Goal: Task Accomplishment & Management: Manage account settings

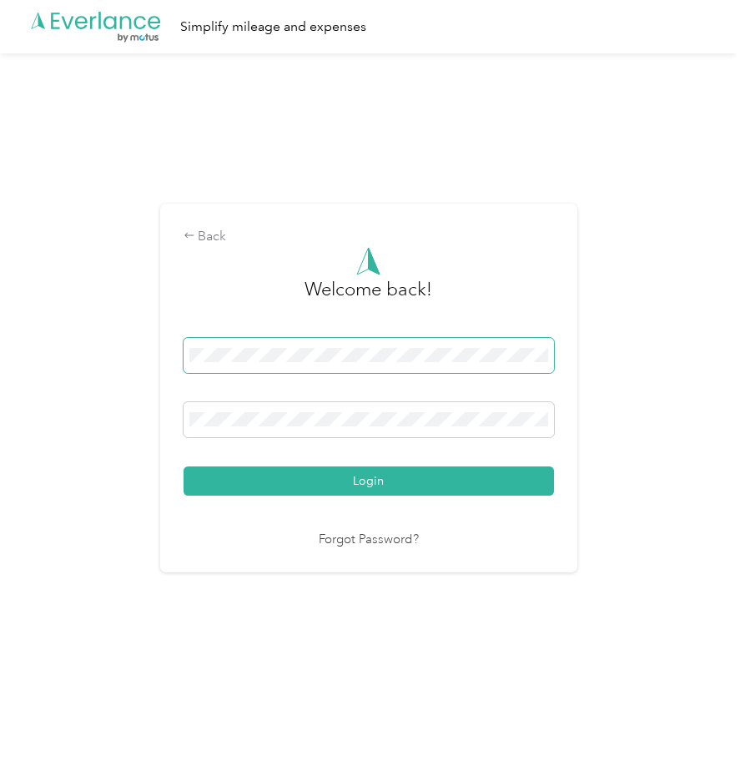
click at [304, 371] on span at bounding box center [369, 355] width 371 height 35
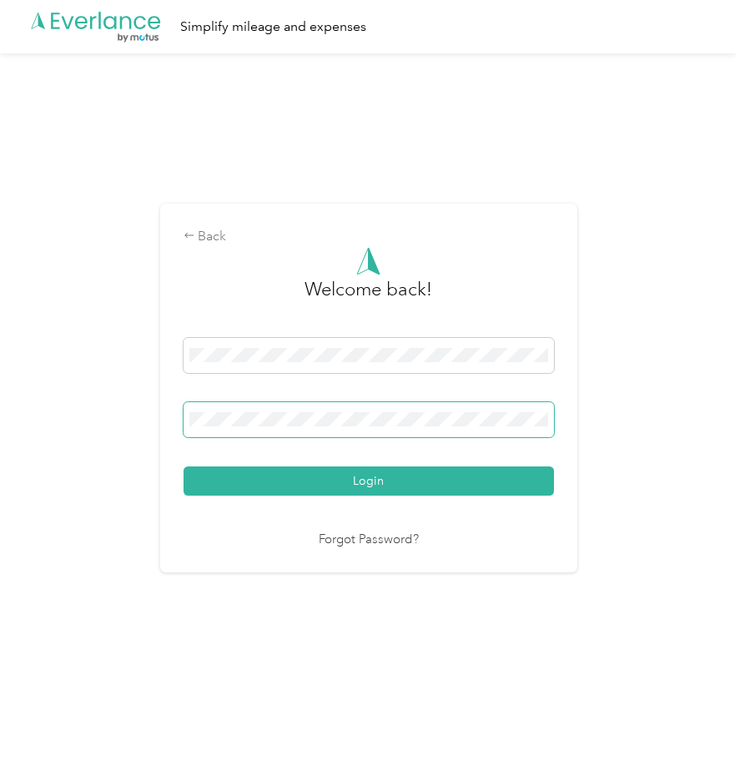
click at [184, 467] on button "Login" at bounding box center [369, 481] width 371 height 29
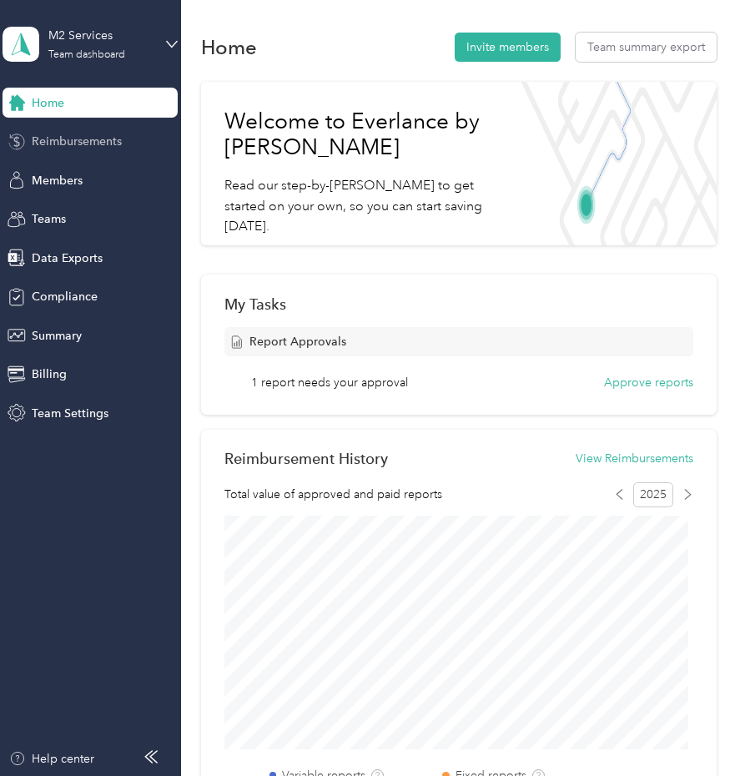
click at [100, 146] on span "Reimbursements" at bounding box center [77, 142] width 90 height 18
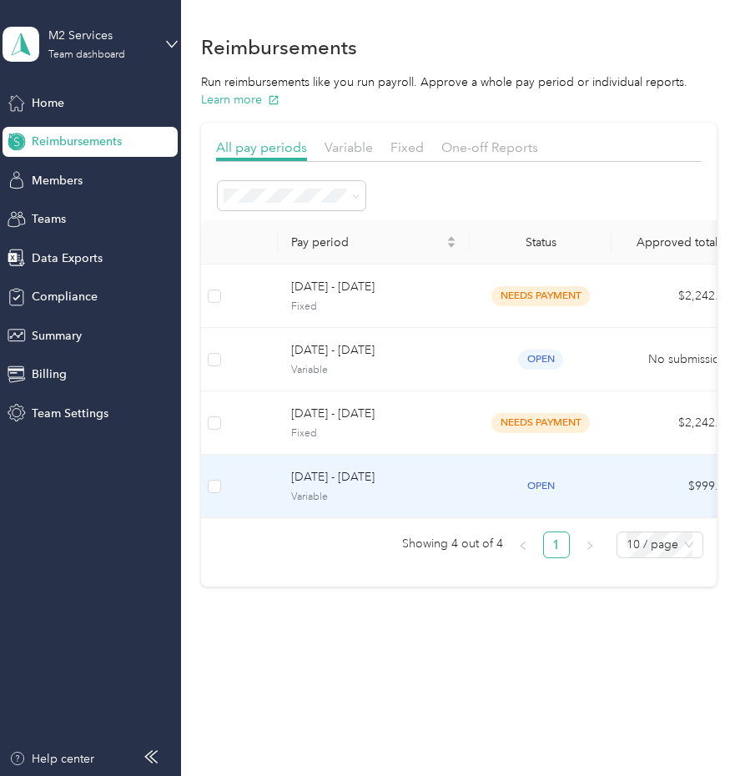
click at [459, 499] on td "[DATE] - [DATE] Variable" at bounding box center [374, 486] width 192 height 63
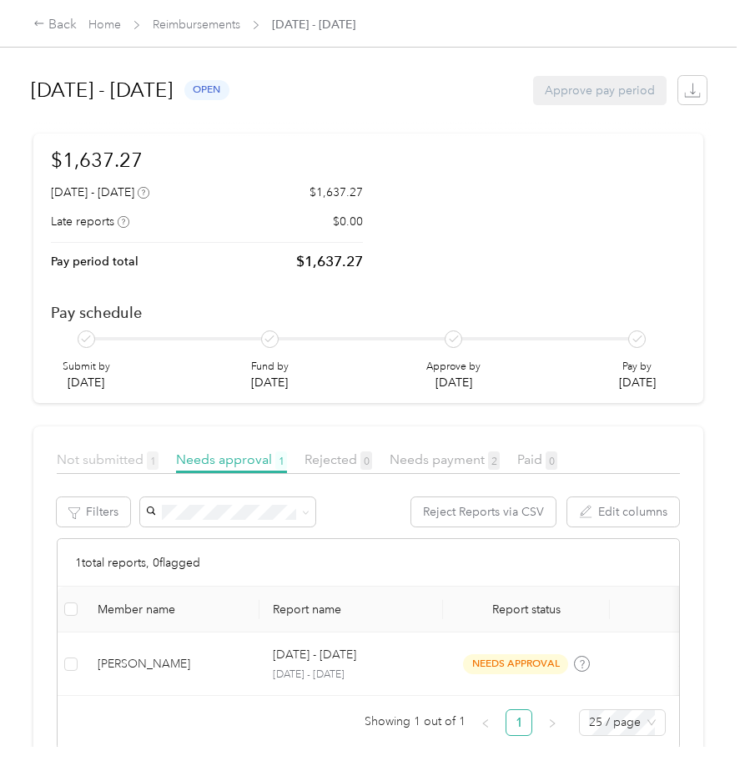
click at [126, 464] on span "Not submitted 1" at bounding box center [108, 460] width 102 height 16
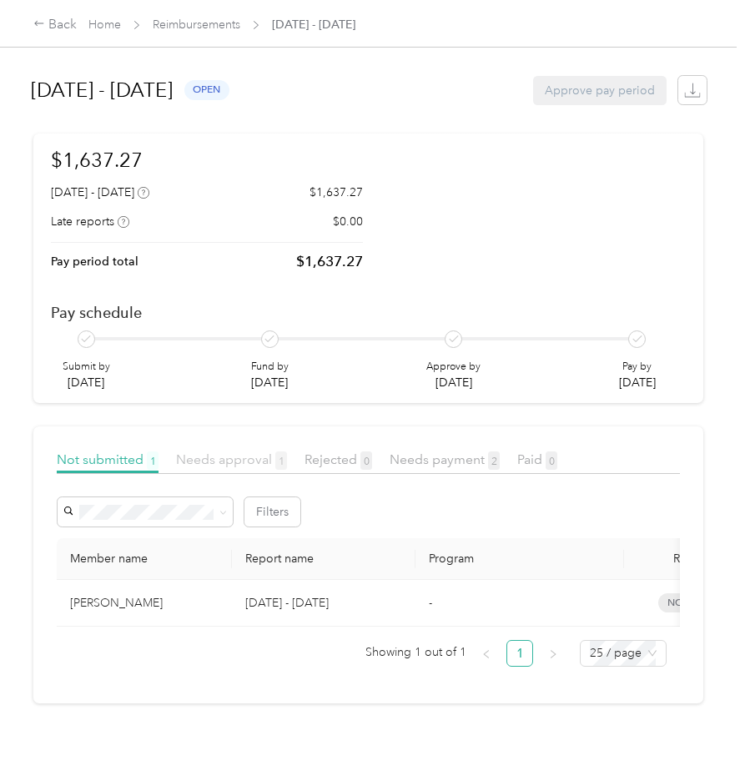
click at [205, 457] on span "Needs approval 1" at bounding box center [231, 460] width 111 height 16
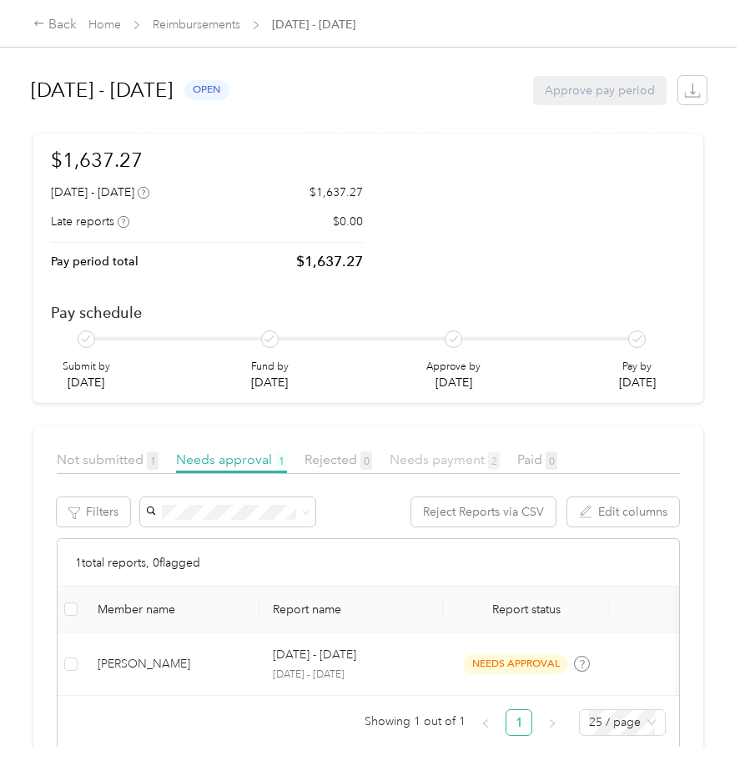
click at [483, 462] on span "Needs payment 2" at bounding box center [445, 460] width 110 height 16
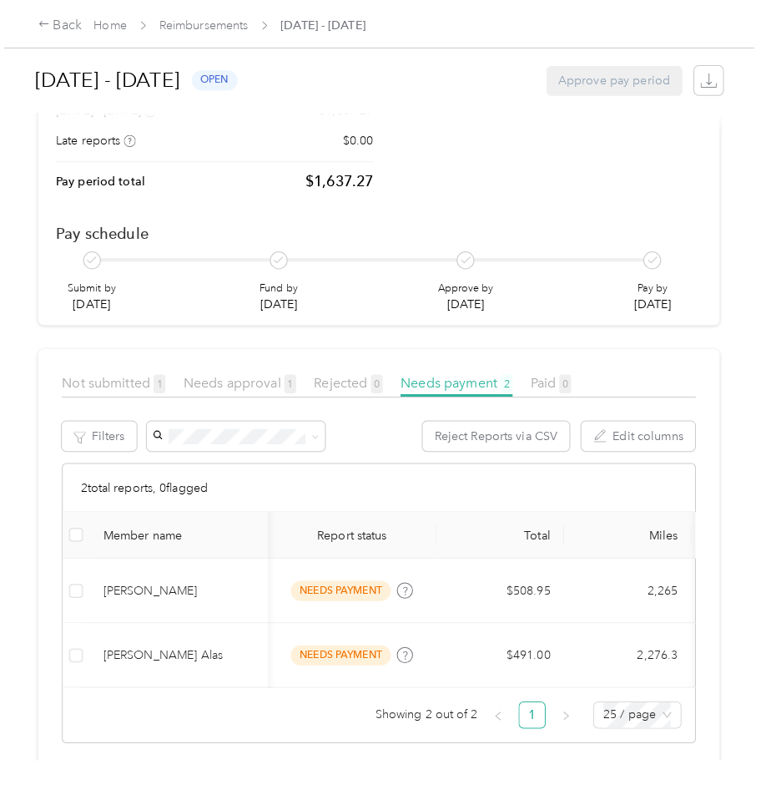
scroll to position [0, 186]
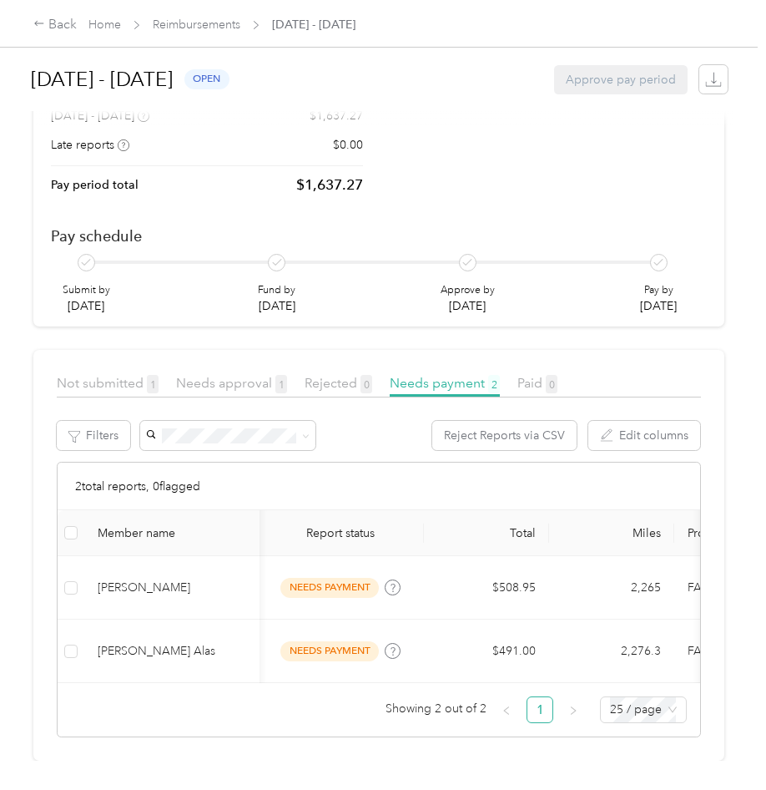
click at [731, 362] on div "[DATE] - [DATE] open Approve pay period $1,637.27 [DATE] - [DATE] $1,637.27 Lat…" at bounding box center [379, 380] width 758 height 760
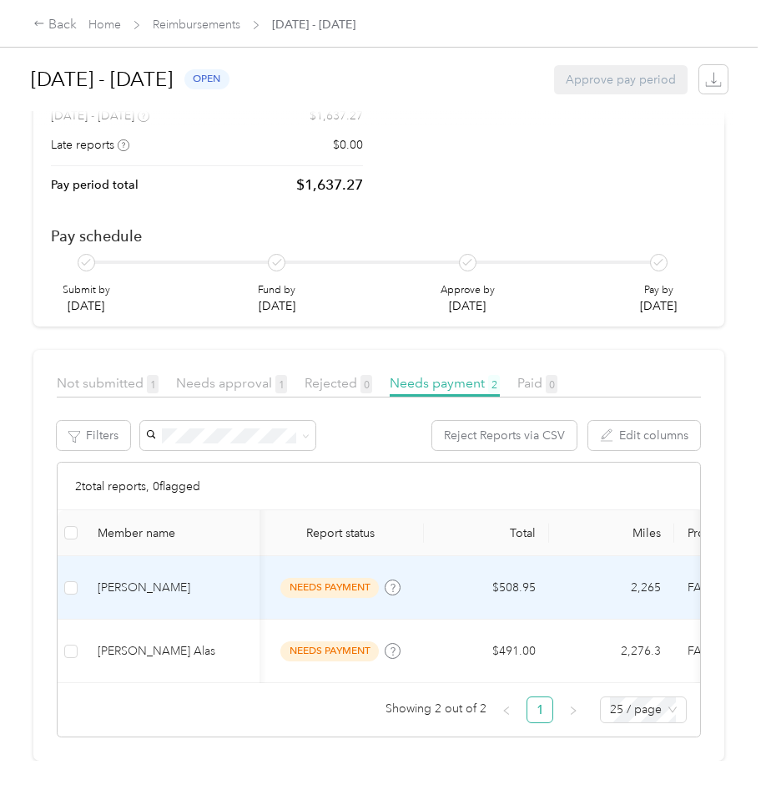
scroll to position [102, 0]
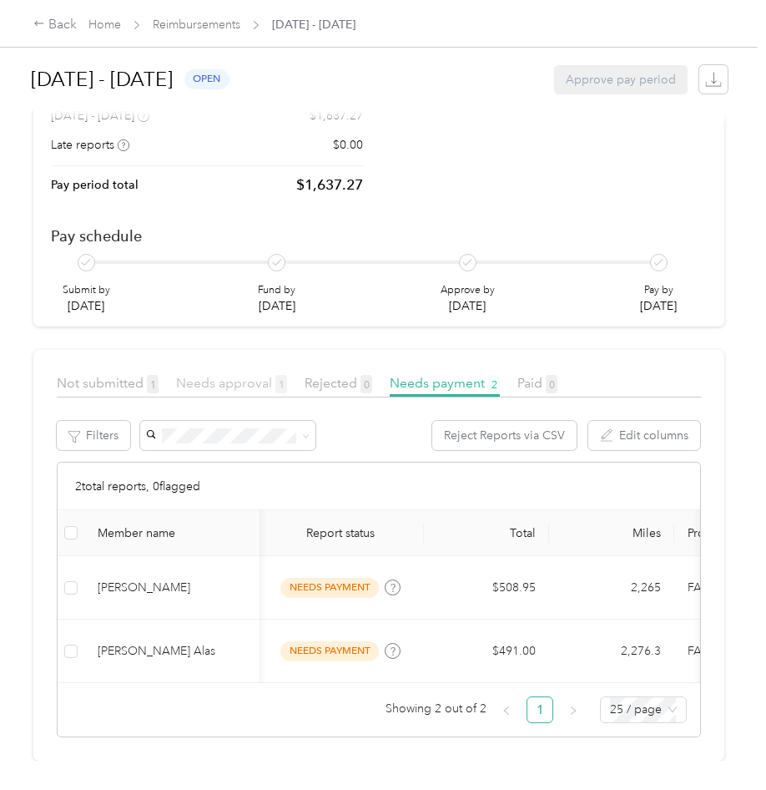
click at [226, 375] on span "Needs approval 1" at bounding box center [231, 383] width 111 height 16
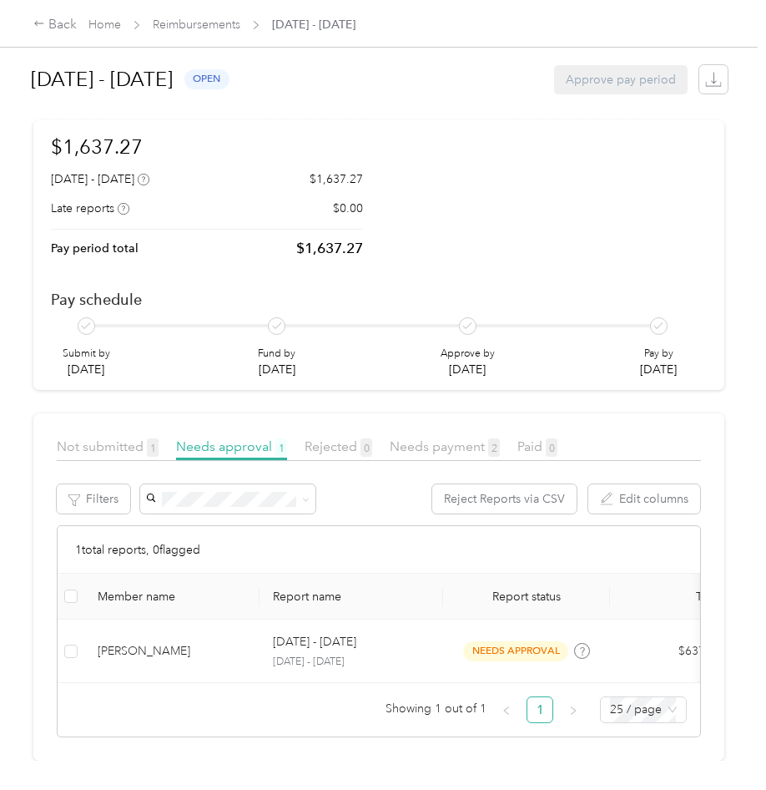
click at [102, 438] on span "Not submitted 1" at bounding box center [108, 446] width 102 height 16
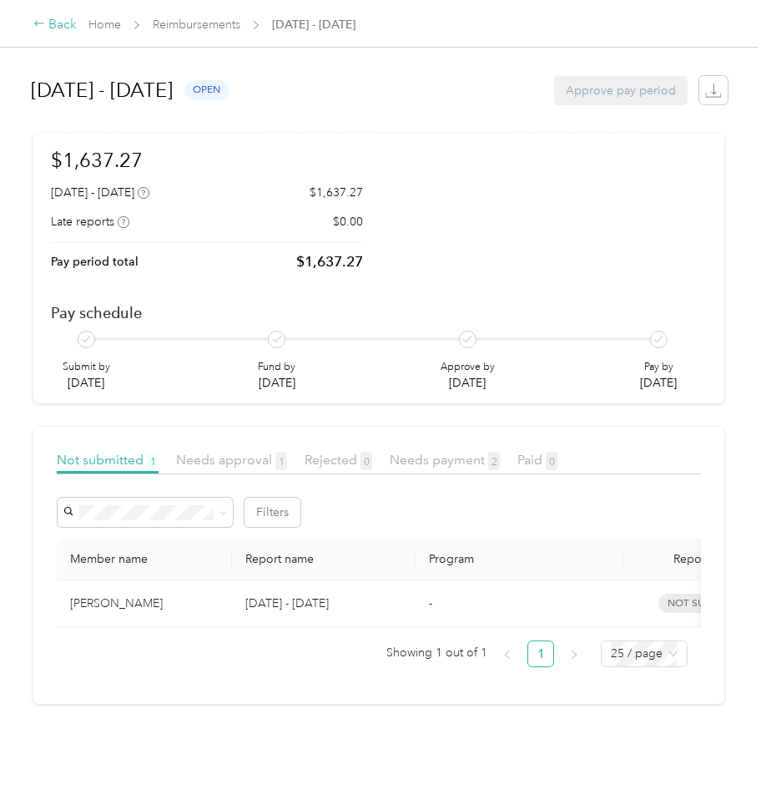
click at [55, 23] on div "Back" at bounding box center [54, 25] width 43 height 20
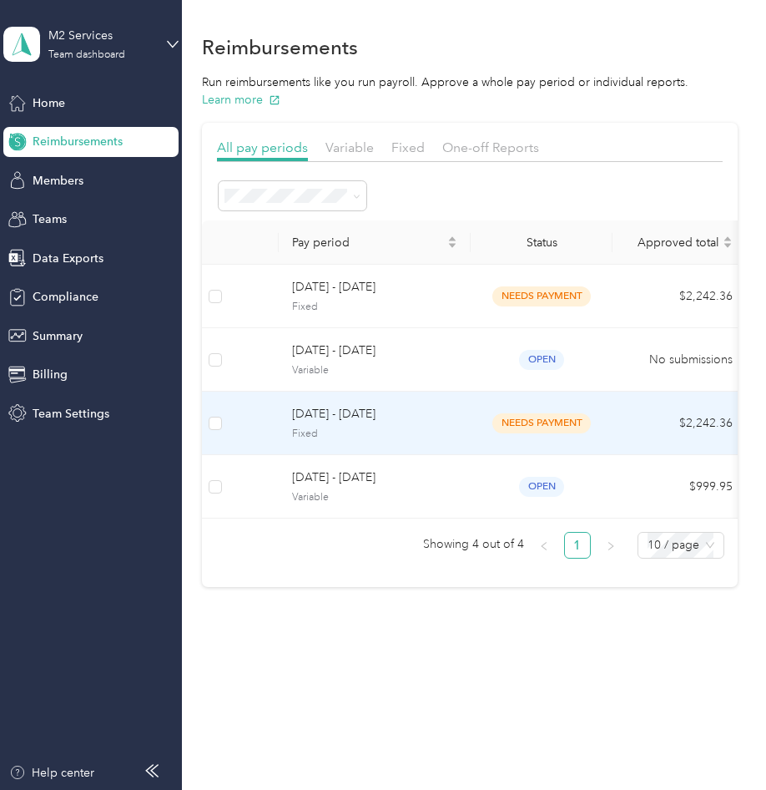
click at [401, 436] on span "Fixed" at bounding box center [374, 434] width 165 height 15
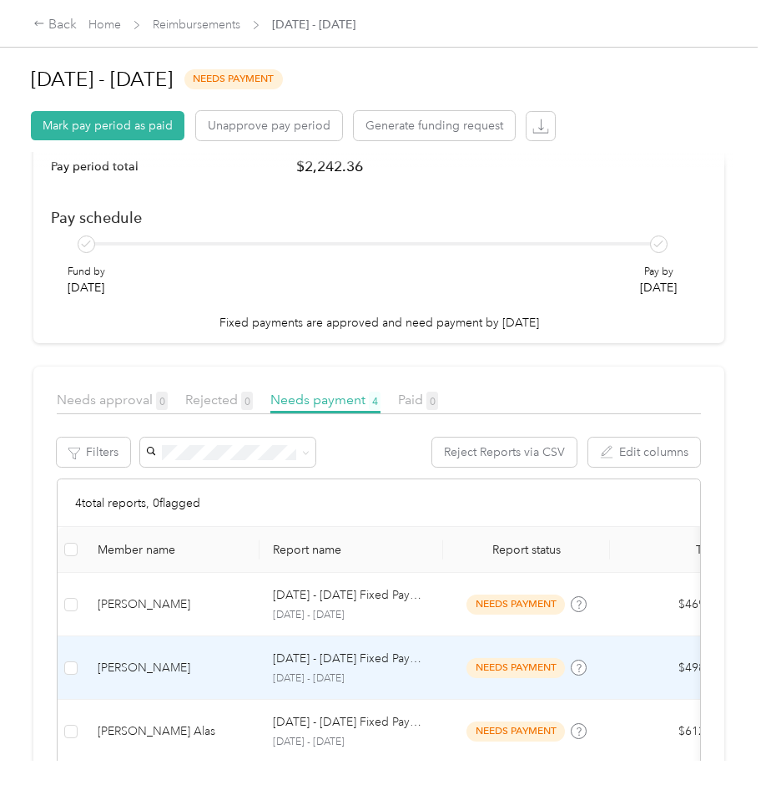
scroll to position [167, 0]
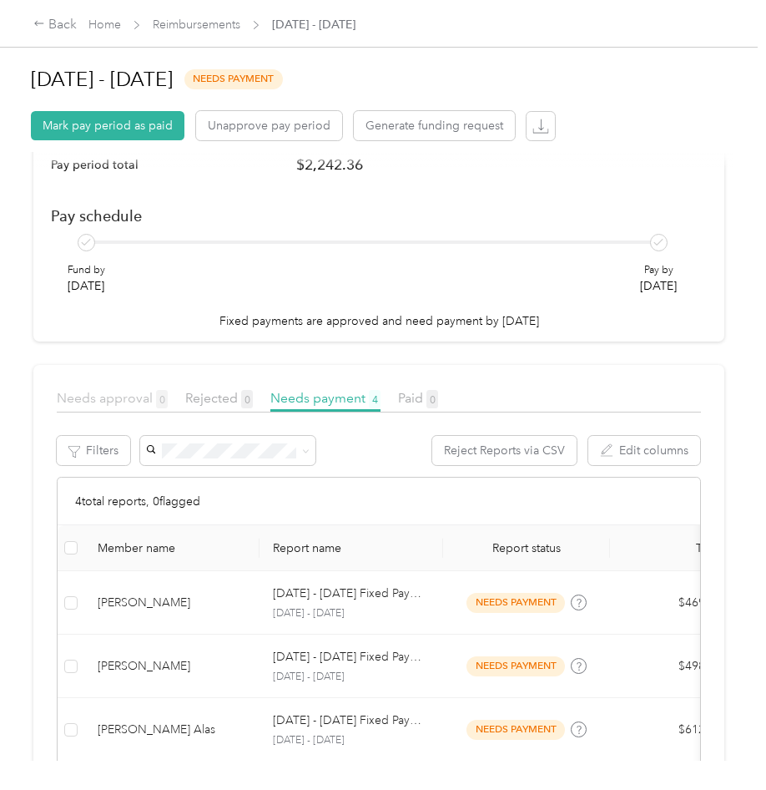
click at [139, 403] on span "Needs approval 0" at bounding box center [112, 398] width 111 height 16
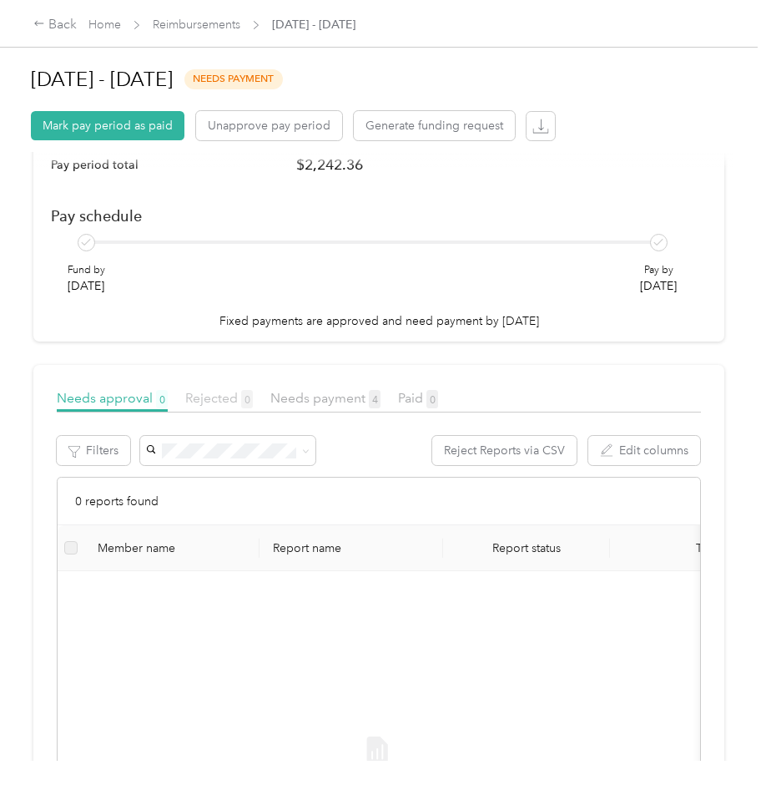
click at [229, 395] on span "Rejected 0" at bounding box center [219, 398] width 68 height 16
click at [285, 397] on span "Needs payment 4" at bounding box center [325, 398] width 110 height 16
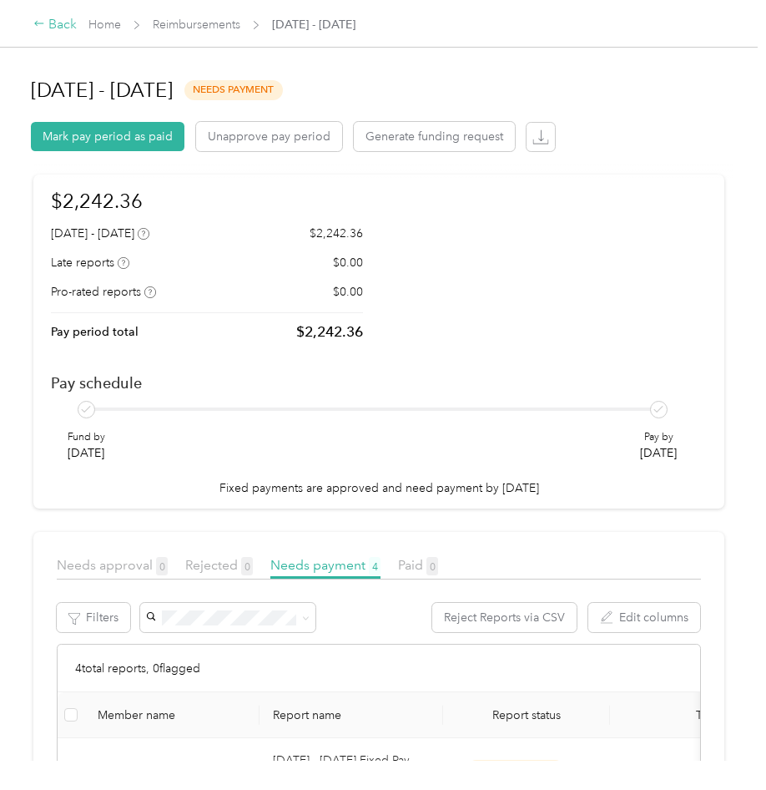
click at [53, 24] on div "Back" at bounding box center [54, 25] width 43 height 20
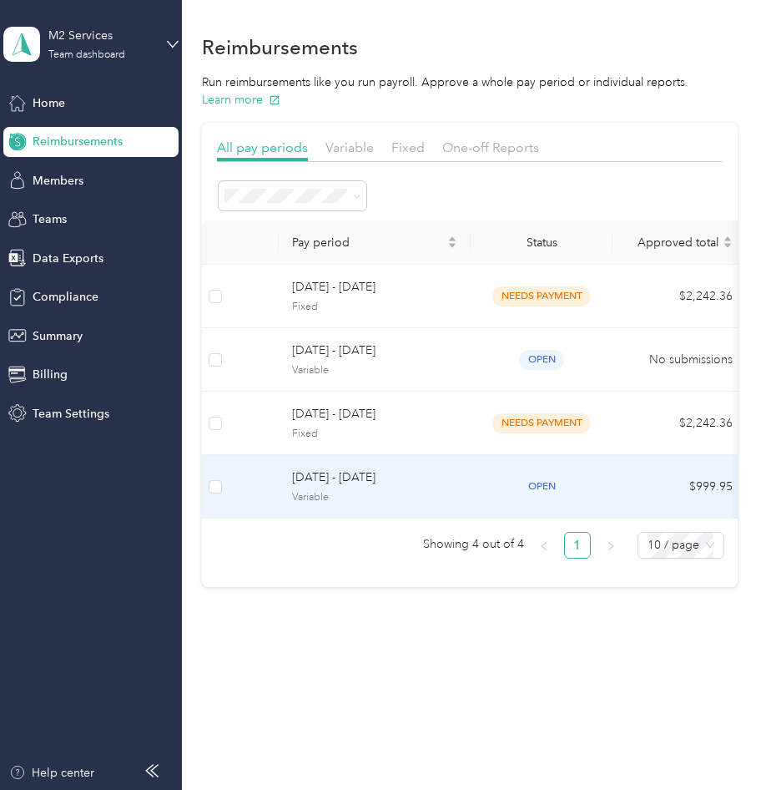
click at [426, 477] on span "[DATE] - [DATE]" at bounding box center [374, 477] width 165 height 18
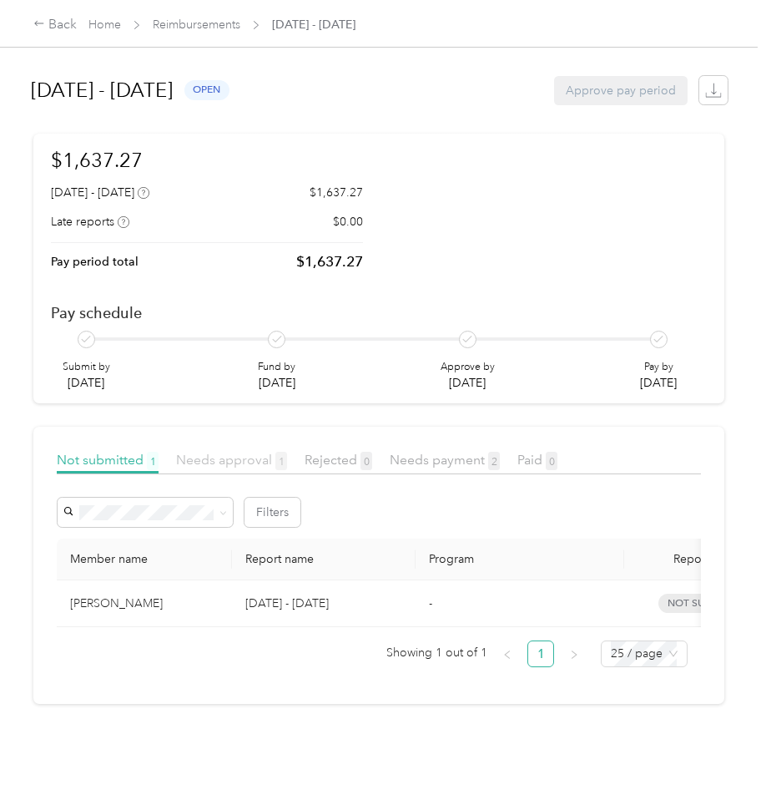
click at [245, 465] on span "Needs approval 1" at bounding box center [231, 460] width 111 height 16
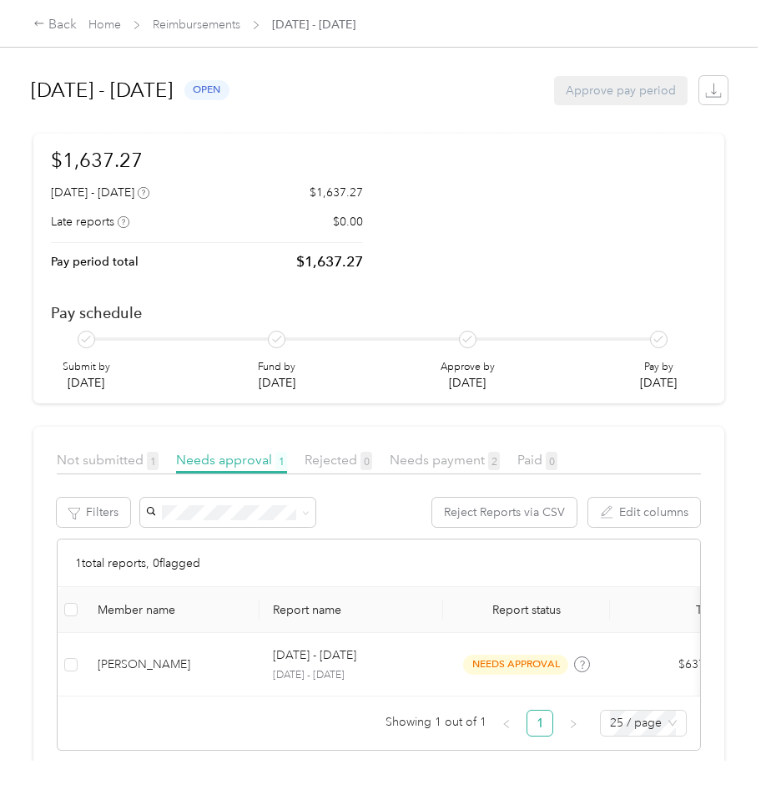
click at [106, 473] on div "Not submitted 1 Needs approval 1 Rejected 0 Needs payment 2 Paid 0" at bounding box center [379, 462] width 644 height 24
click at [110, 460] on span "Not submitted 1" at bounding box center [108, 460] width 102 height 16
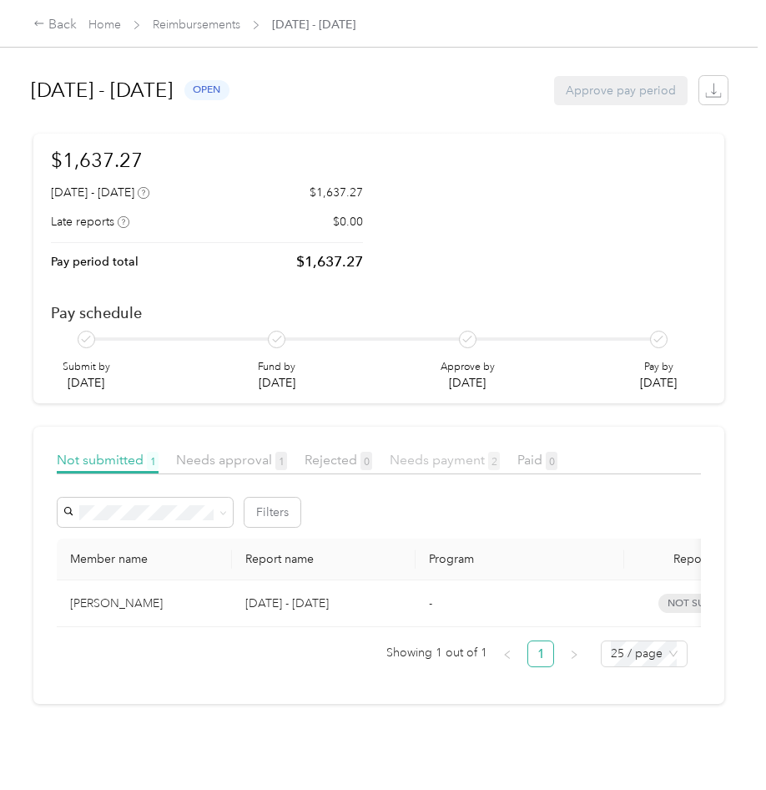
click at [465, 462] on span "Needs payment 2" at bounding box center [445, 460] width 110 height 16
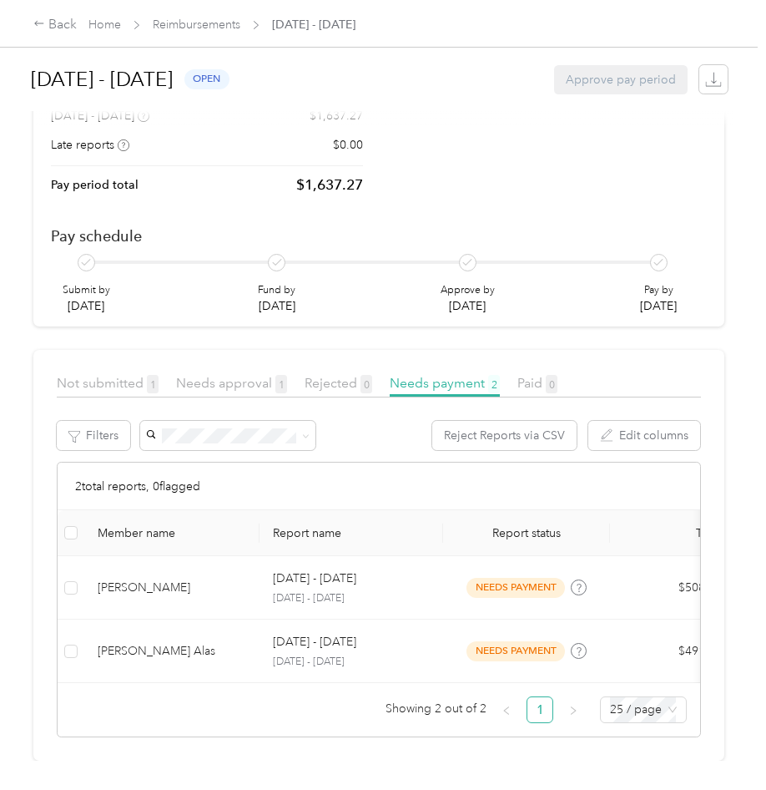
scroll to position [102, 0]
click at [244, 375] on span "Needs approval 1" at bounding box center [231, 383] width 111 height 16
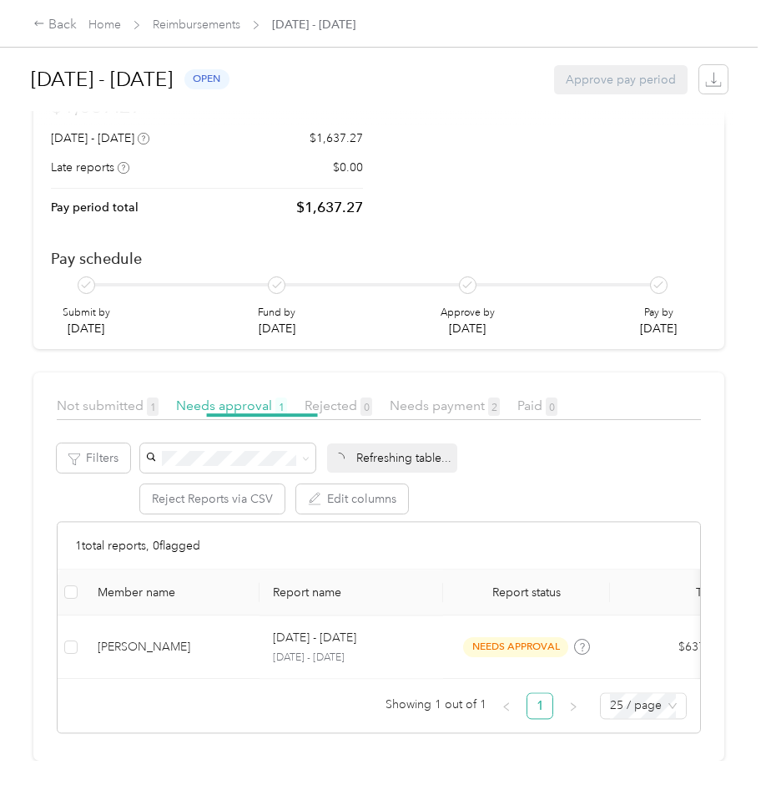
scroll to position [38, 0]
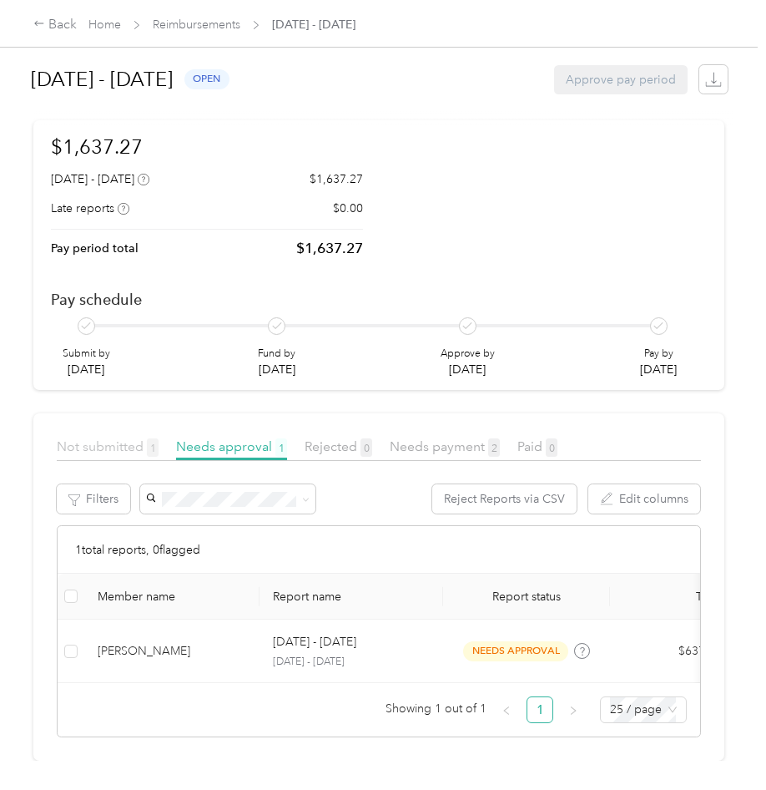
click at [101, 438] on span "Not submitted 1" at bounding box center [108, 446] width 102 height 16
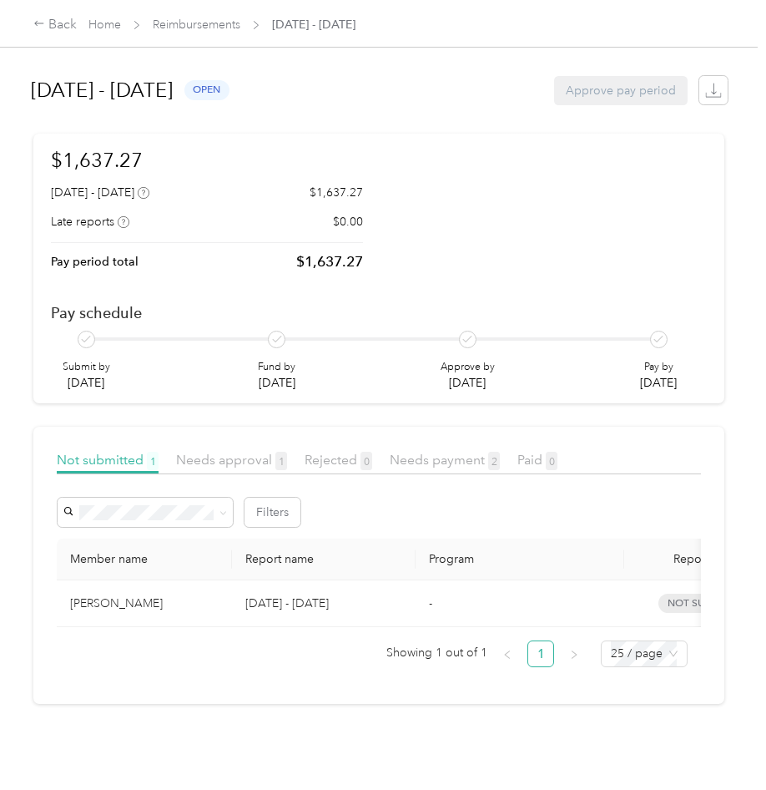
click at [164, 604] on div "[PERSON_NAME]" at bounding box center [144, 603] width 149 height 18
click at [52, 28] on div "Back" at bounding box center [54, 25] width 43 height 20
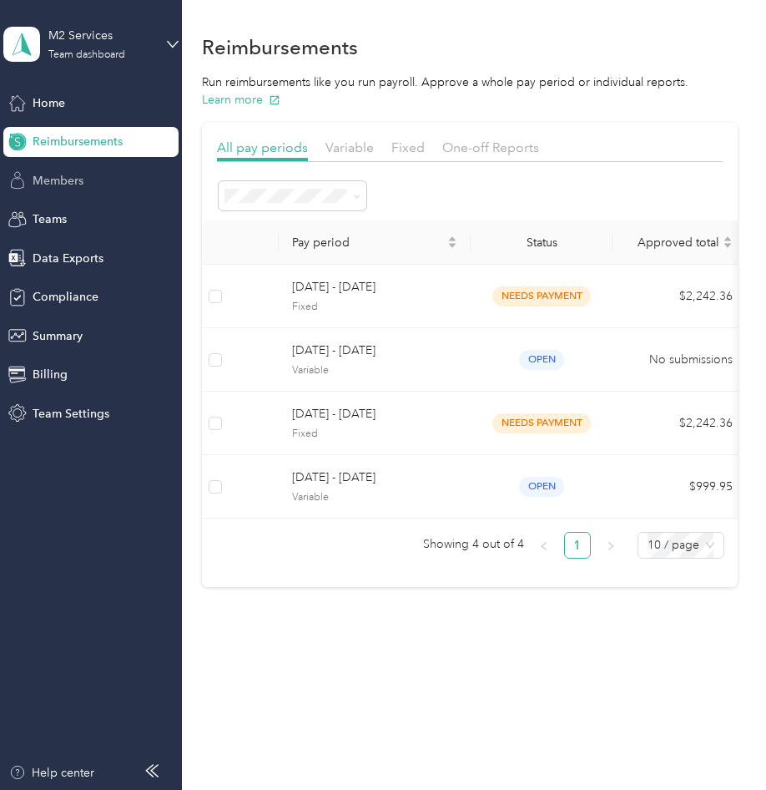
click at [74, 186] on span "Members" at bounding box center [58, 181] width 51 height 18
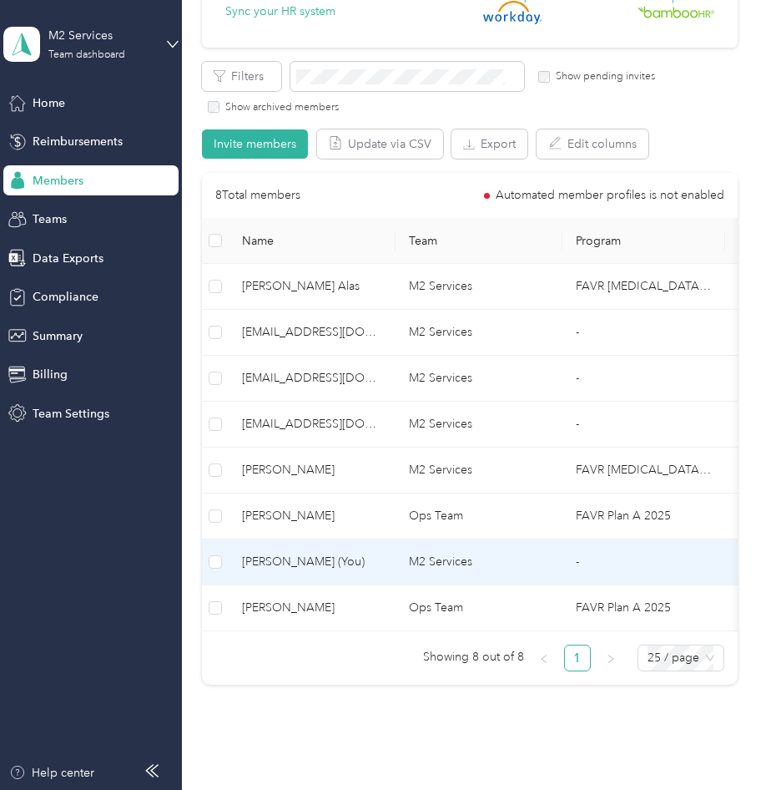
scroll to position [250, 0]
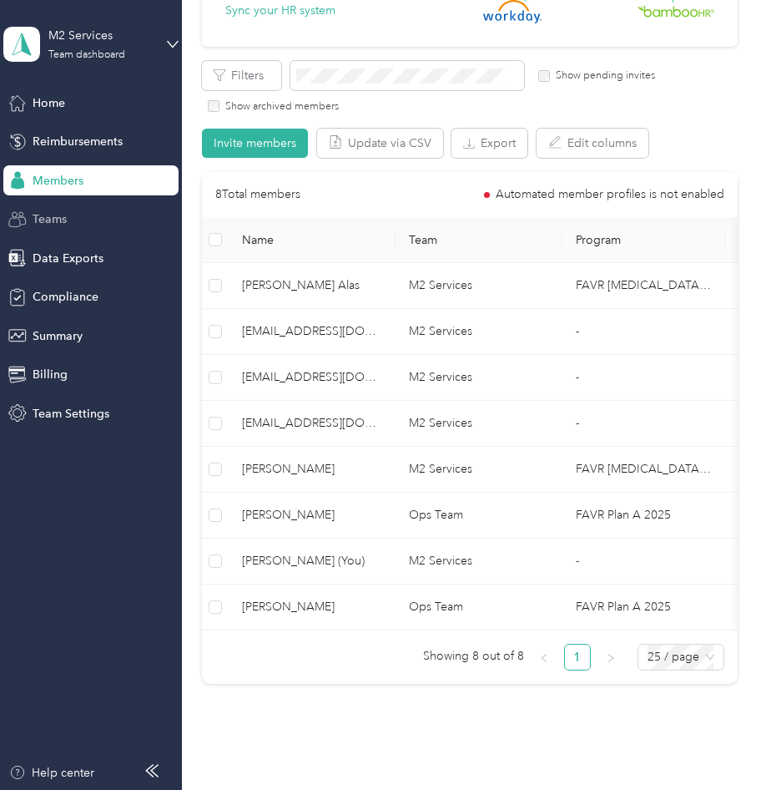
click at [38, 224] on span "Teams" at bounding box center [50, 219] width 34 height 18
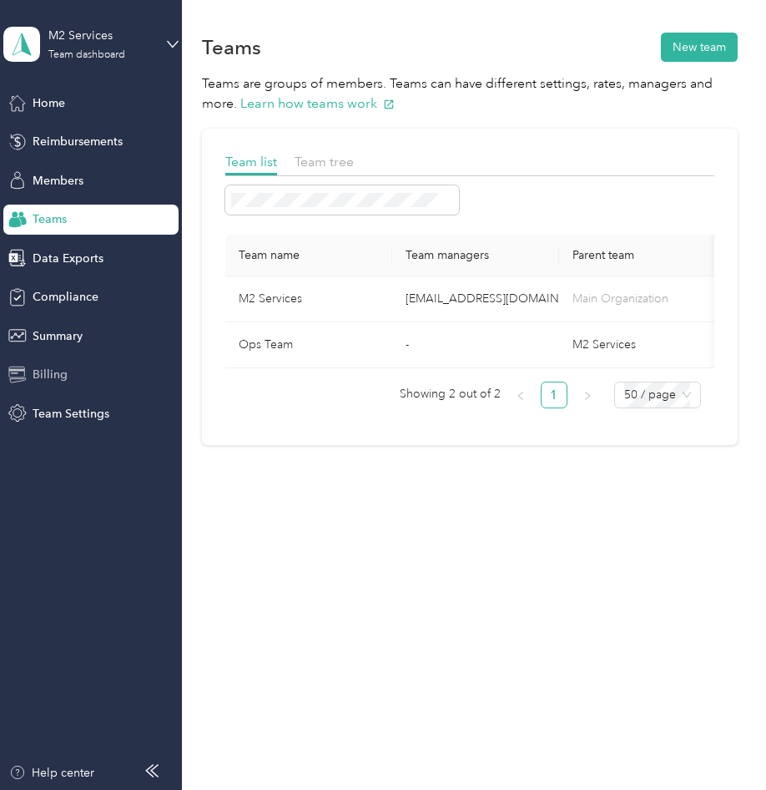
click at [78, 371] on div "Billing" at bounding box center [90, 375] width 175 height 30
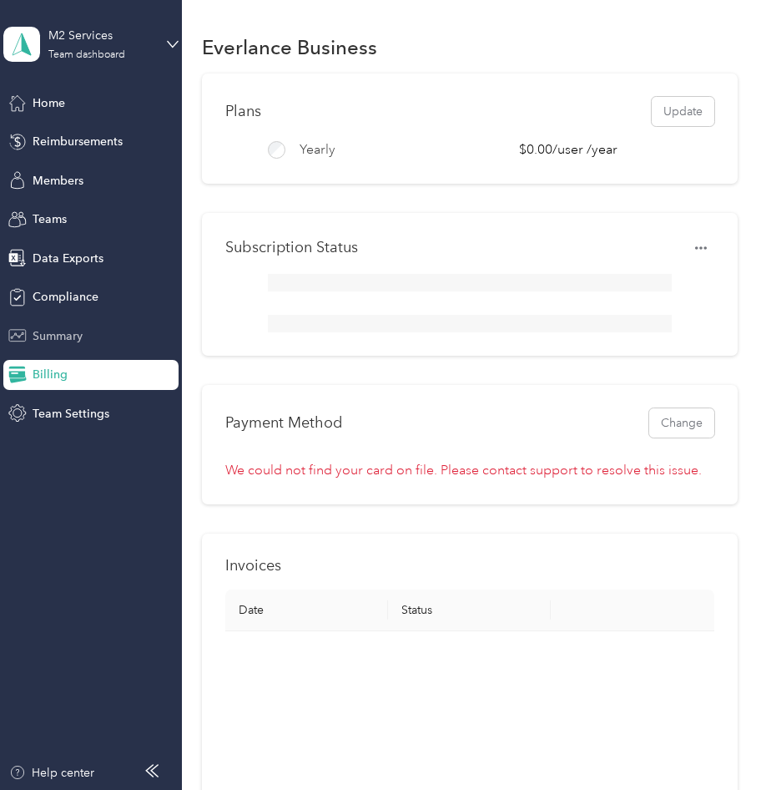
click at [87, 341] on div "Summary" at bounding box center [90, 336] width 175 height 30
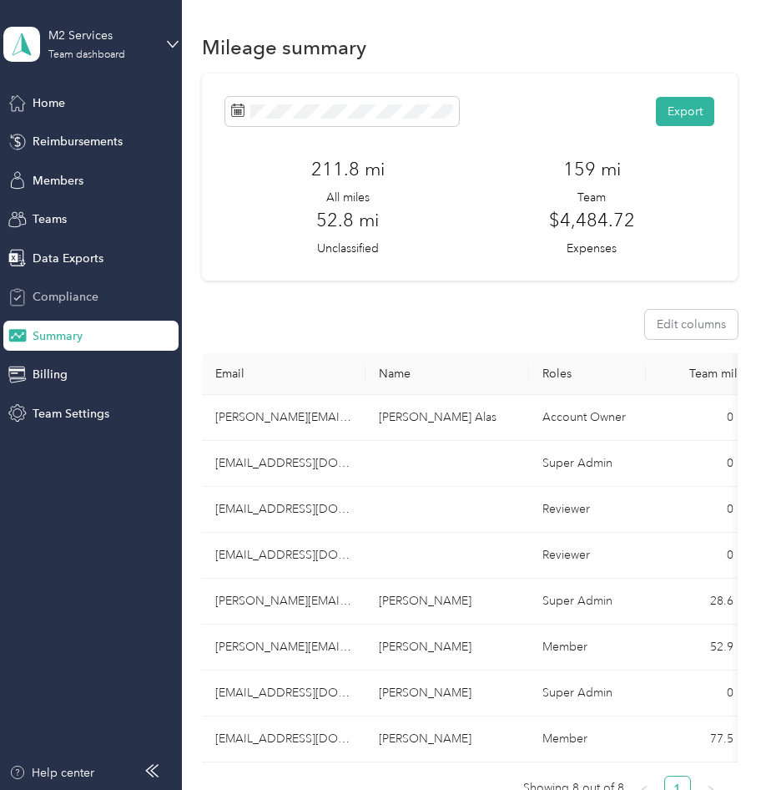
click at [84, 302] on span "Compliance" at bounding box center [66, 297] width 66 height 18
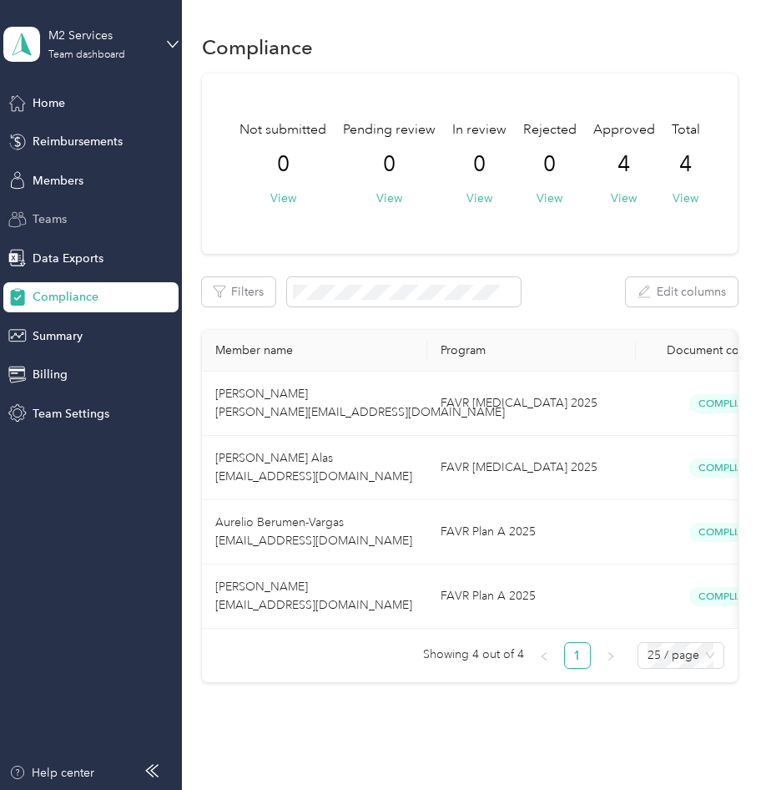
click at [70, 219] on div "Teams" at bounding box center [90, 220] width 175 height 30
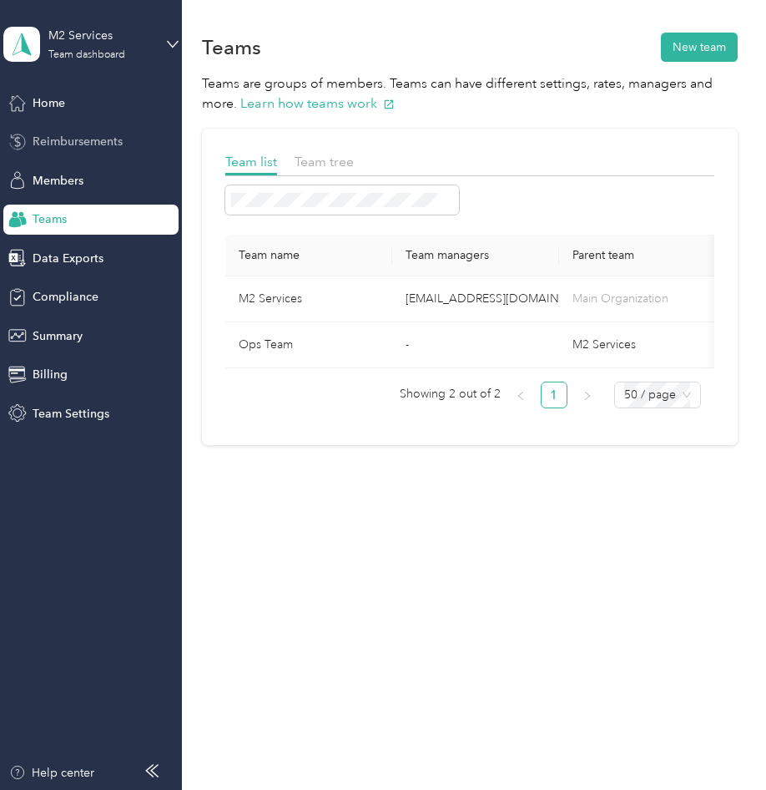
click at [93, 134] on span "Reimbursements" at bounding box center [78, 142] width 90 height 18
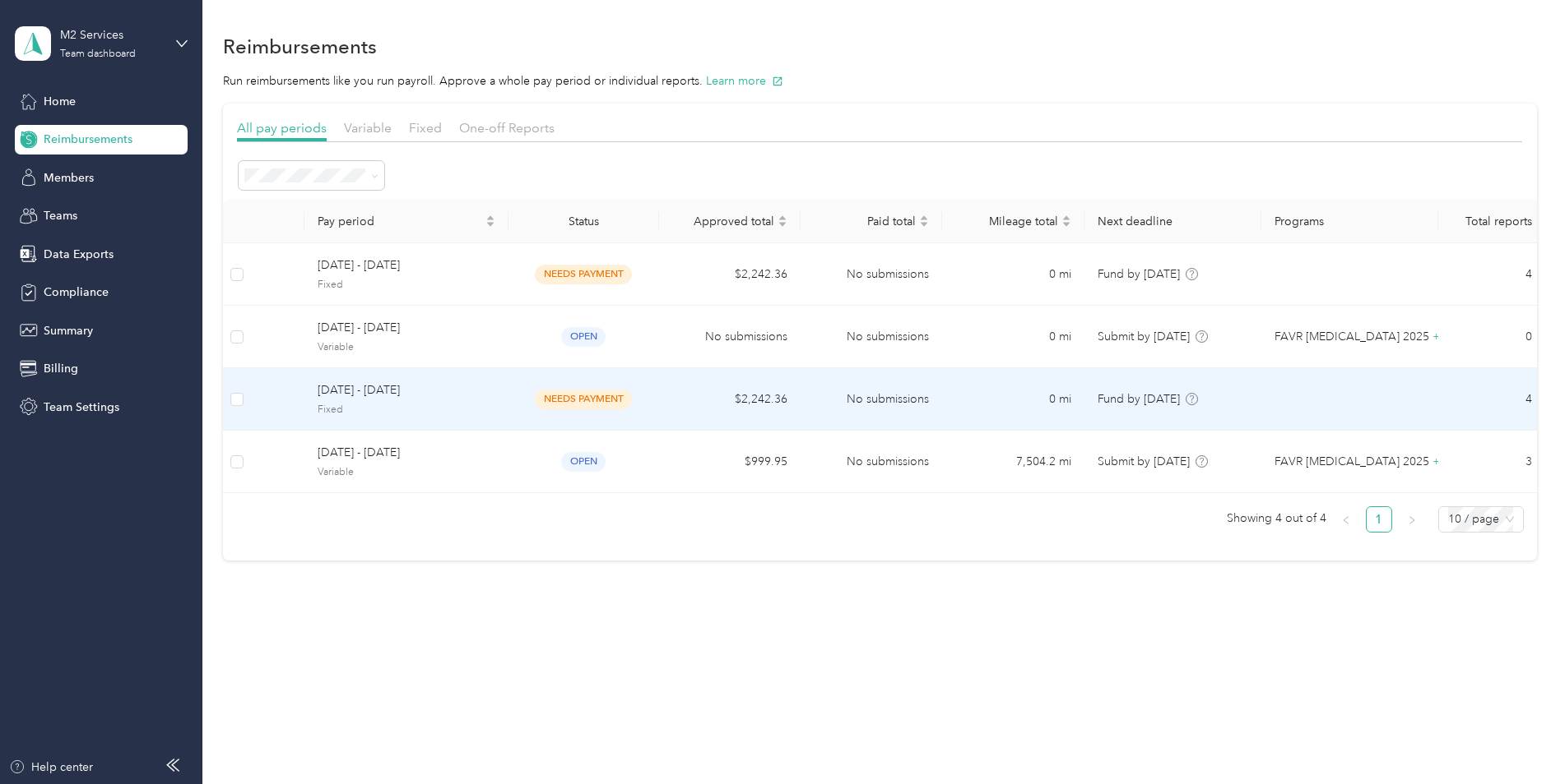
click at [509, 403] on td "needs payment" at bounding box center [583, 399] width 151 height 62
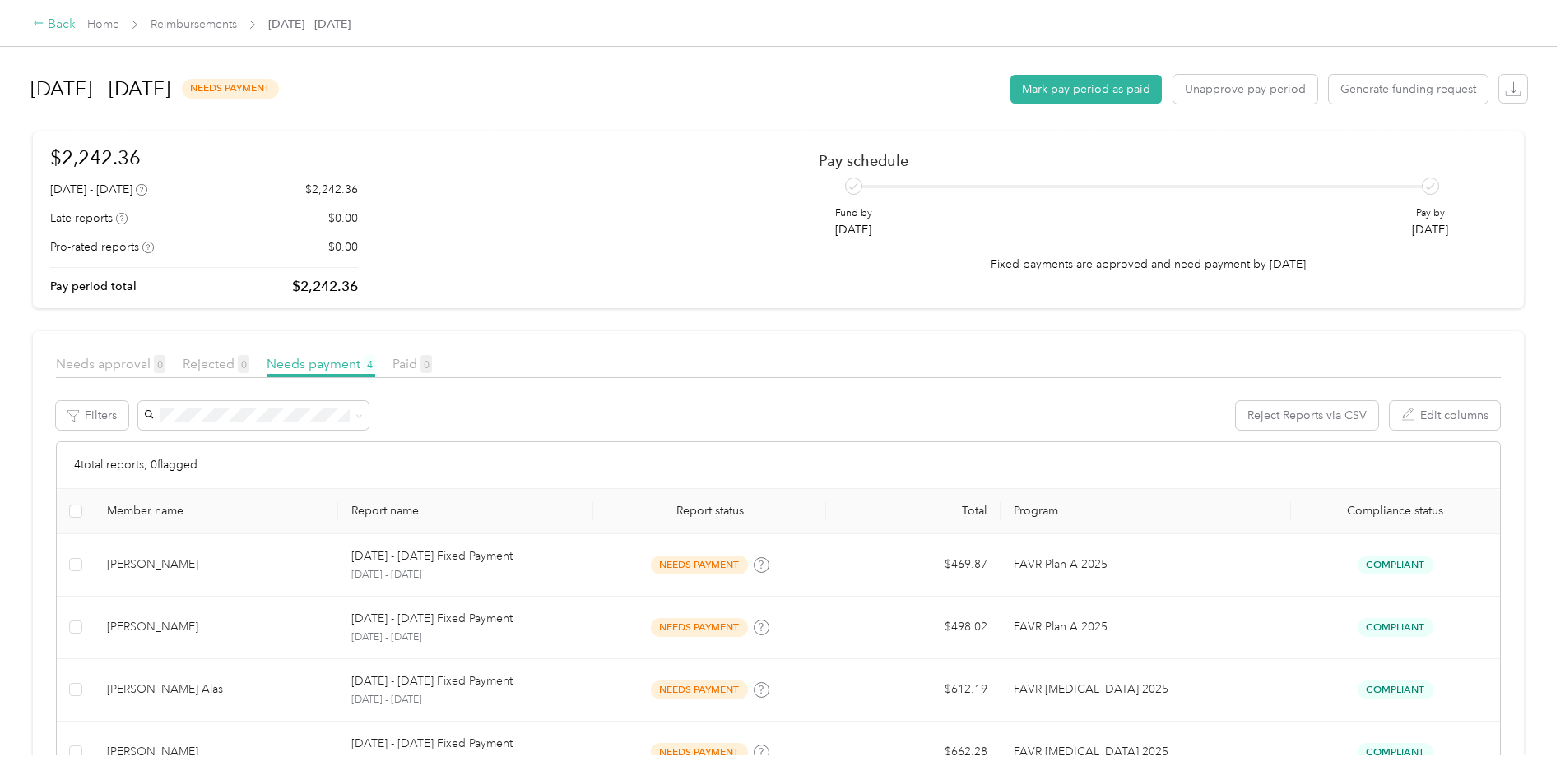
click at [39, 25] on icon at bounding box center [38, 24] width 12 height 12
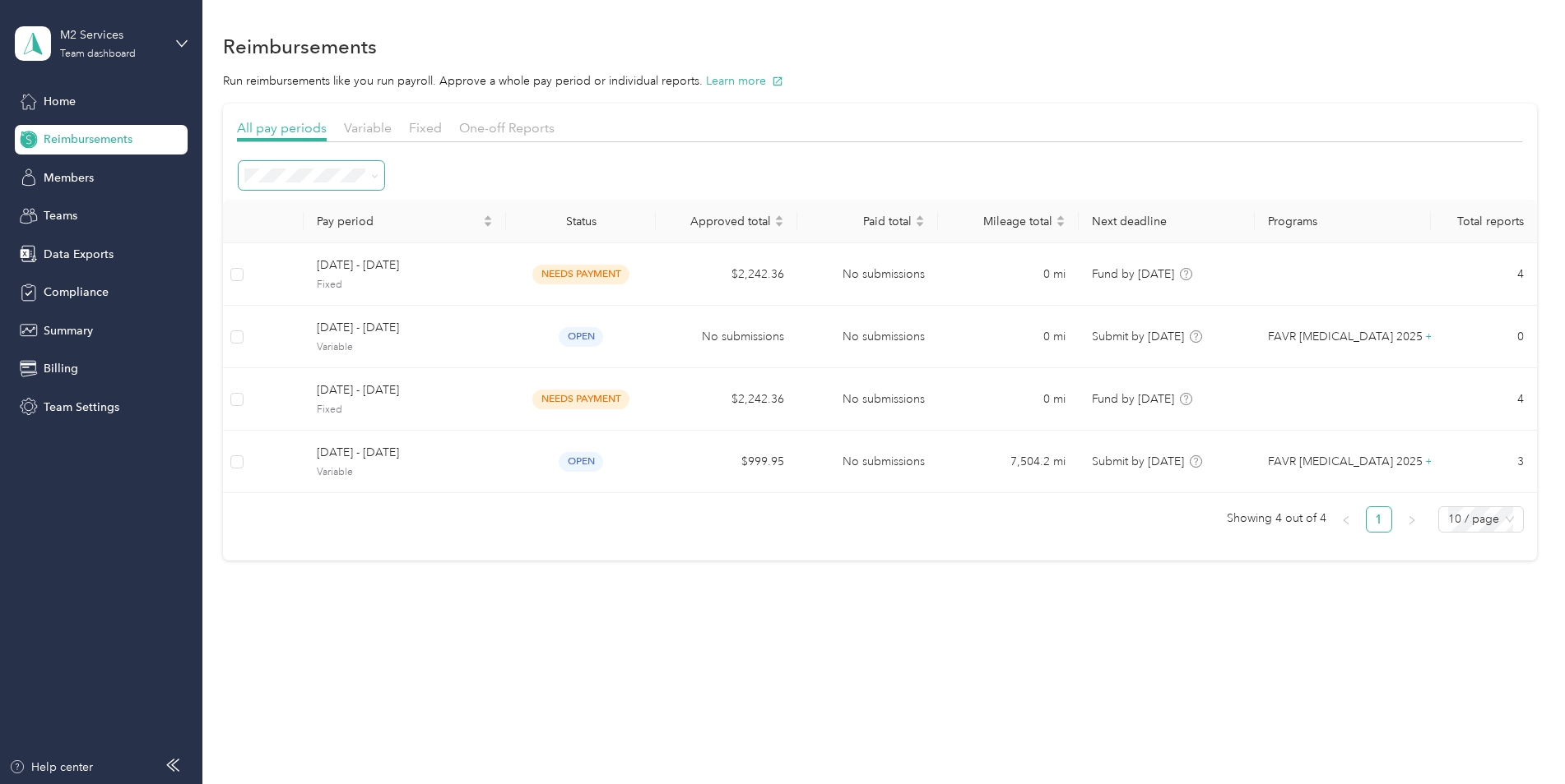
click at [372, 175] on icon at bounding box center [374, 176] width 8 height 8
click at [332, 344] on span "Needs payment" at bounding box center [292, 351] width 83 height 14
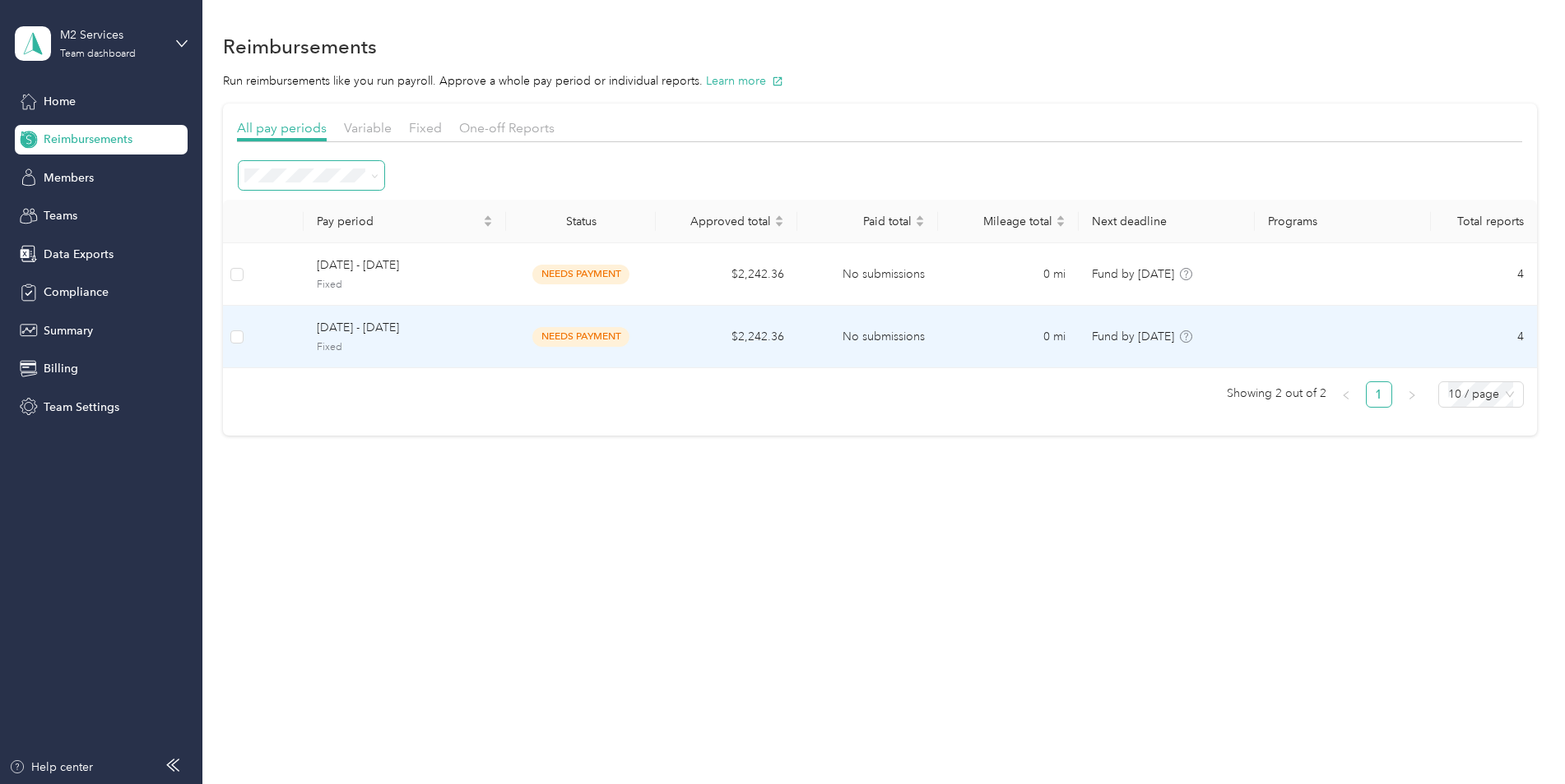
click at [455, 346] on span "Fixed" at bounding box center [404, 348] width 176 height 15
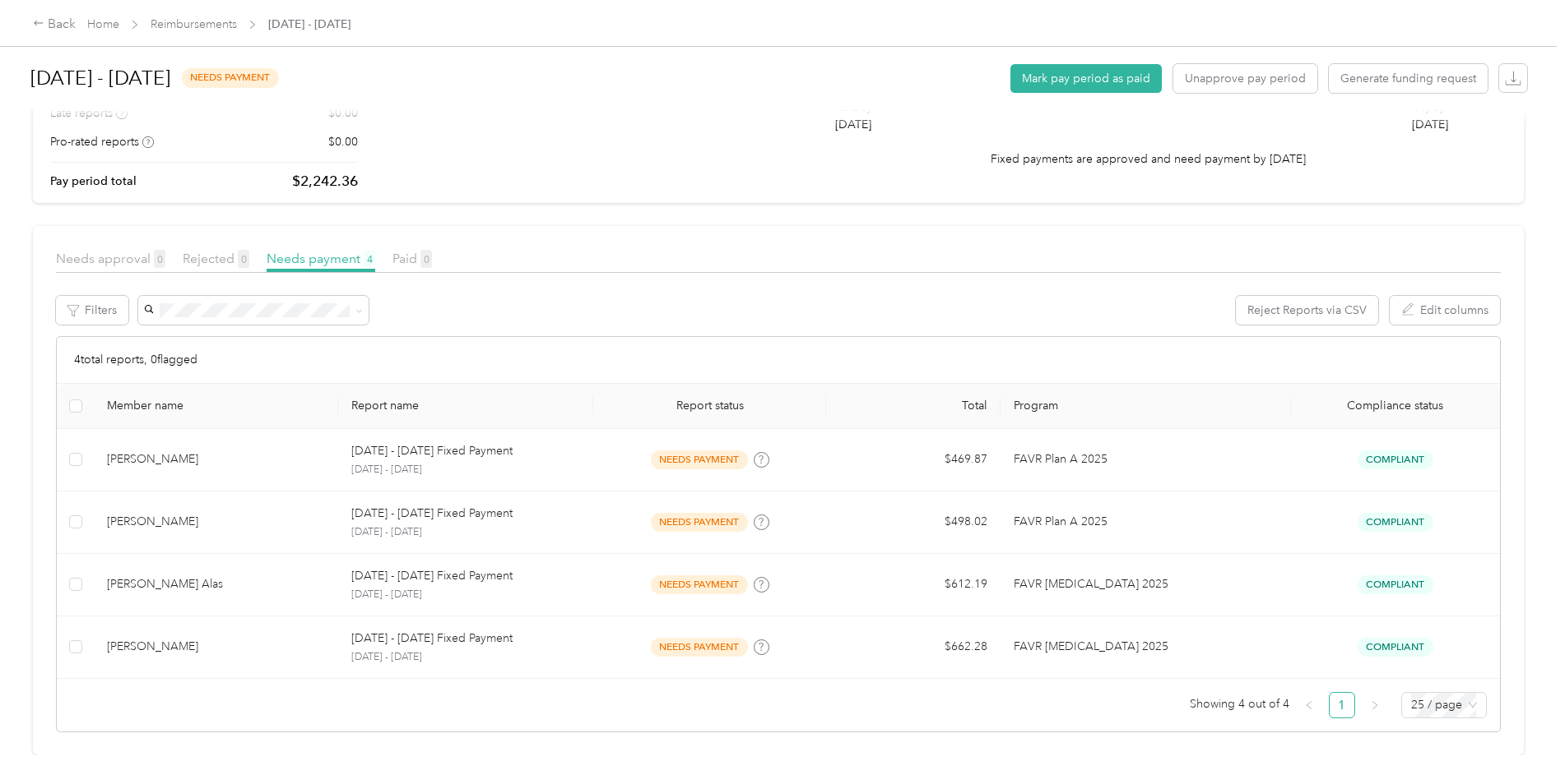
scroll to position [117, 0]
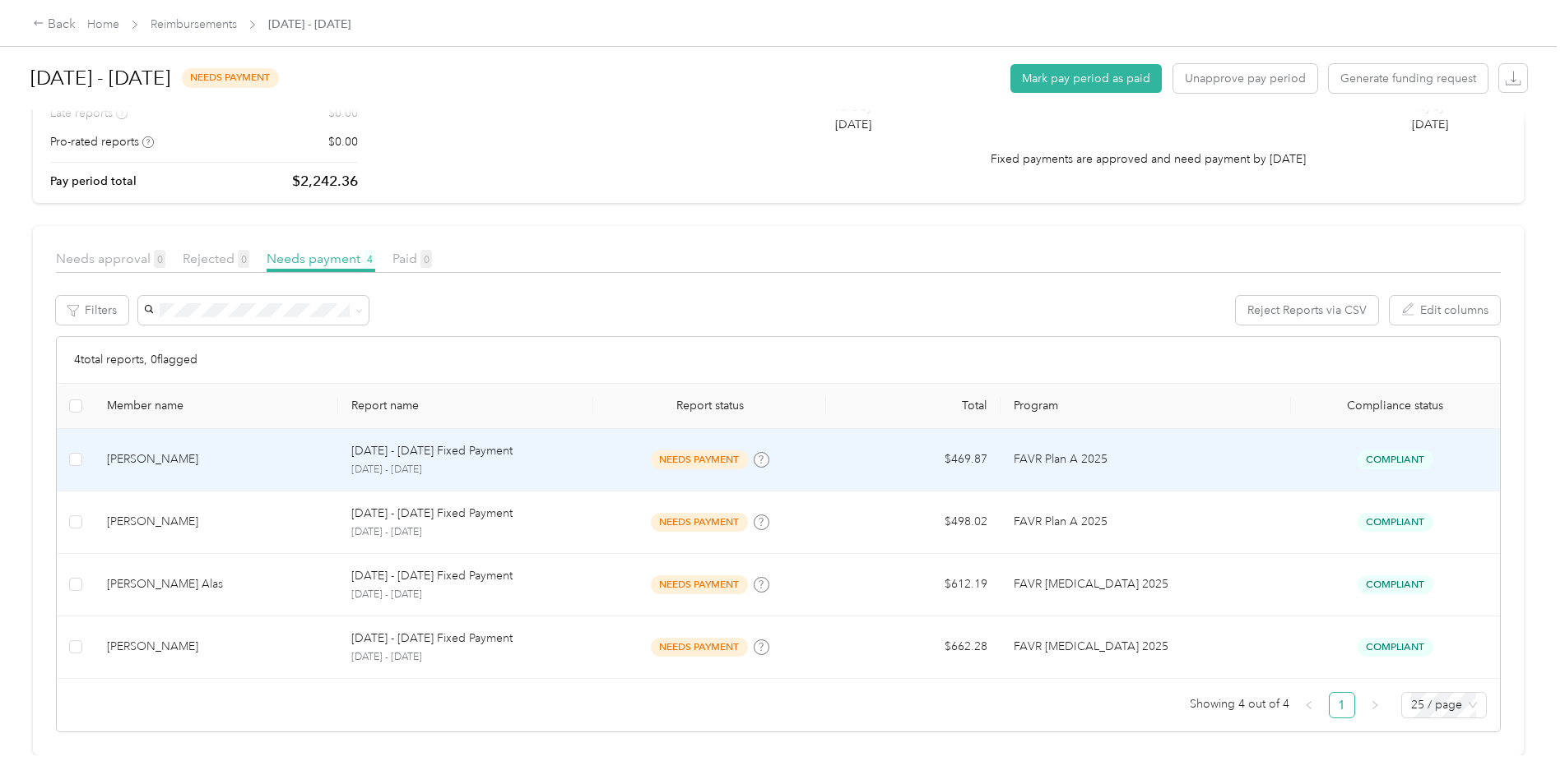
click at [521, 463] on p "[DATE] - [DATE]" at bounding box center [465, 470] width 230 height 15
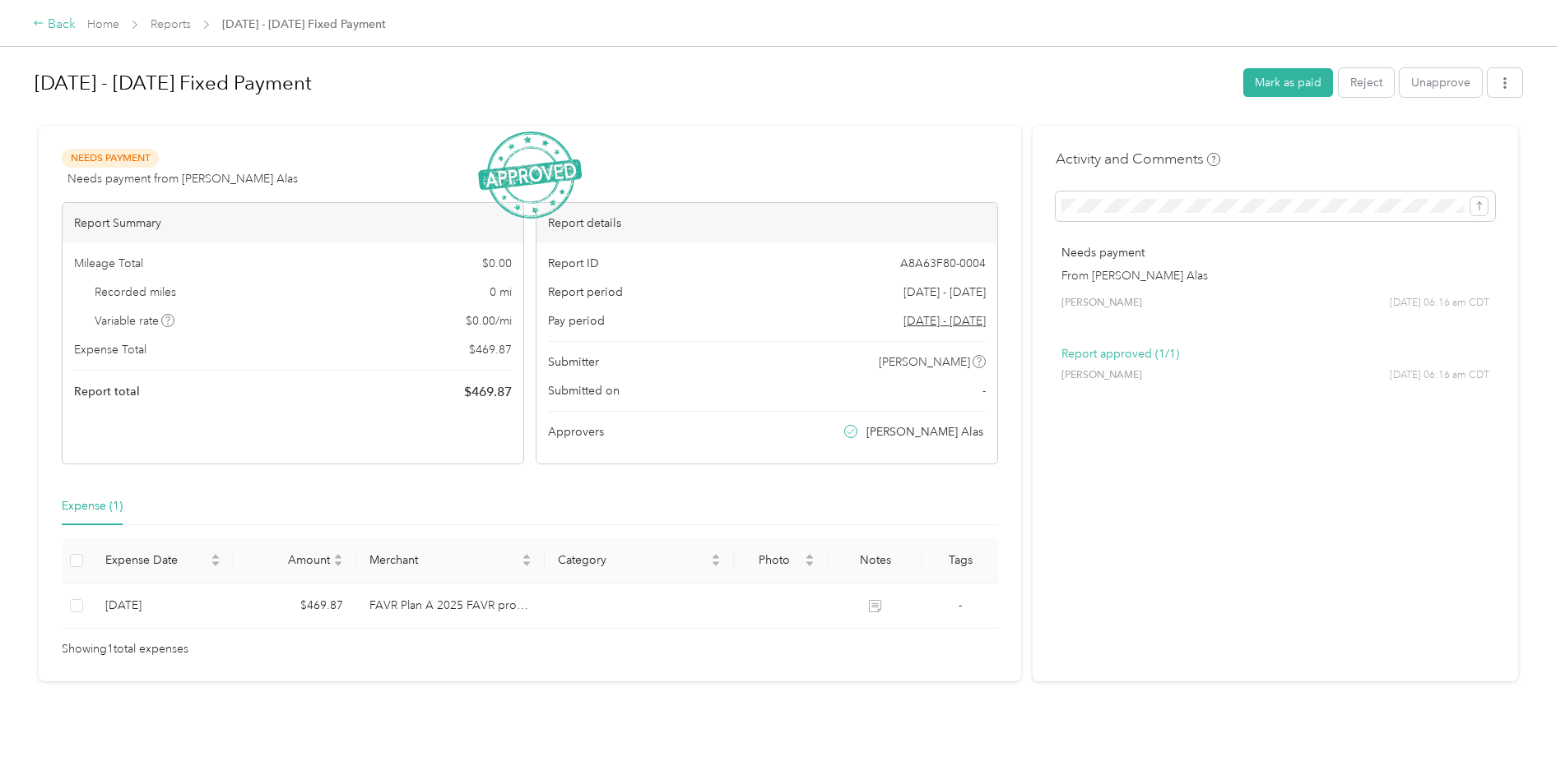
click at [52, 30] on div "Back" at bounding box center [53, 25] width 42 height 20
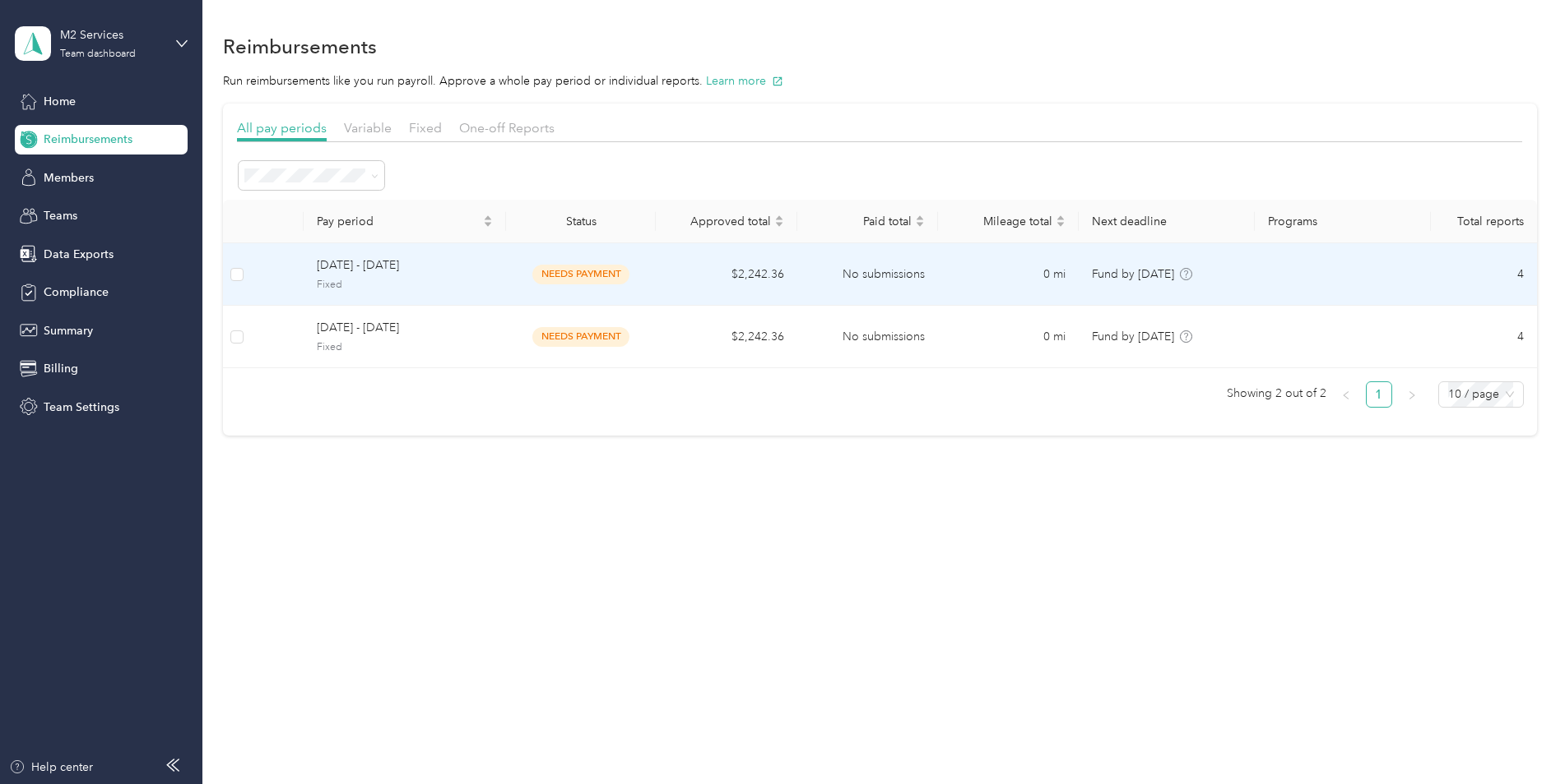
click at [472, 289] on span "Fixed" at bounding box center [404, 285] width 176 height 15
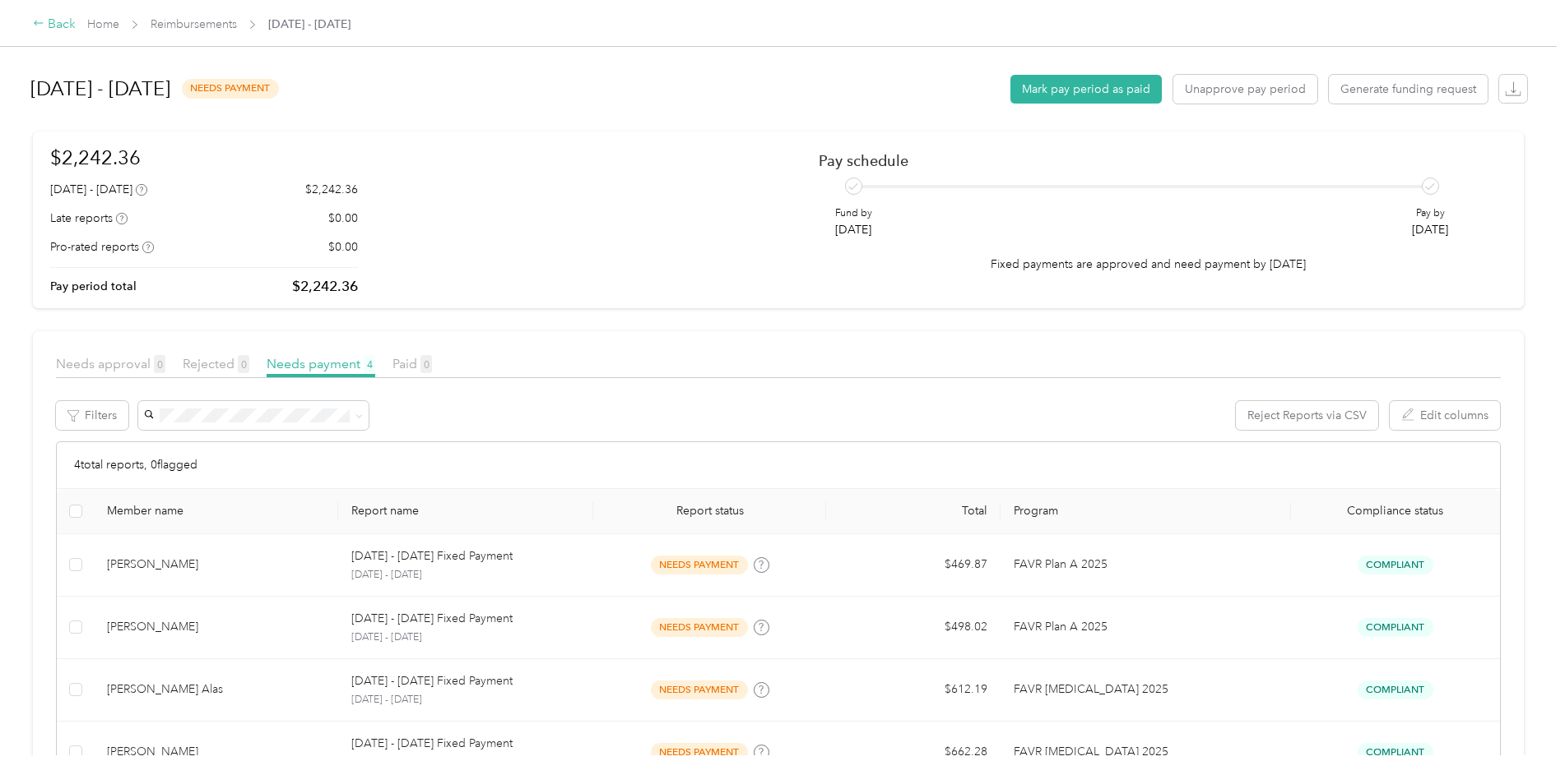
click at [42, 28] on icon at bounding box center [38, 24] width 12 height 12
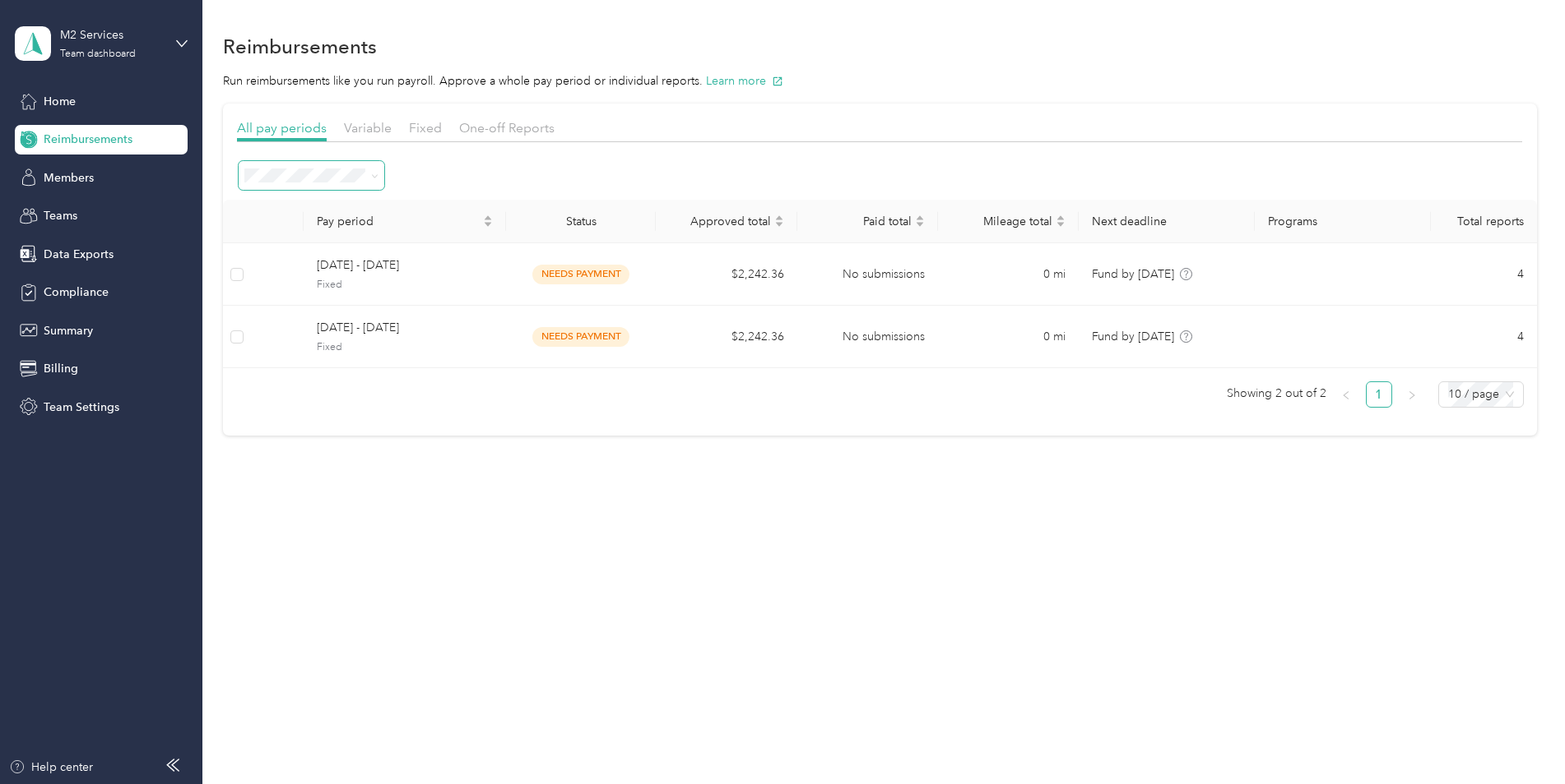
click at [367, 176] on span at bounding box center [372, 175] width 13 height 18
click at [375, 175] on icon at bounding box center [374, 176] width 8 height 8
click at [302, 433] on div "Paid" at bounding box center [311, 437] width 122 height 18
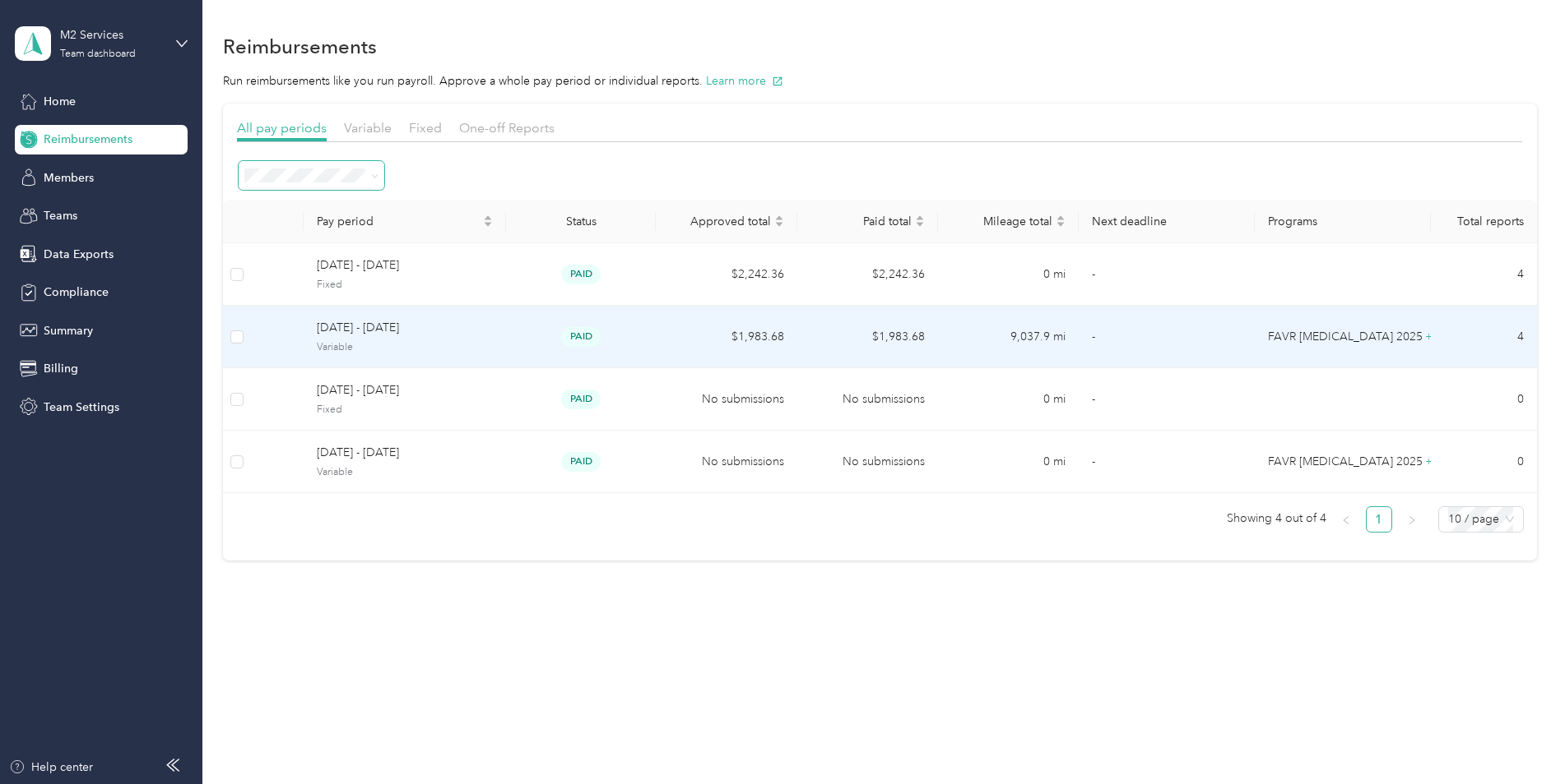
click at [488, 335] on span "[DATE] - [DATE]" at bounding box center [404, 328] width 176 height 18
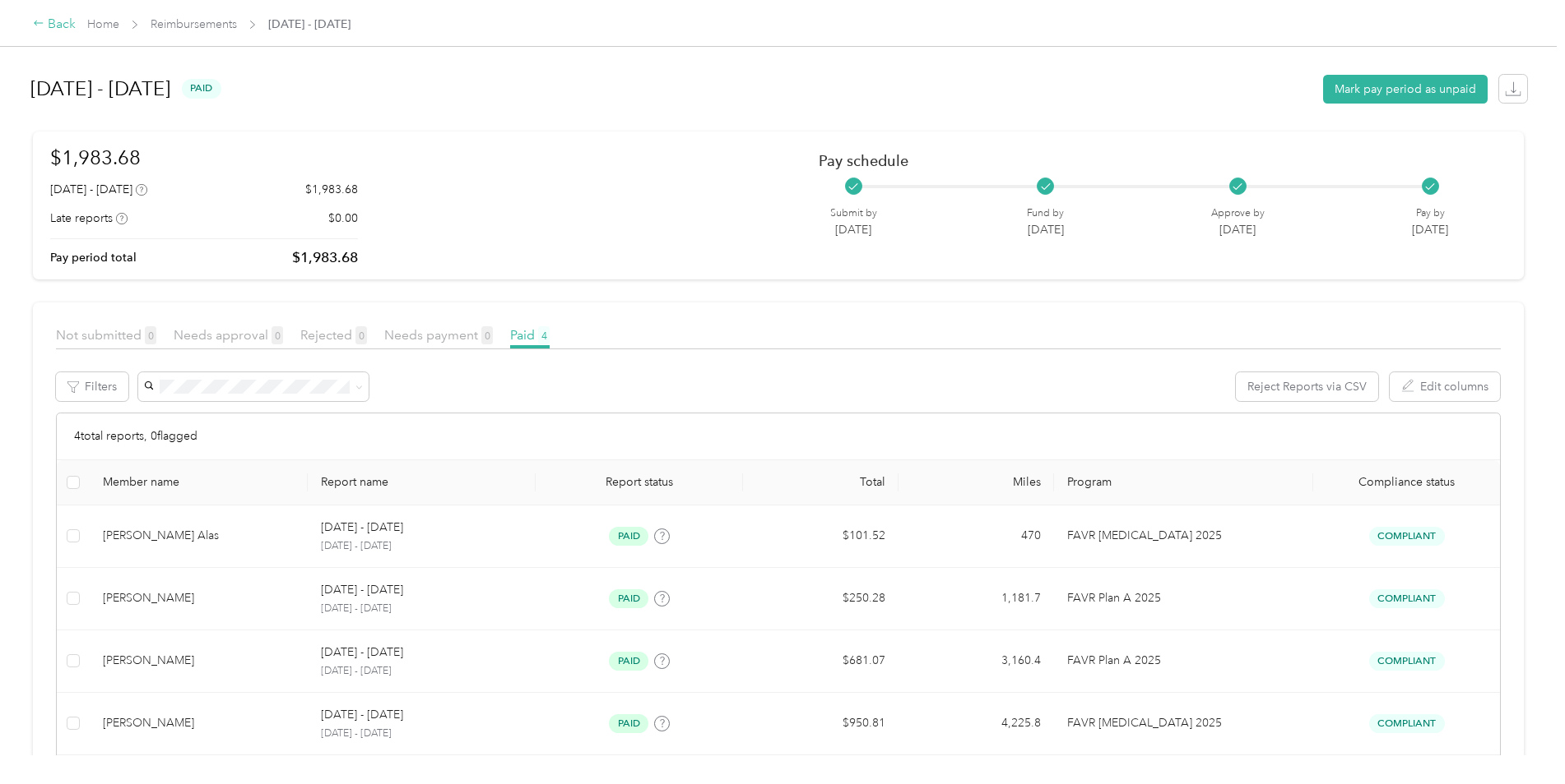
click at [39, 25] on icon at bounding box center [38, 24] width 12 height 12
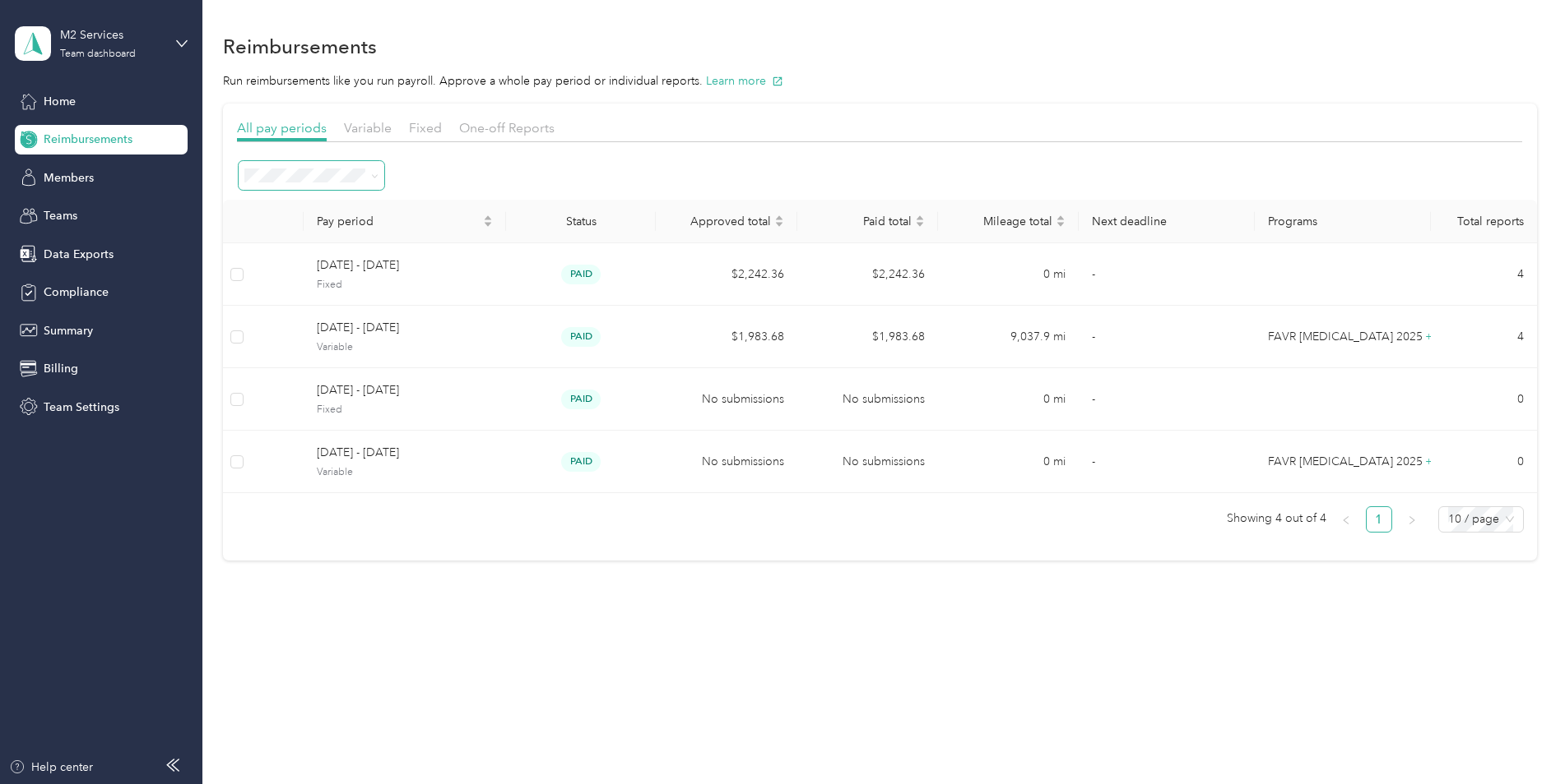
click at [377, 177] on icon at bounding box center [374, 176] width 8 height 8
click at [322, 351] on div "Needs payment" at bounding box center [311, 346] width 122 height 18
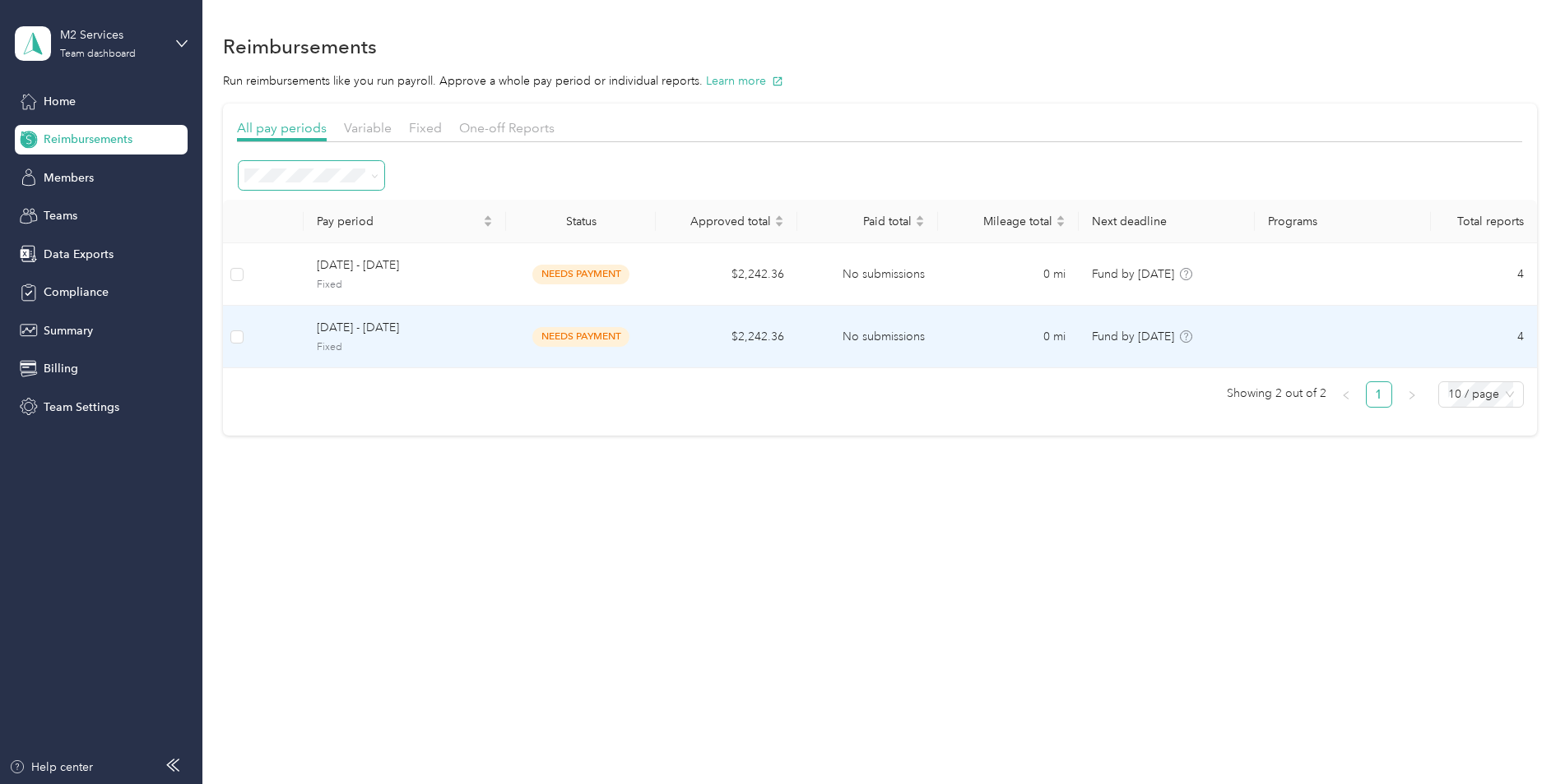
click at [704, 341] on td "$2,242.36" at bounding box center [725, 337] width 141 height 62
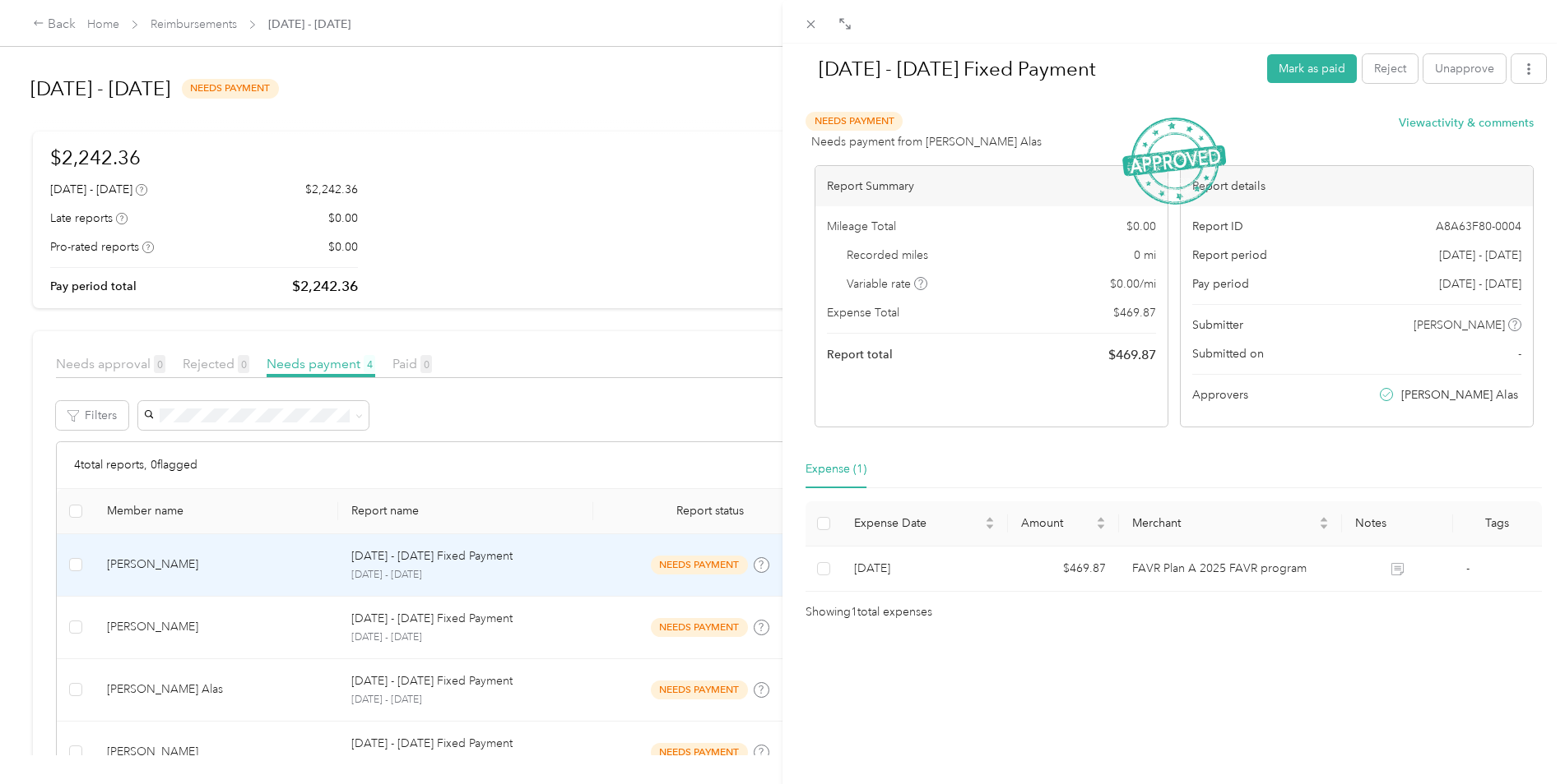
click at [241, 642] on div "[DATE] - [DATE] Fixed Payment Mark as paid Reject Unapprove Needs Payment Needs…" at bounding box center [782, 392] width 1565 height 784
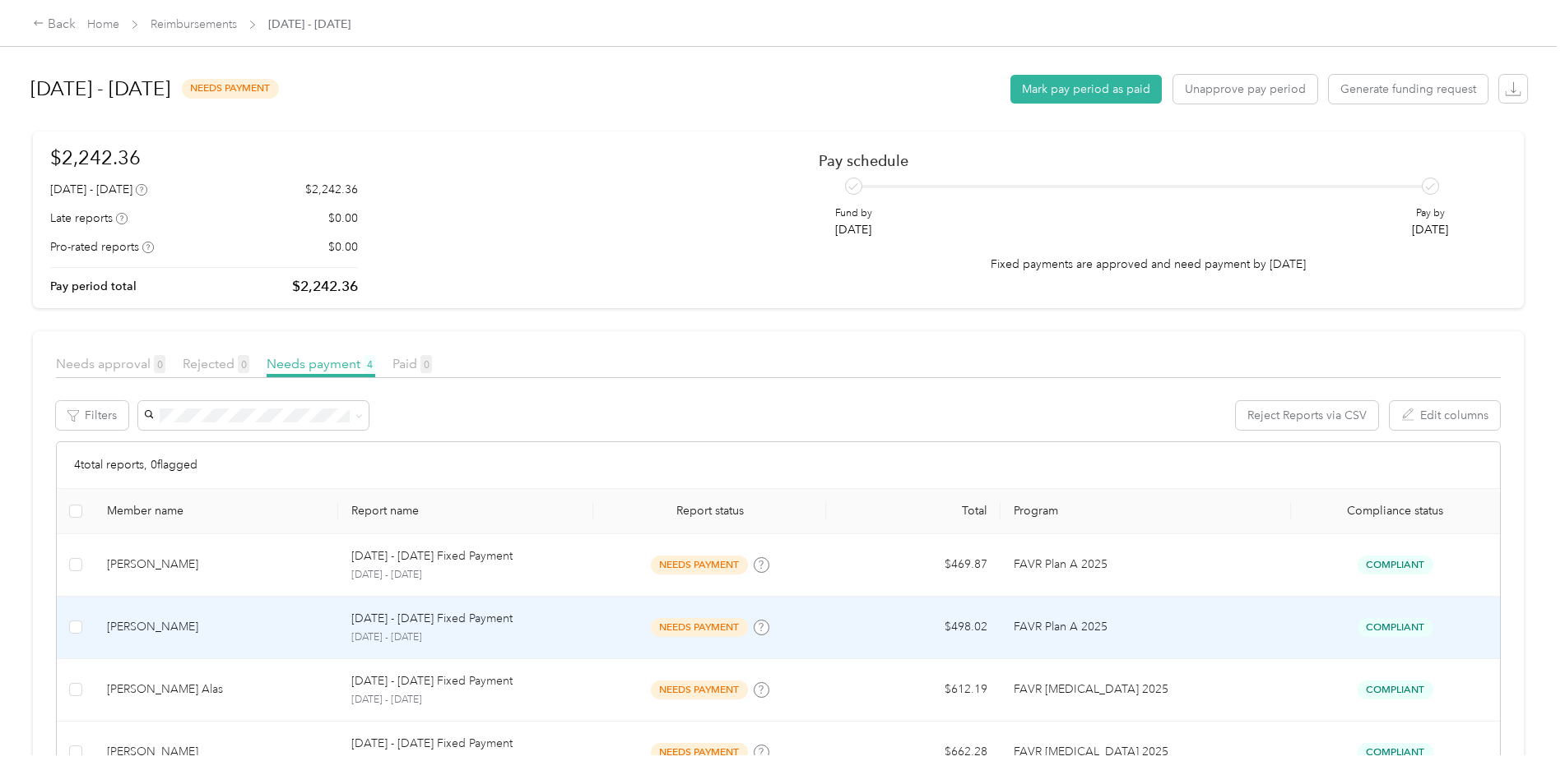
click at [271, 629] on div "[PERSON_NAME]" at bounding box center [216, 627] width 218 height 18
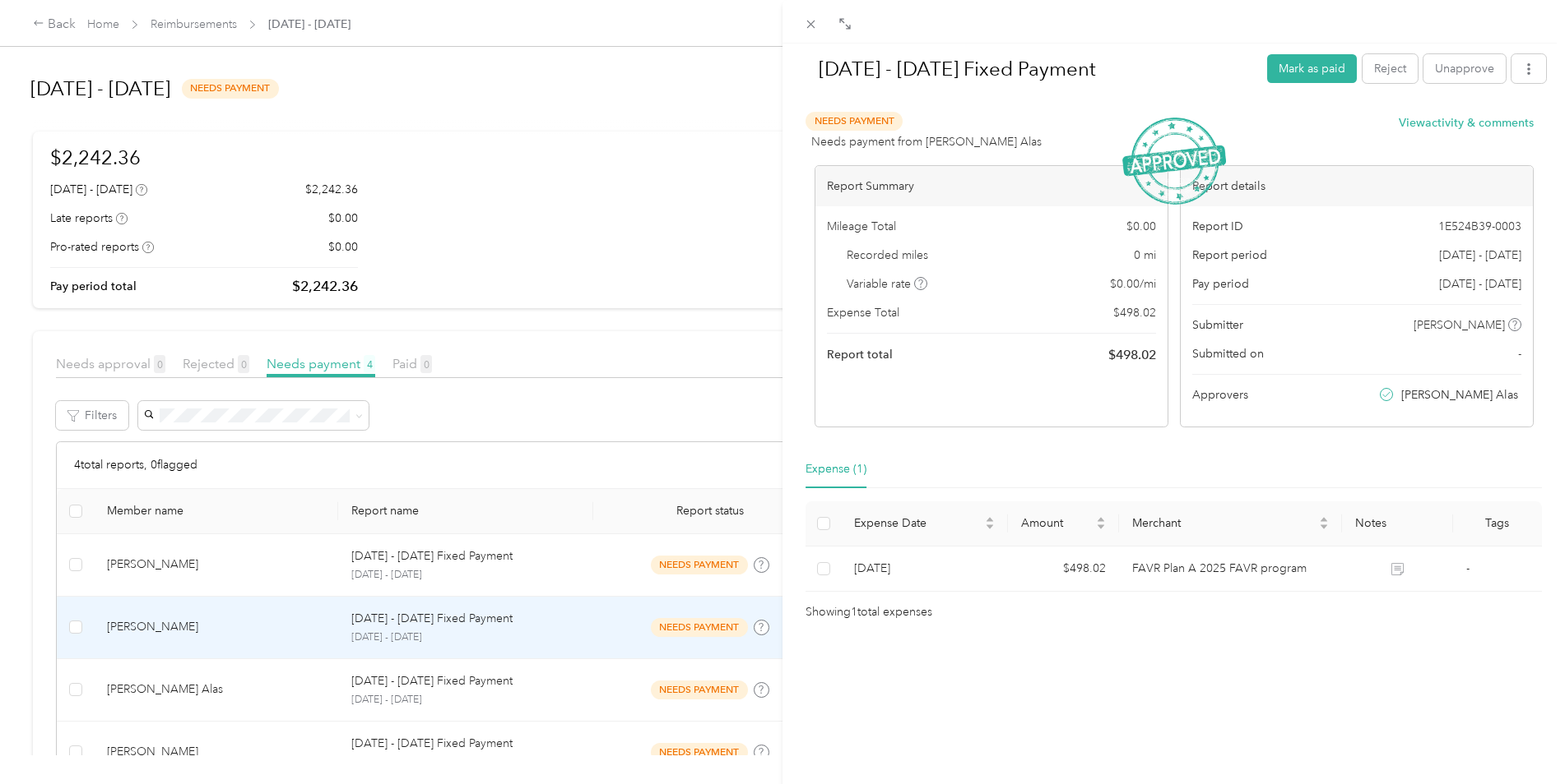
click at [571, 391] on div "[DATE] - [DATE] Fixed Payment Mark as paid Reject Unapprove Needs Payment Needs…" at bounding box center [782, 392] width 1565 height 784
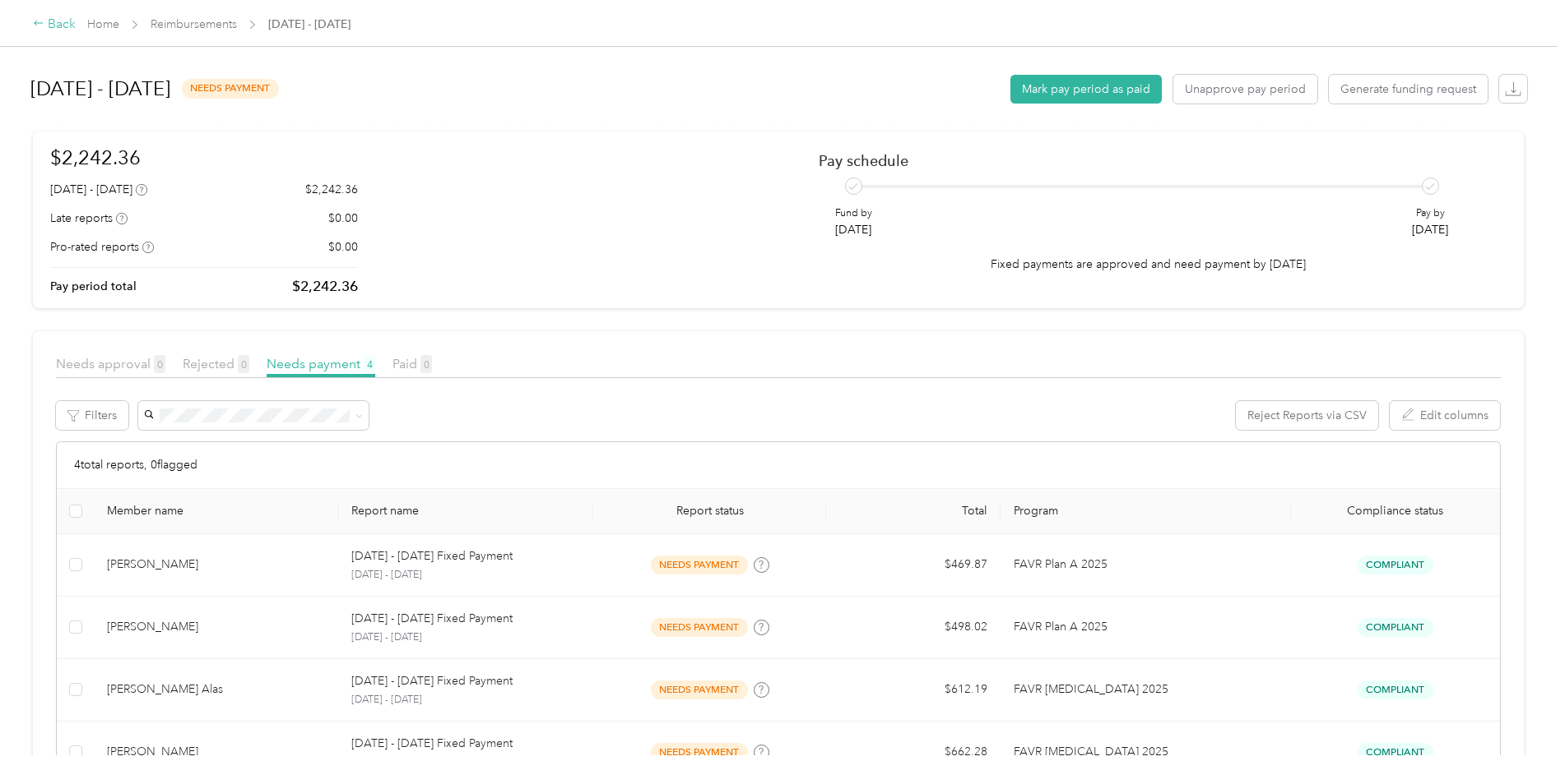
click at [70, 23] on div "Back" at bounding box center [53, 25] width 42 height 20
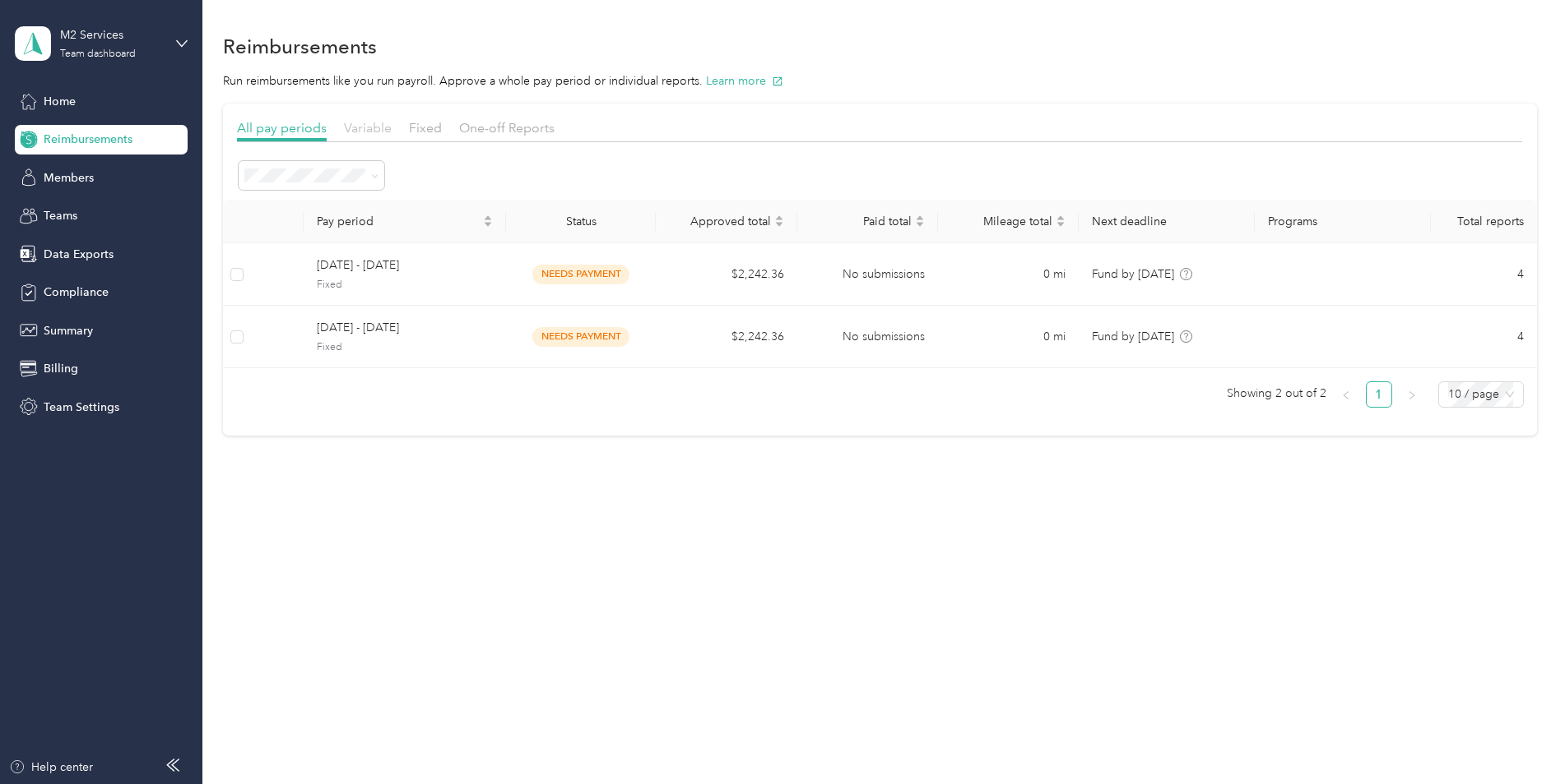
click at [370, 132] on span "Variable" at bounding box center [368, 128] width 47 height 16
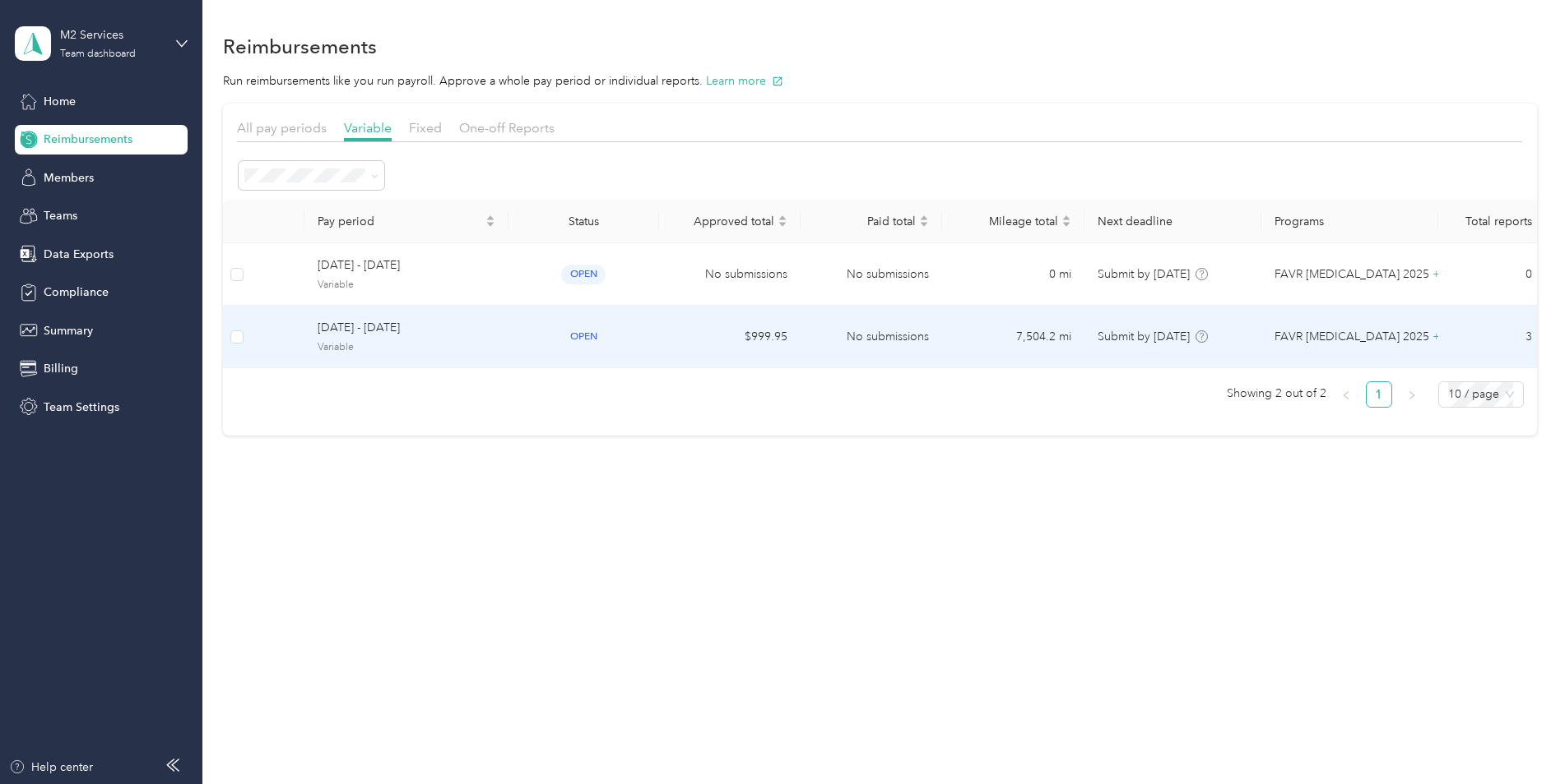
click at [456, 328] on span "[DATE] - [DATE]" at bounding box center [406, 328] width 177 height 18
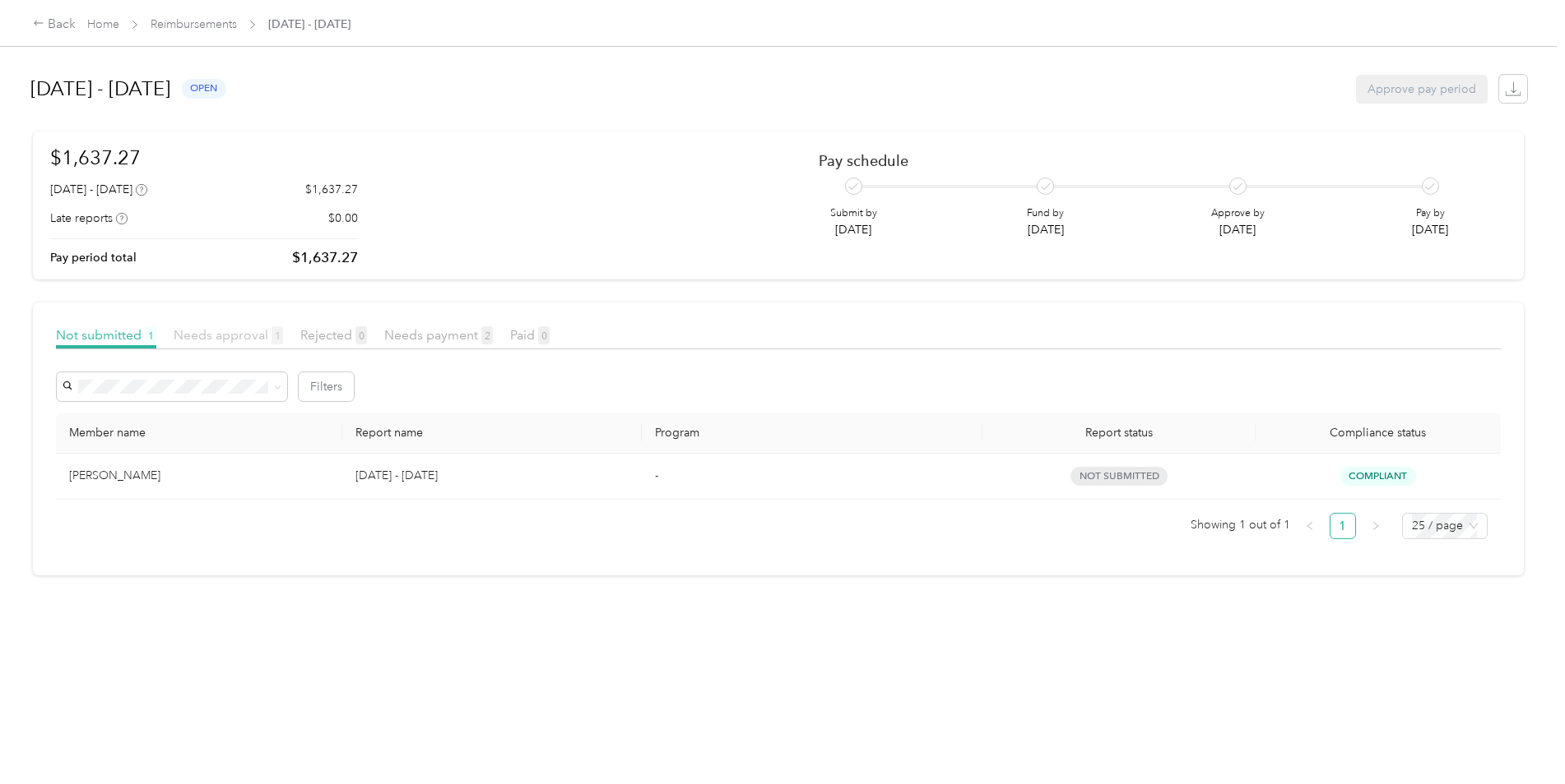
click at [243, 337] on span "Needs approval 1" at bounding box center [228, 335] width 109 height 16
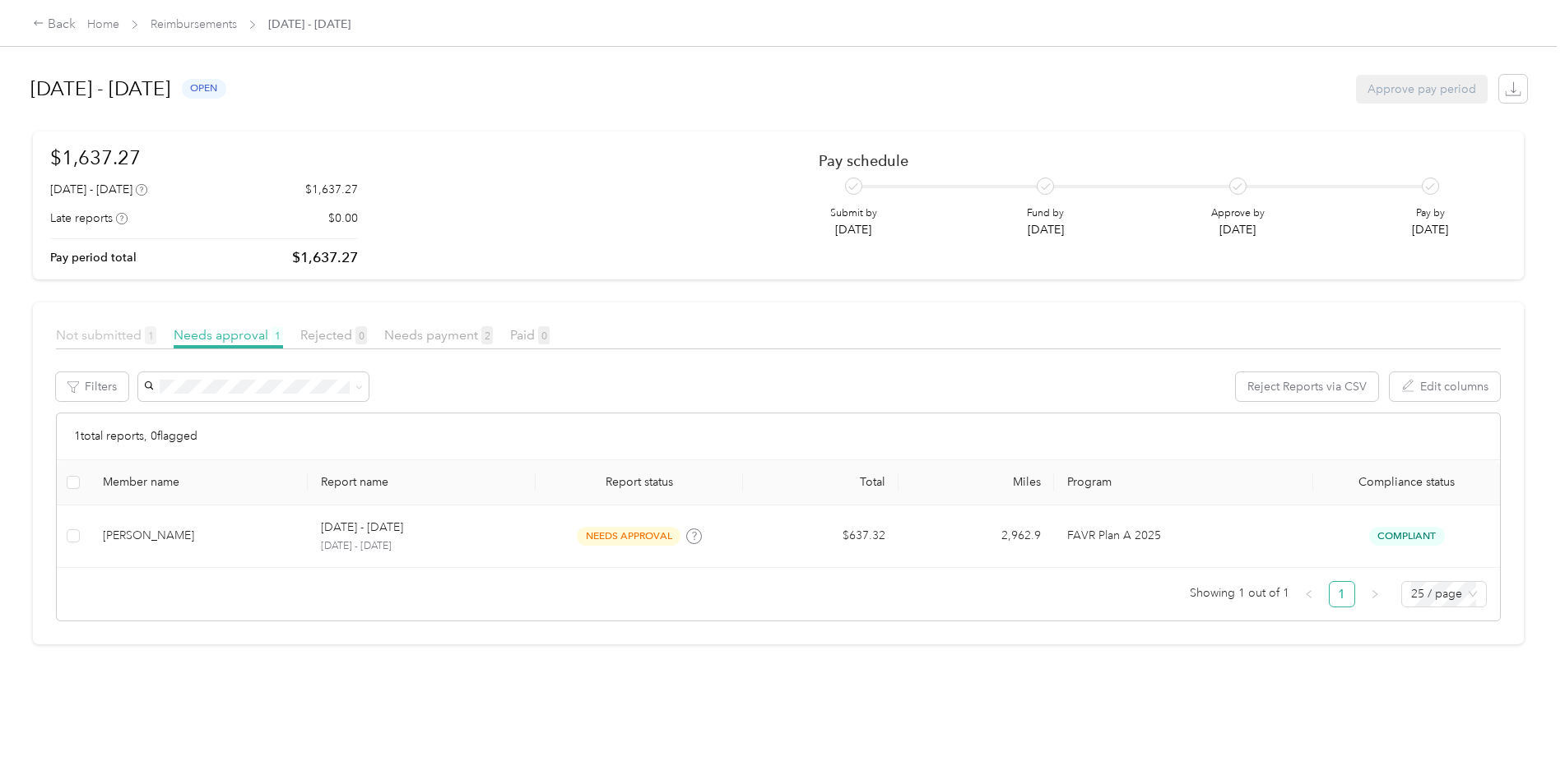
click at [117, 328] on span "Not submitted 1" at bounding box center [106, 335] width 101 height 16
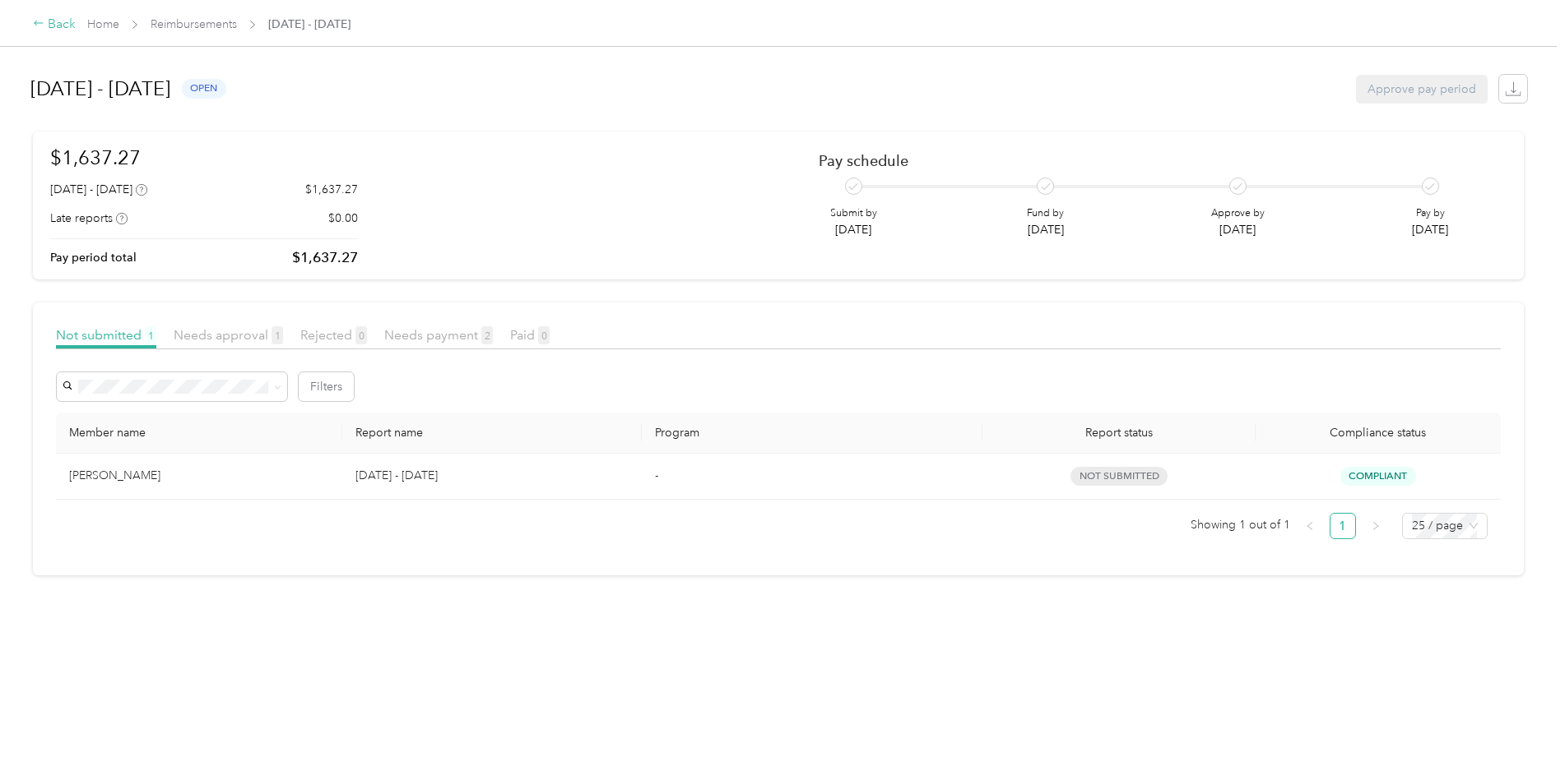
click at [51, 28] on div "Back" at bounding box center [53, 25] width 42 height 20
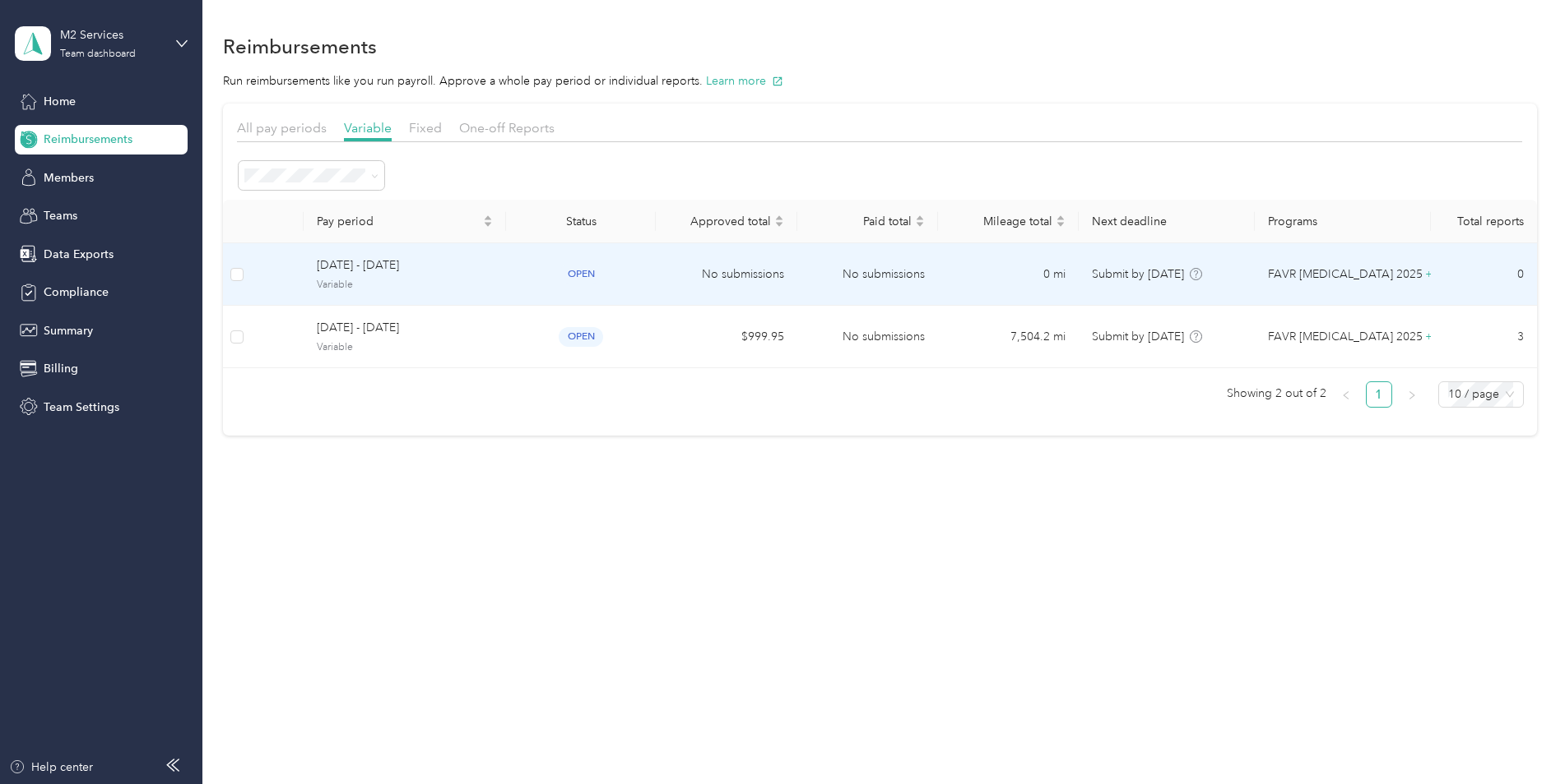
click at [439, 281] on span "Variable" at bounding box center [404, 285] width 176 height 15
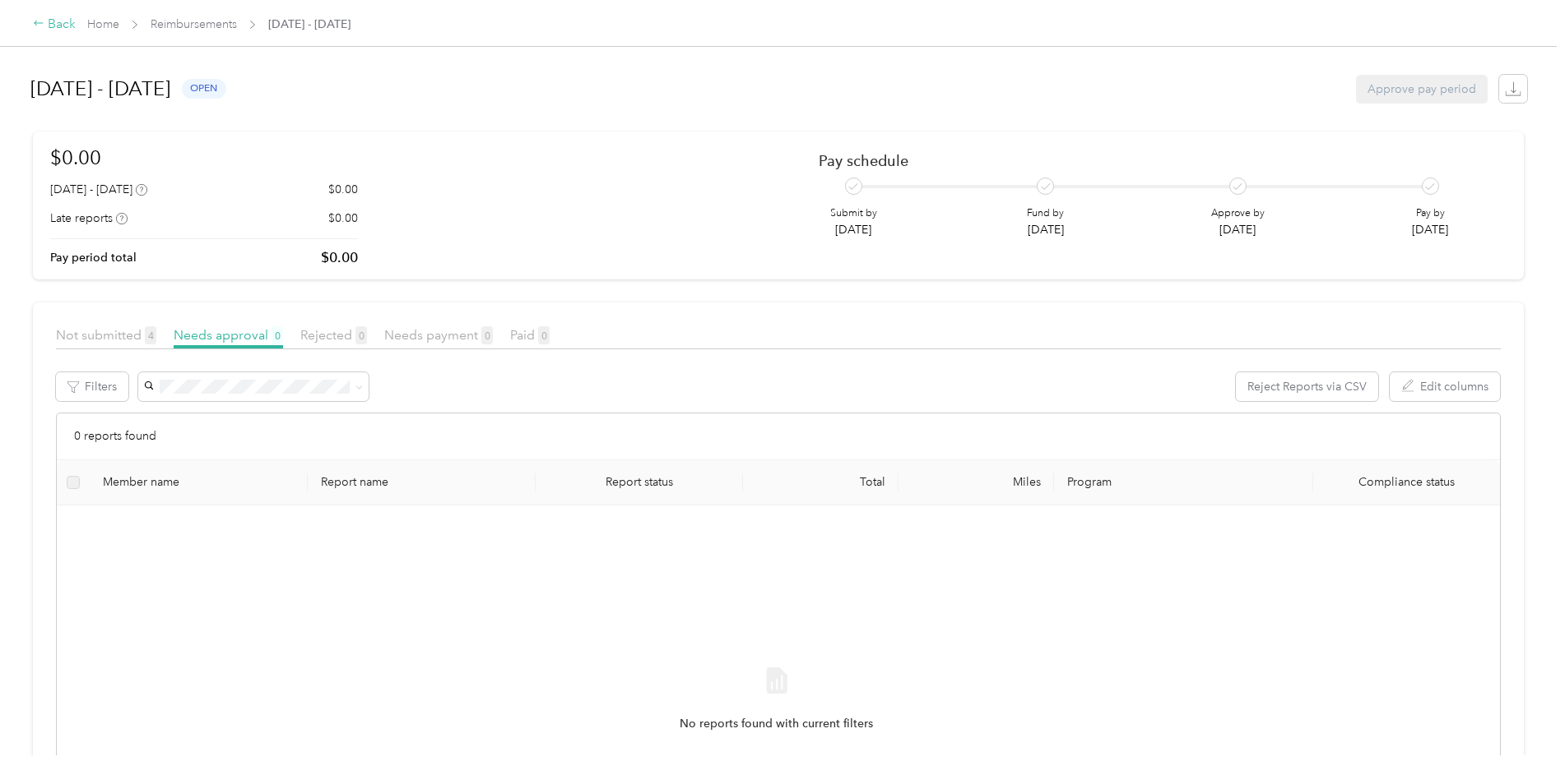
click at [49, 26] on div "Back" at bounding box center [53, 25] width 42 height 20
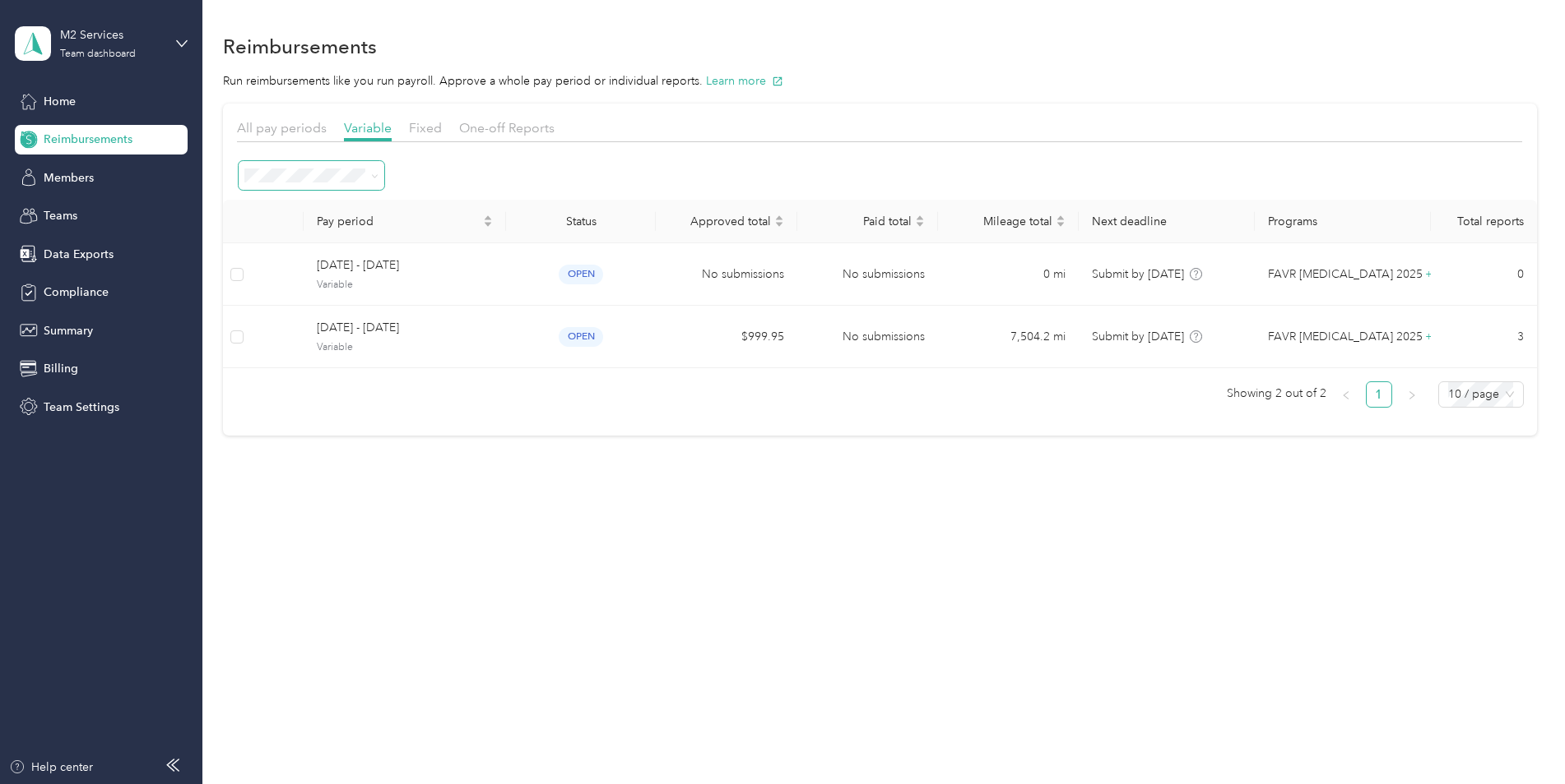
click at [372, 165] on span at bounding box center [311, 175] width 146 height 29
click at [374, 175] on icon at bounding box center [374, 176] width 8 height 8
click at [374, 176] on icon at bounding box center [374, 175] width 5 height 3
click at [375, 176] on icon at bounding box center [374, 176] width 8 height 8
click at [306, 360] on ol "All periods Active periods Open Needs approval Approved Needs payment Scheduled…" at bounding box center [311, 336] width 146 height 290
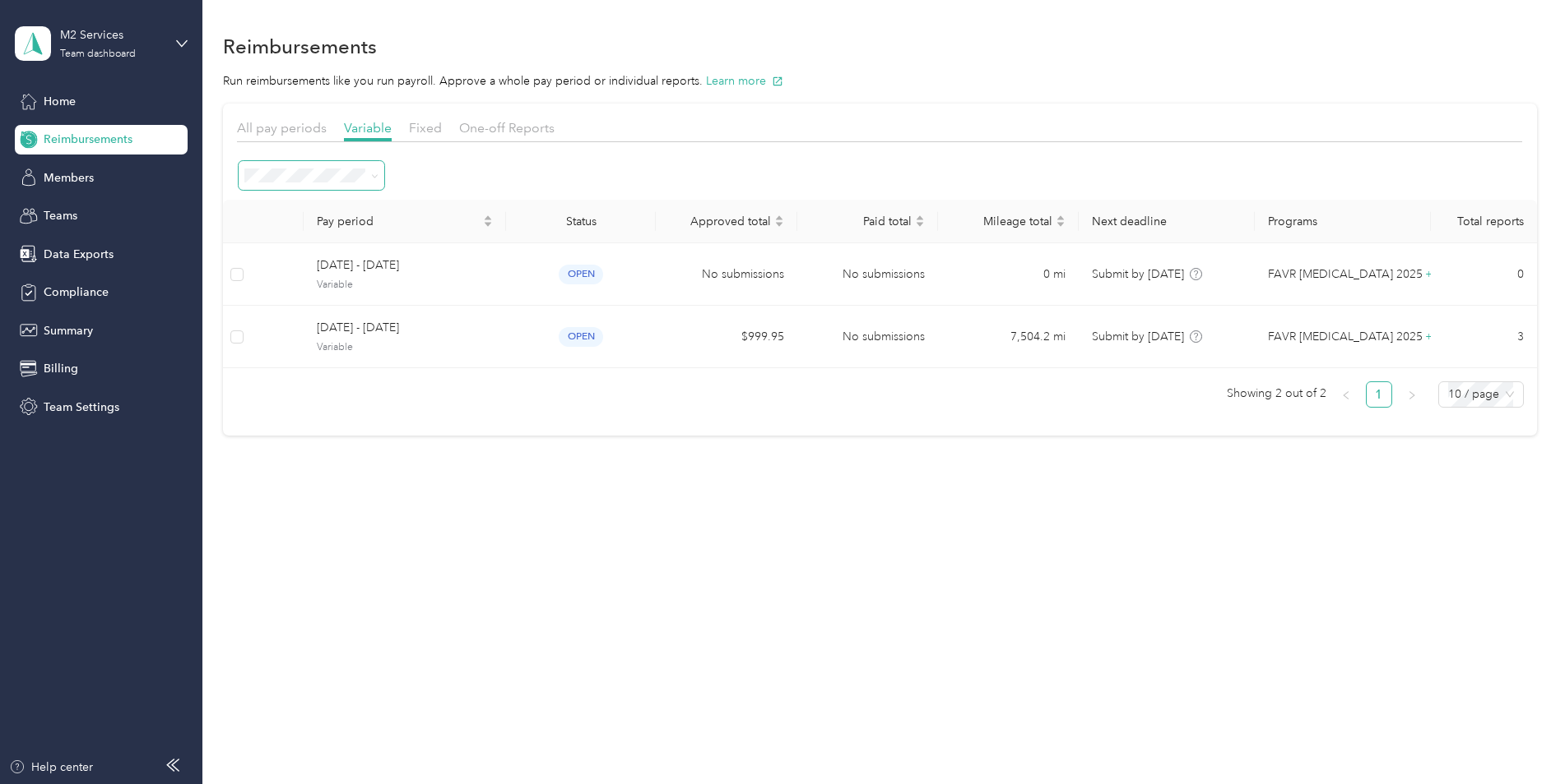
click at [375, 178] on icon at bounding box center [374, 176] width 8 height 8
click at [324, 205] on div "All periods" at bounding box center [311, 206] width 122 height 18
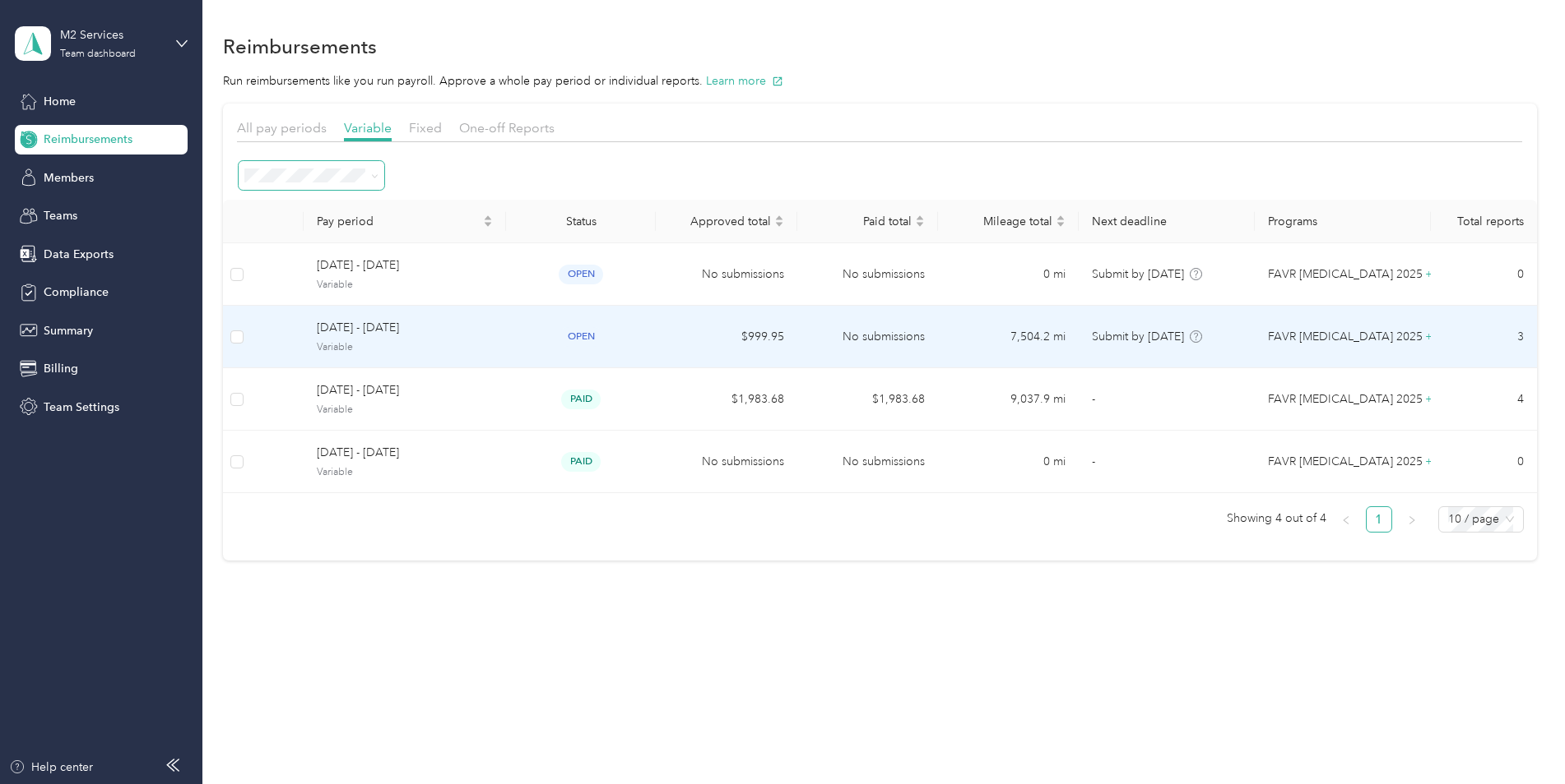
click at [506, 337] on td "[DATE] - [DATE] Variable" at bounding box center [404, 337] width 202 height 62
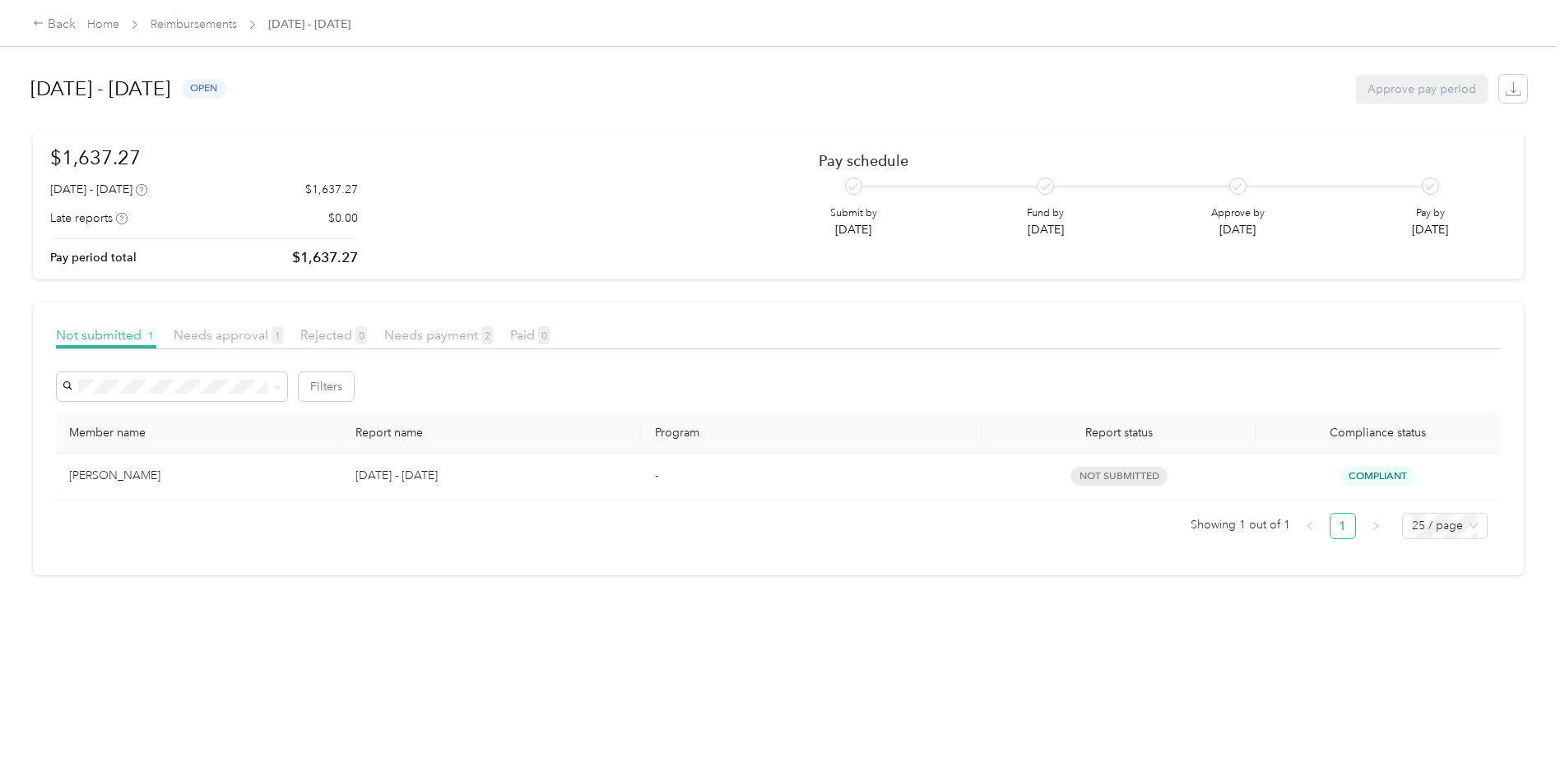
click at [270, 320] on article "Not submitted 1 Needs approval 1 Rejected 0 Needs payment 2 Paid 0 Filters Memb…" at bounding box center [778, 438] width 1491 height 273
click at [255, 336] on span "Needs approval 1" at bounding box center [228, 335] width 109 height 16
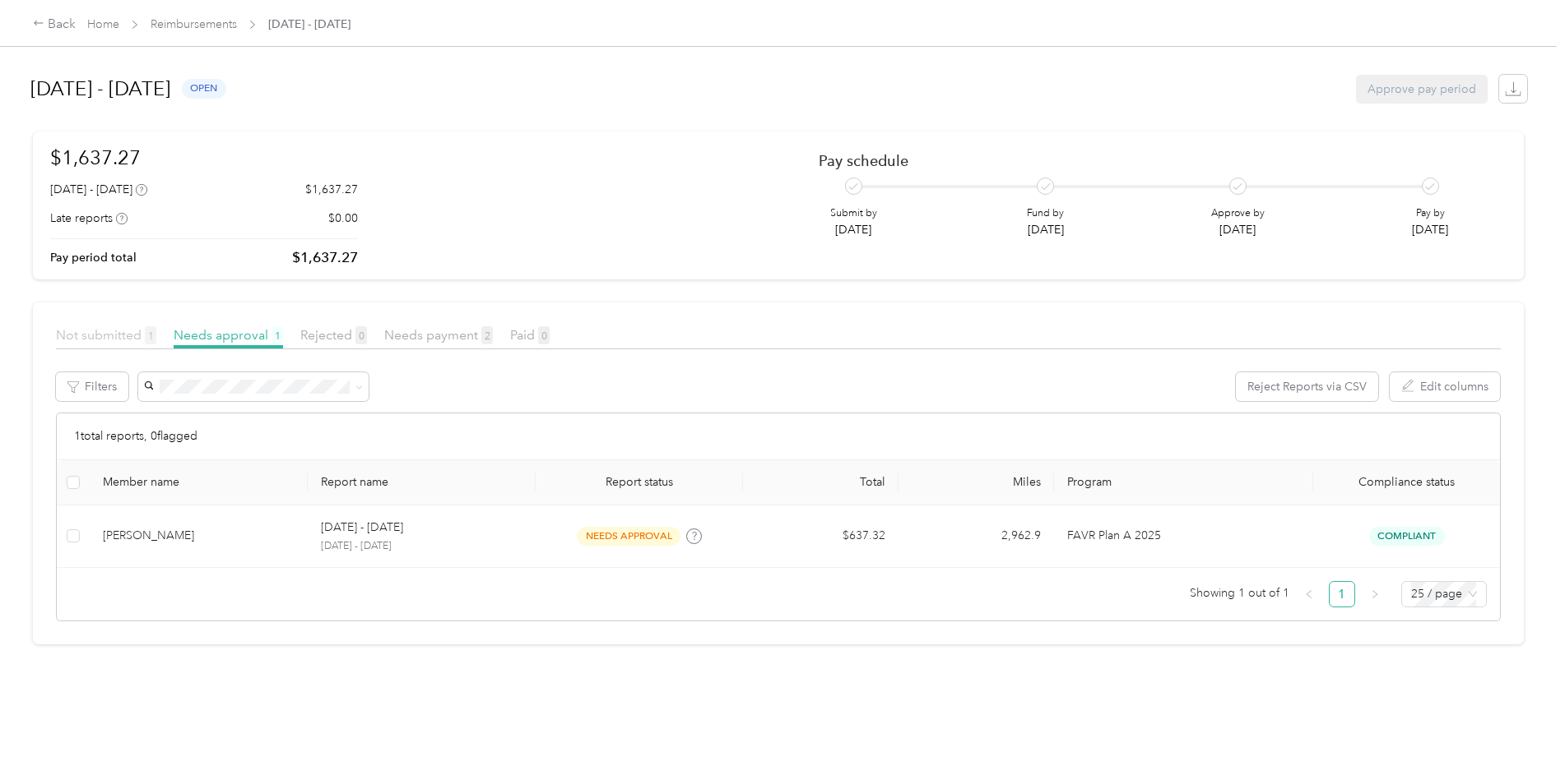
click at [130, 330] on span "Not submitted 1" at bounding box center [106, 335] width 101 height 16
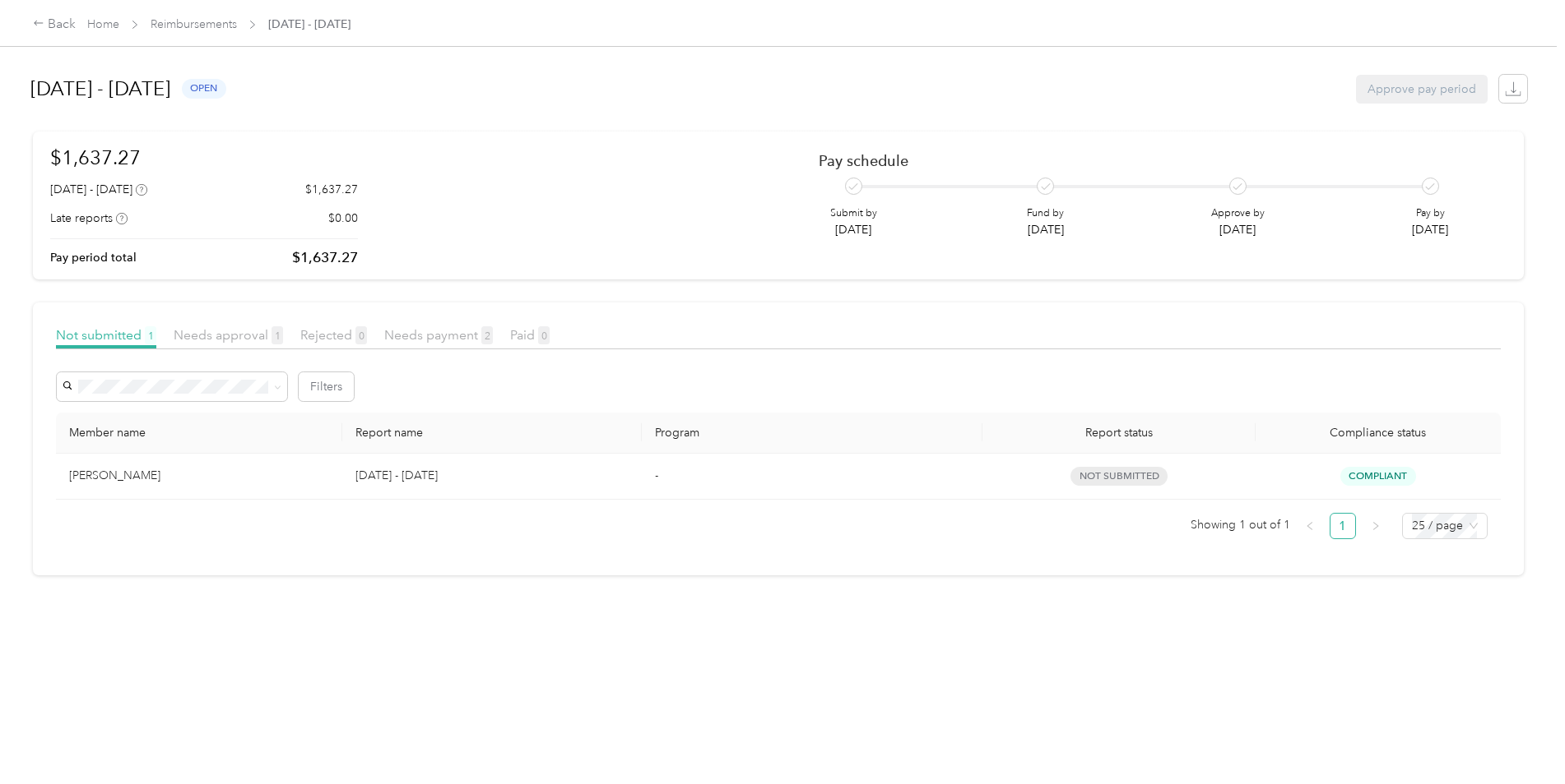
click at [734, 493] on td "not submitted" at bounding box center [1119, 477] width 272 height 46
click at [67, 25] on div "Back" at bounding box center [53, 25] width 42 height 20
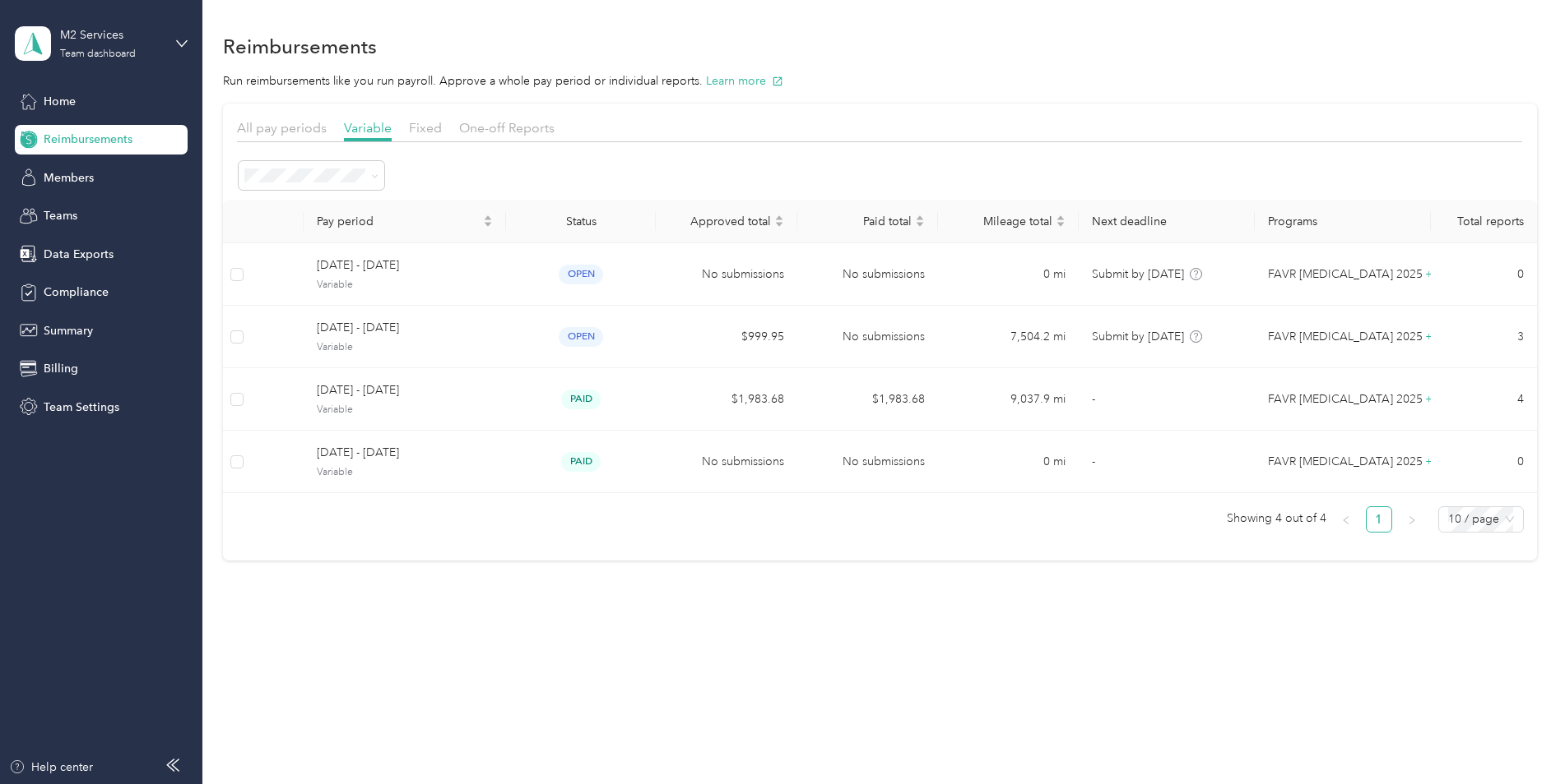
click at [431, 141] on div "All pay periods Variable Fixed One-off Reports" at bounding box center [879, 130] width 1285 height 24
click at [428, 132] on span "Fixed" at bounding box center [425, 128] width 33 height 16
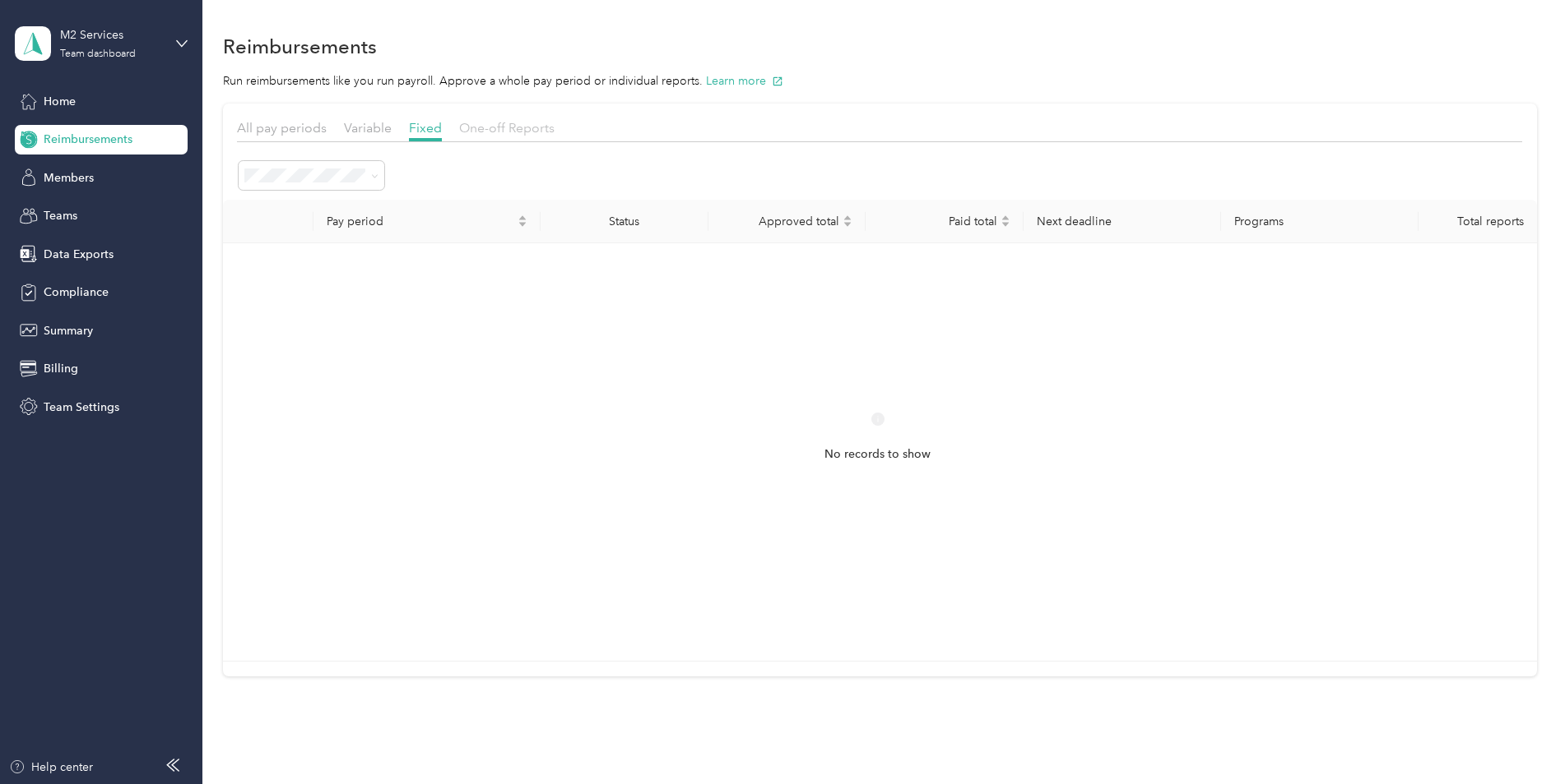
click at [468, 127] on span "One-off Reports" at bounding box center [507, 128] width 96 height 16
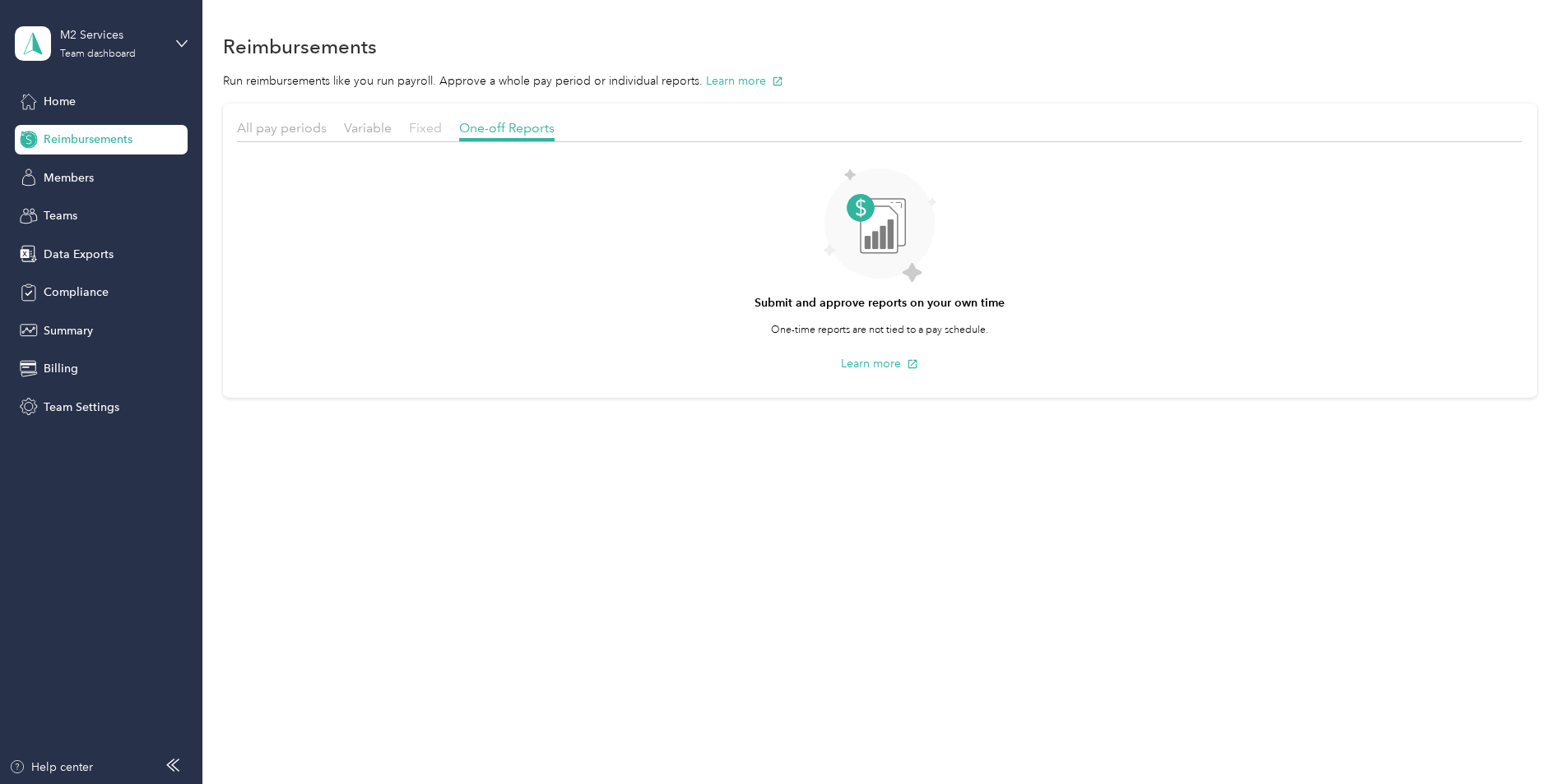
drag, startPoint x: 407, startPoint y: 127, endPoint x: 416, endPoint y: 128, distance: 9.1
click at [407, 128] on div "All pay periods Variable Fixed One-off Reports" at bounding box center [879, 130] width 1285 height 24
click at [422, 127] on span "Fixed" at bounding box center [425, 128] width 33 height 16
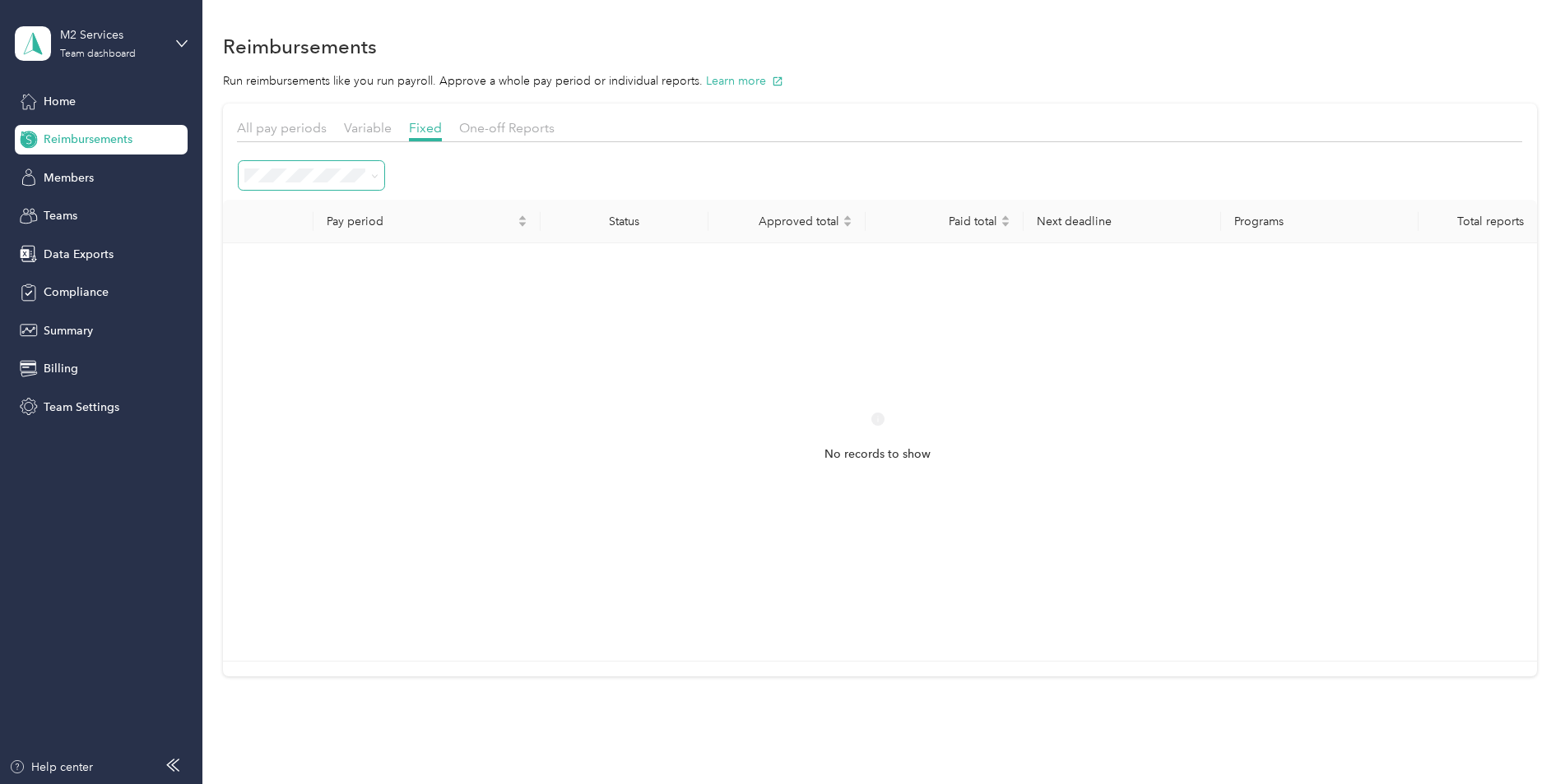
click at [374, 180] on span at bounding box center [374, 175] width 8 height 14
click at [379, 172] on span at bounding box center [311, 175] width 146 height 29
click at [371, 175] on span at bounding box center [372, 175] width 13 height 18
click at [374, 181] on span at bounding box center [374, 175] width 8 height 14
click at [371, 134] on span "Variable" at bounding box center [368, 128] width 47 height 16
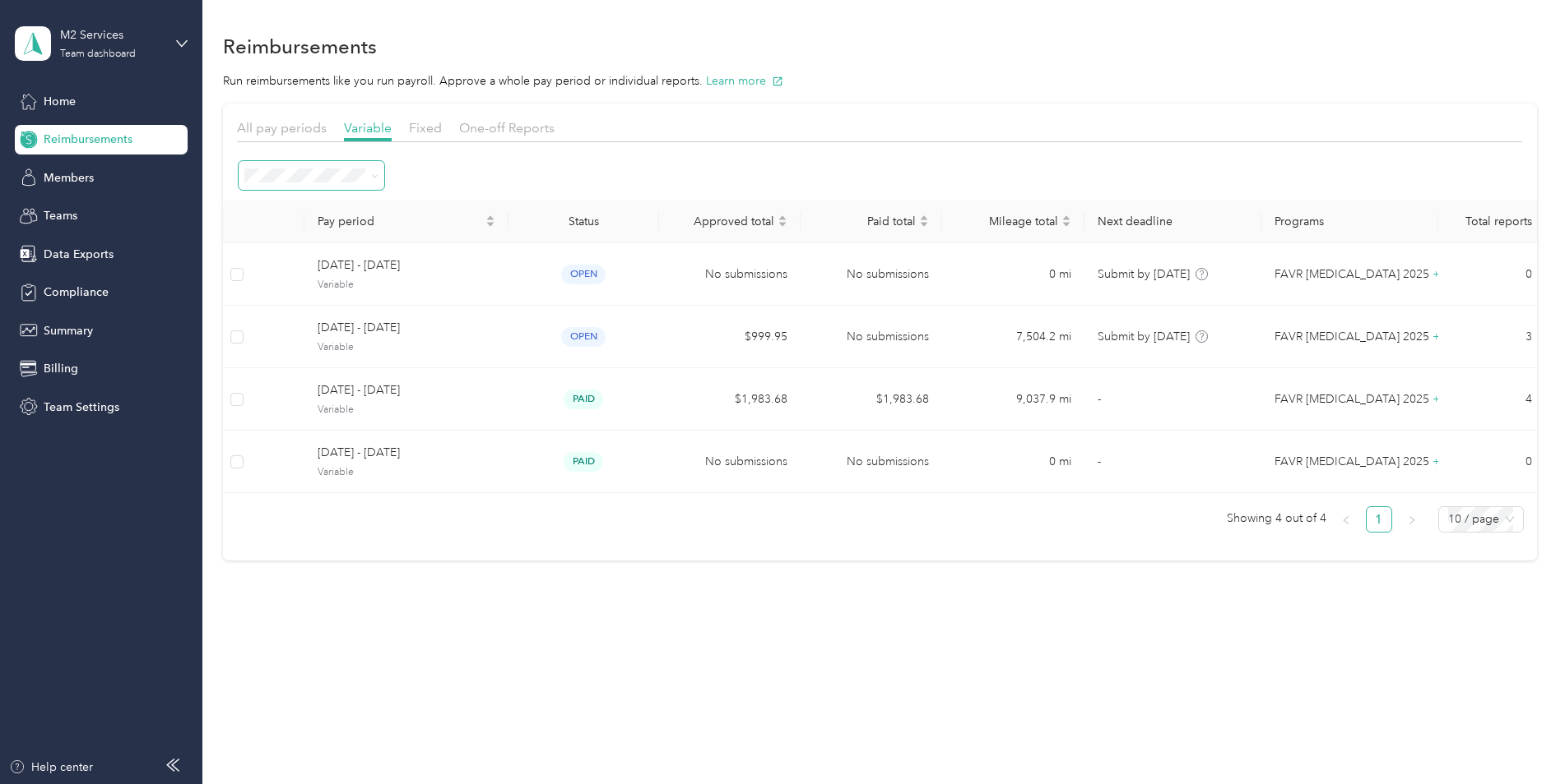
click at [377, 172] on icon at bounding box center [374, 176] width 8 height 8
click at [304, 272] on ol "All periods Active periods Open Needs approval Approved Needs payment Scheduled…" at bounding box center [311, 337] width 146 height 290
click at [298, 125] on span "All pay periods" at bounding box center [281, 128] width 90 height 16
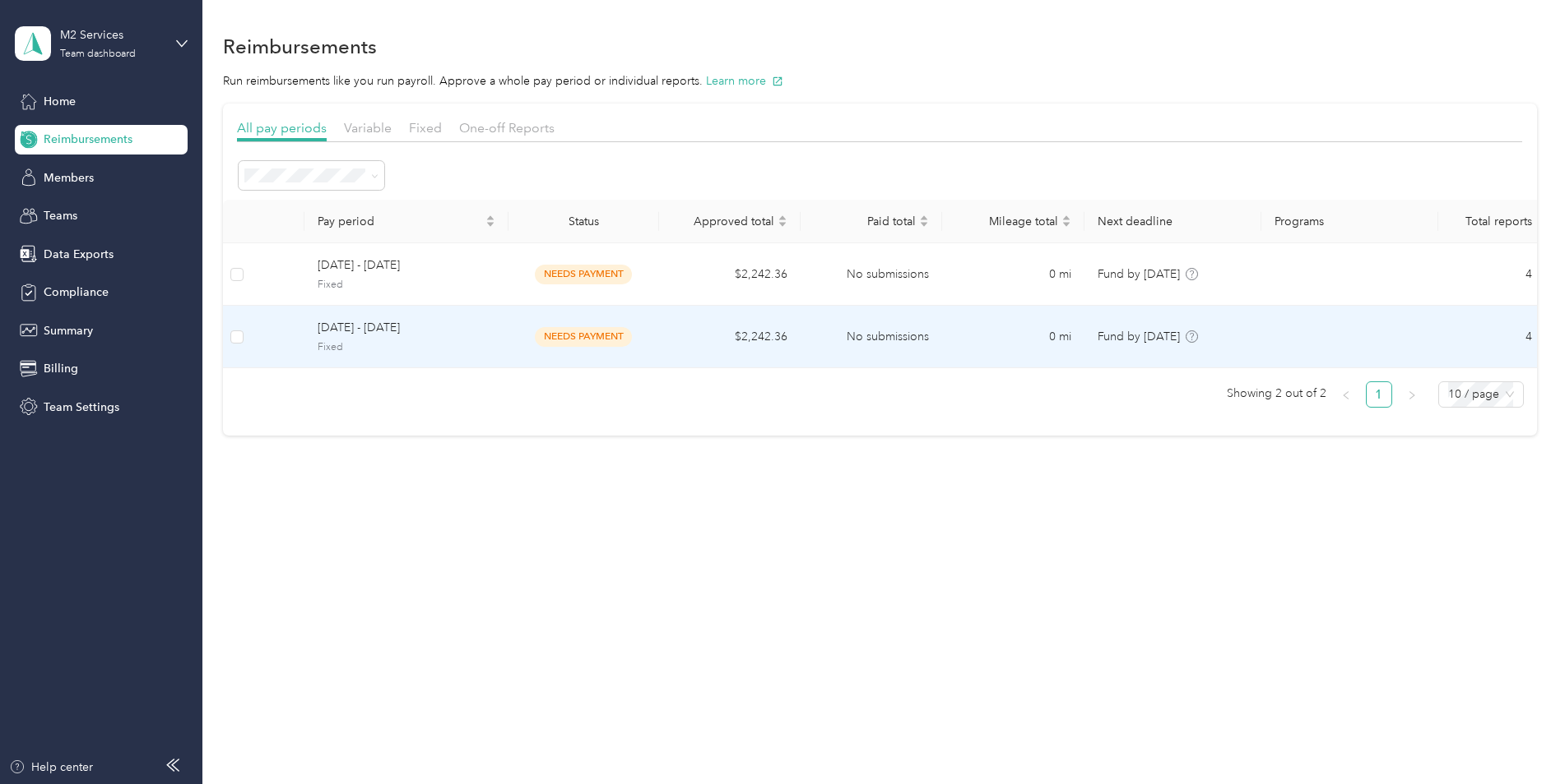
click at [442, 336] on span "[DATE] - [DATE]" at bounding box center [406, 328] width 177 height 18
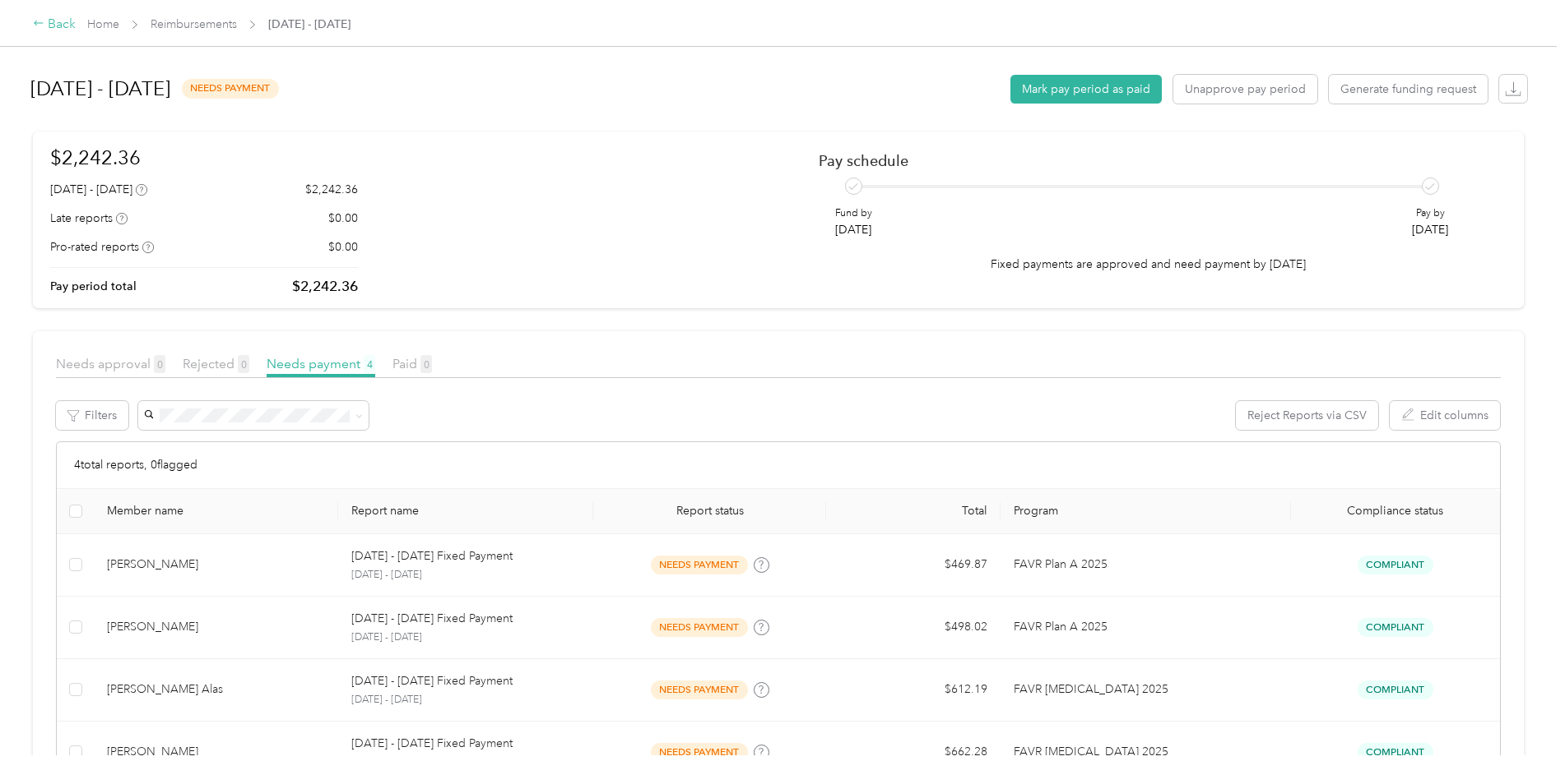
click at [46, 33] on div "Back" at bounding box center [53, 25] width 42 height 20
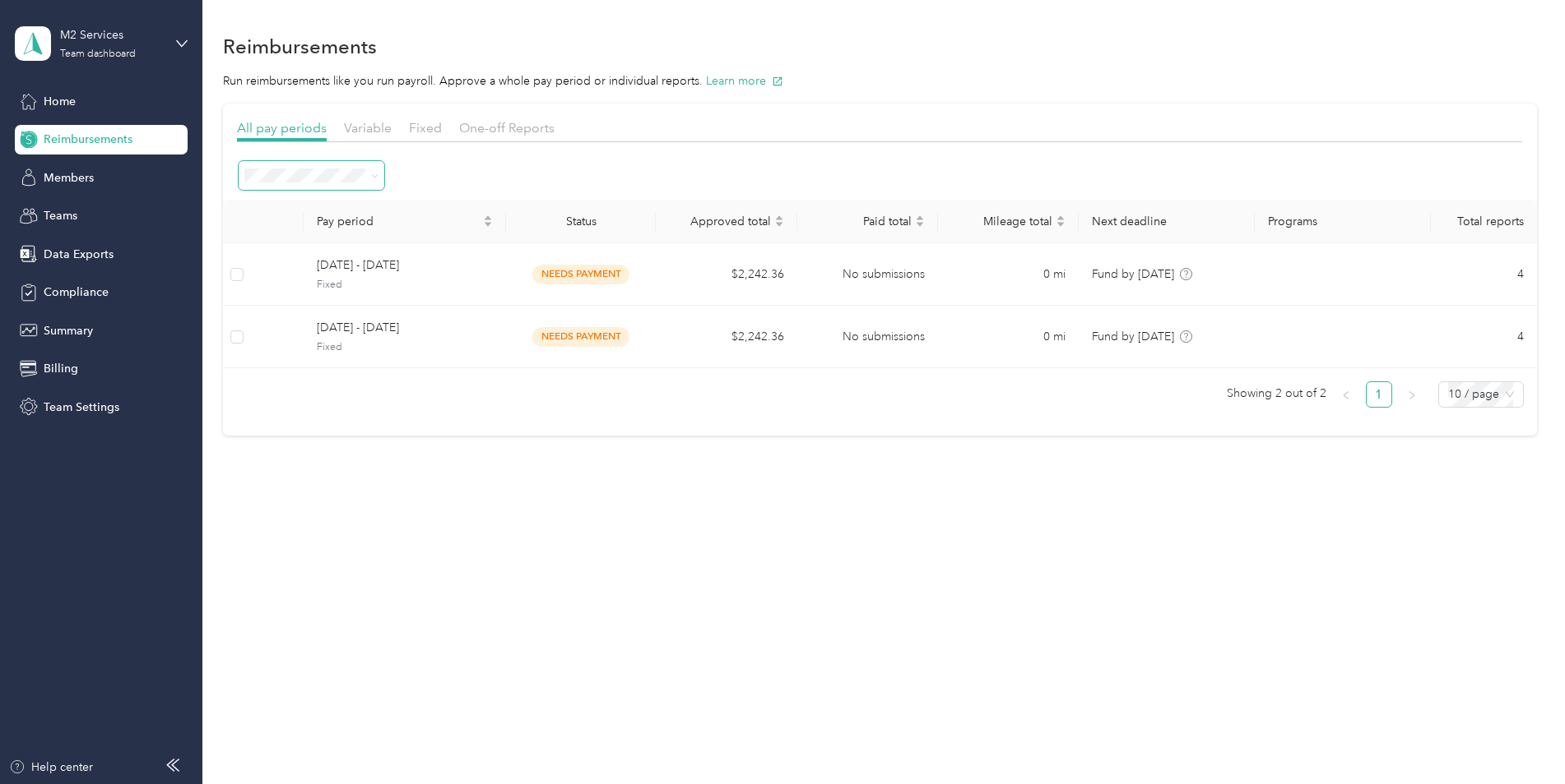
click at [376, 172] on icon at bounding box center [374, 176] width 8 height 8
click at [344, 209] on li "All periods" at bounding box center [311, 206] width 146 height 29
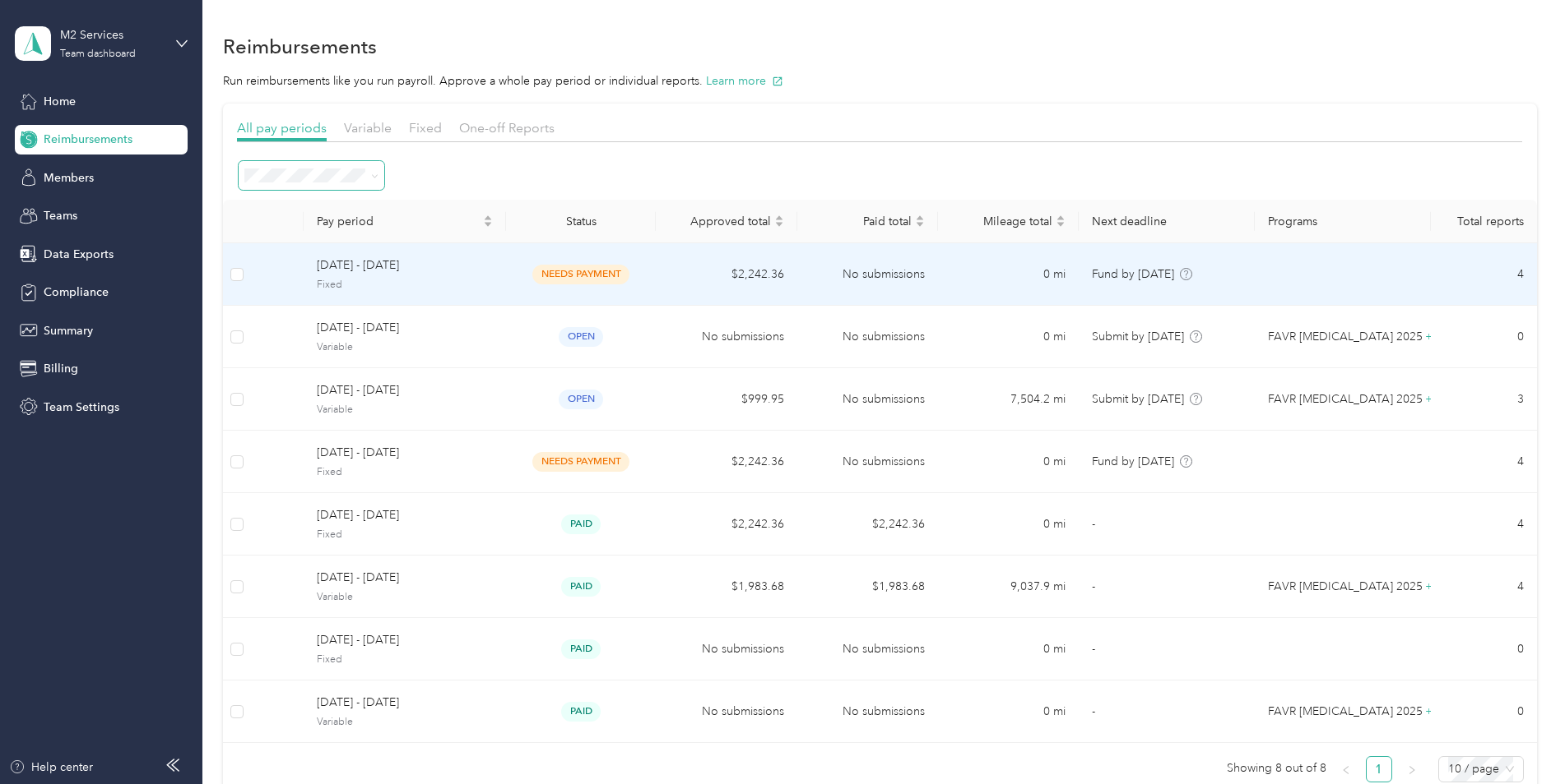
click at [503, 266] on td "[DATE] - [DATE] Fixed" at bounding box center [404, 274] width 202 height 62
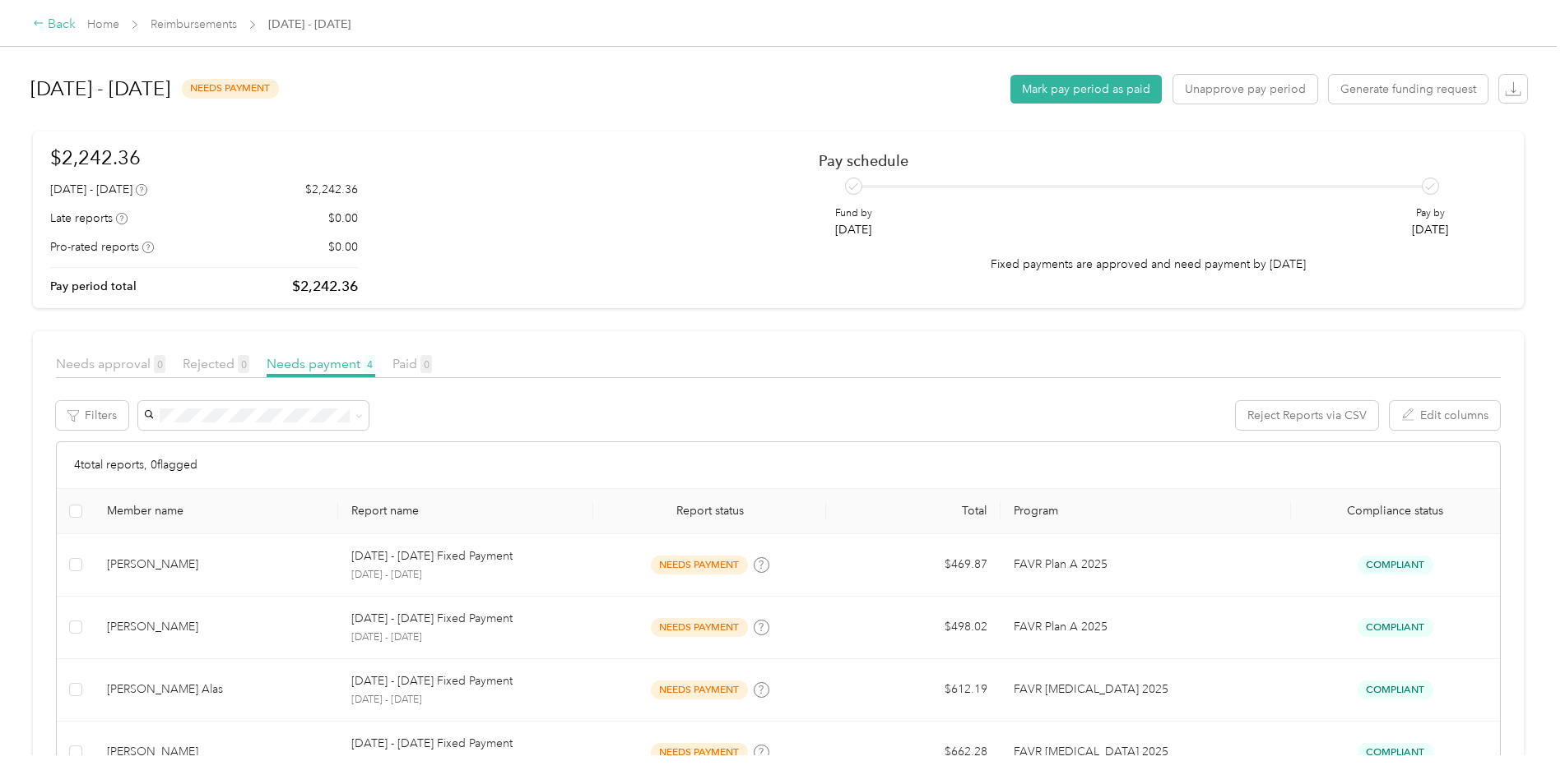
click at [64, 33] on div "Back" at bounding box center [53, 25] width 42 height 20
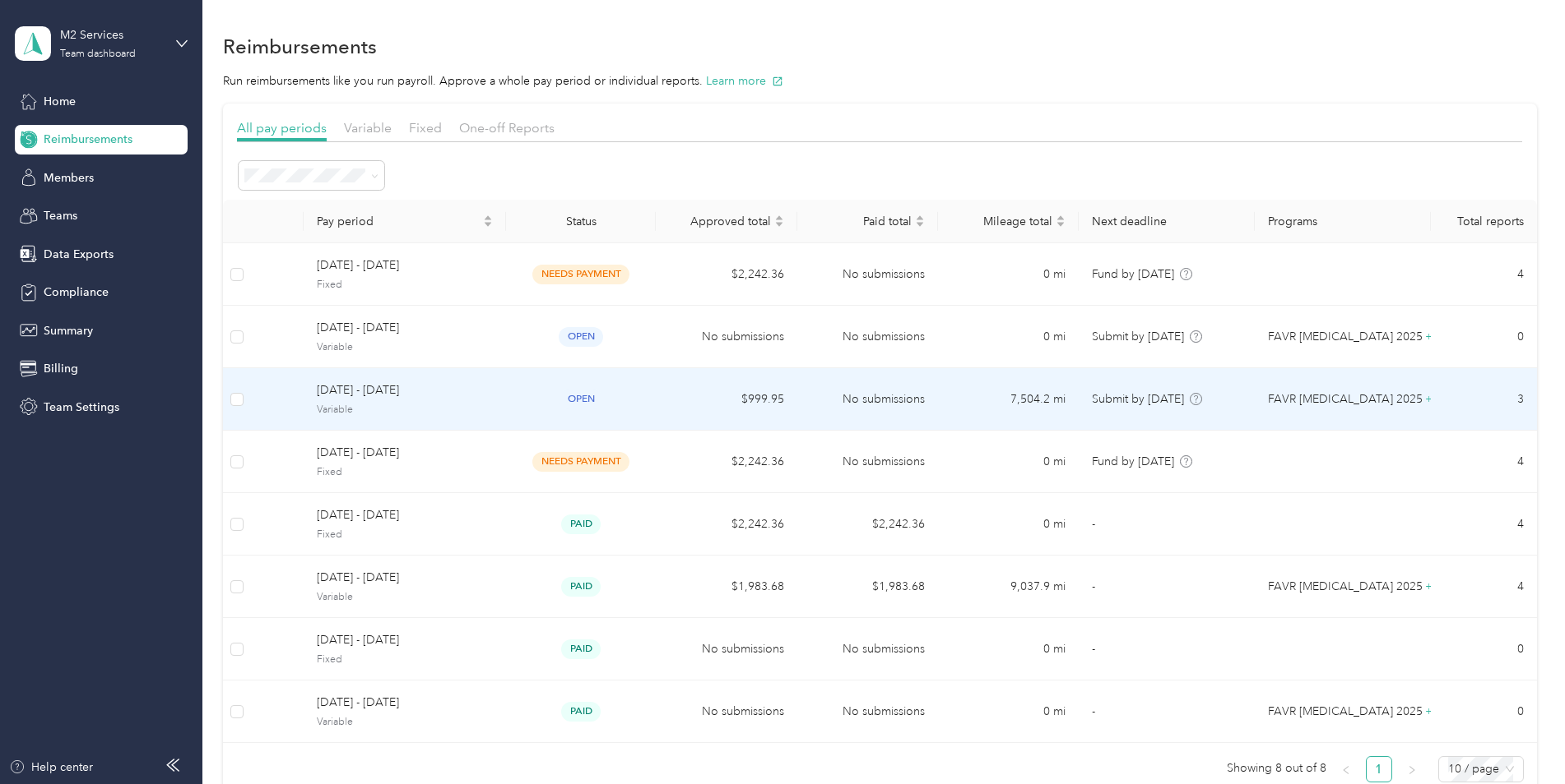
click at [482, 413] on span "Variable" at bounding box center [404, 410] width 176 height 15
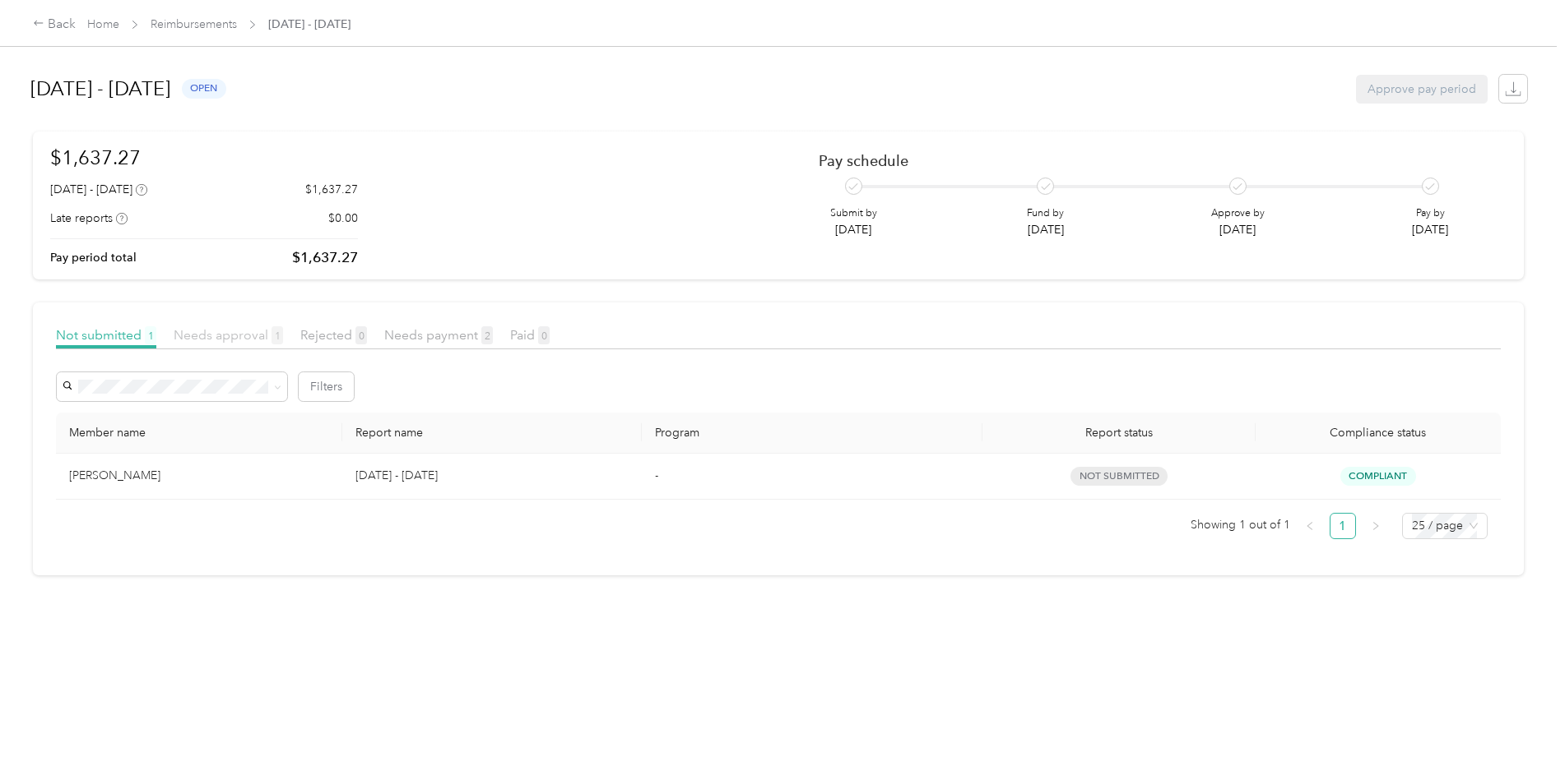
click at [252, 331] on span "Needs approval 1" at bounding box center [228, 335] width 109 height 16
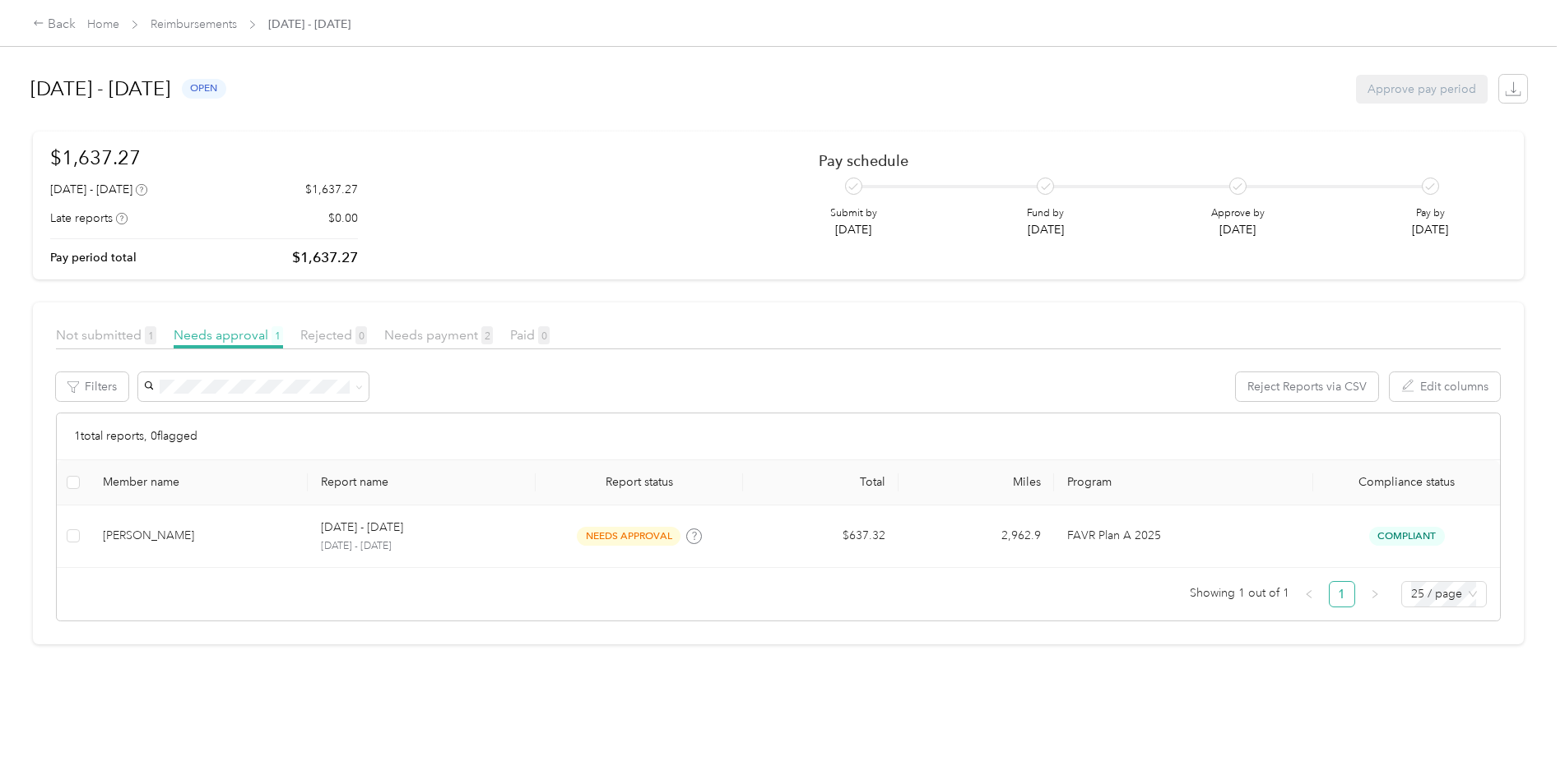
click at [117, 326] on div "Not submitted 1" at bounding box center [106, 336] width 101 height 21
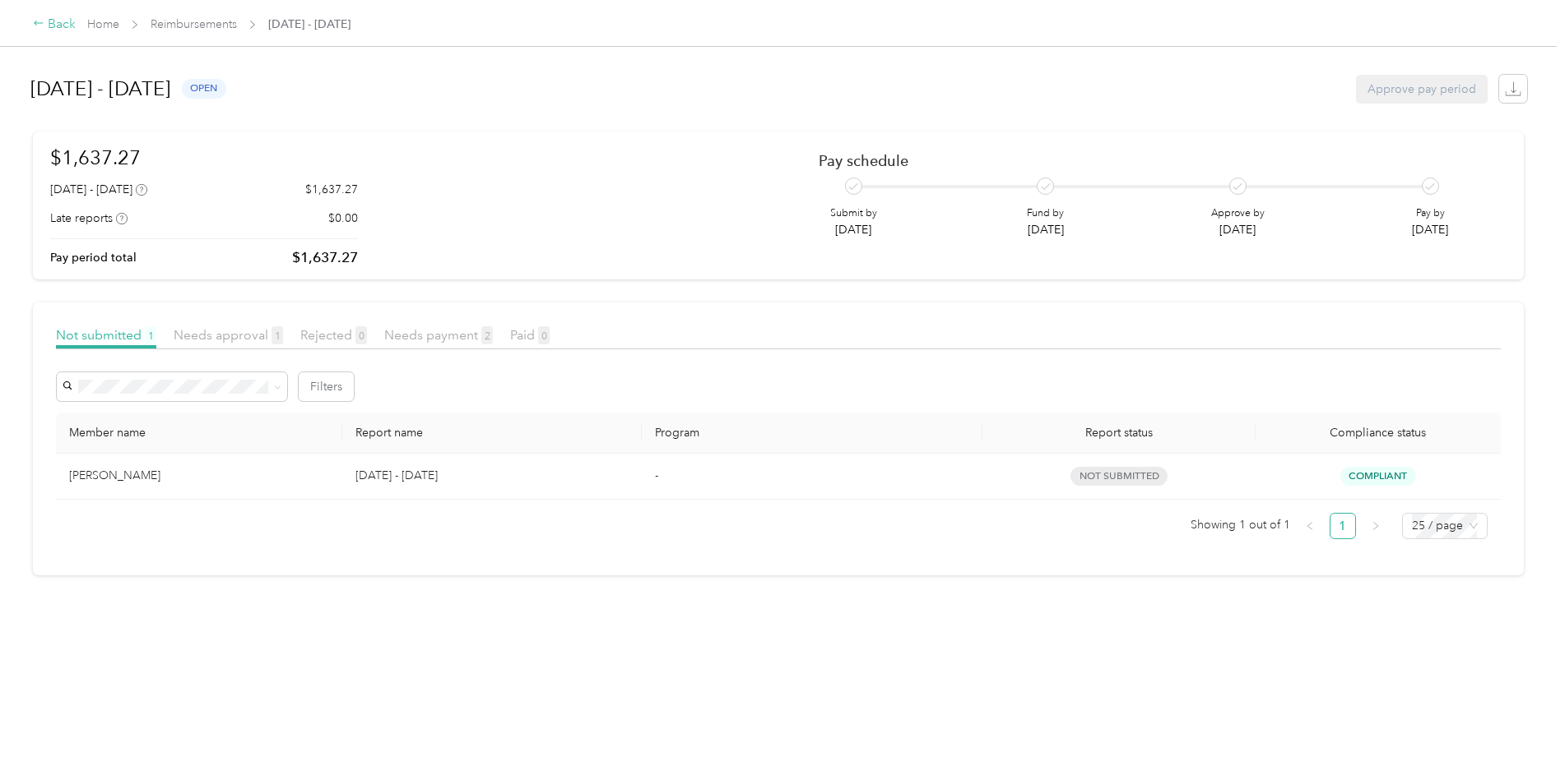
click at [55, 23] on div "Back" at bounding box center [53, 25] width 42 height 20
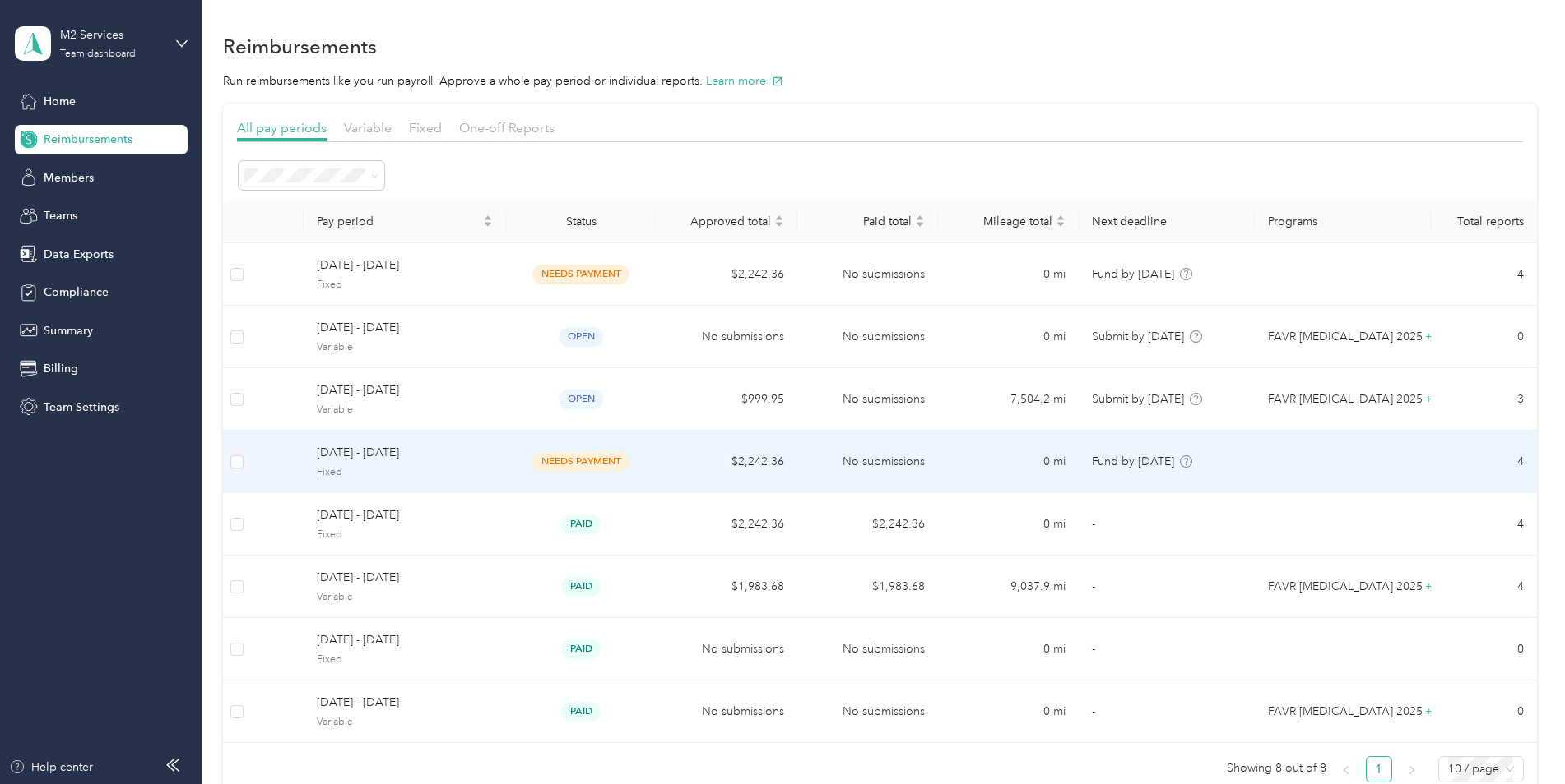
click at [486, 455] on span "[DATE] - [DATE]" at bounding box center [404, 453] width 176 height 18
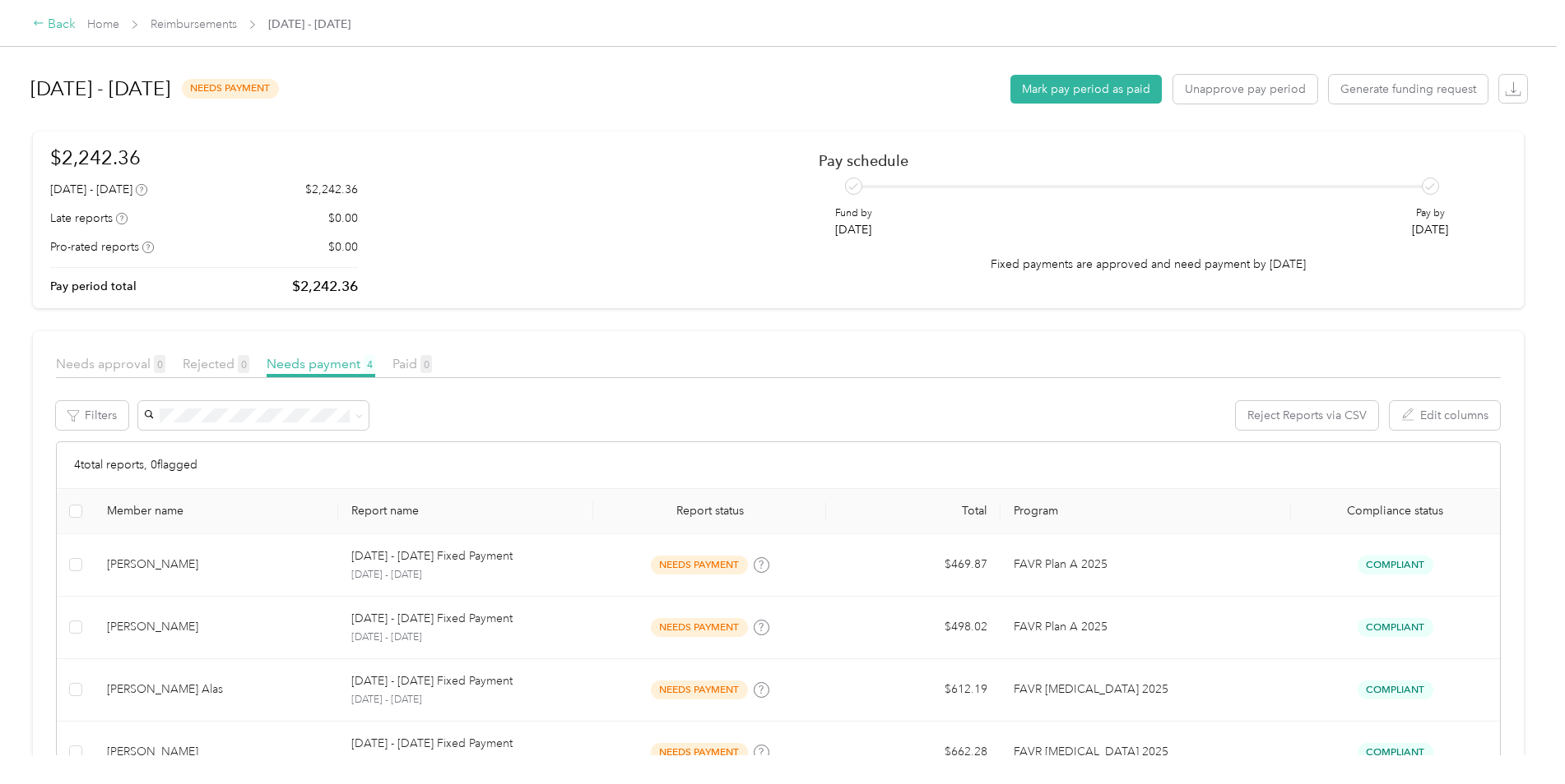
click at [65, 21] on div "Back" at bounding box center [53, 25] width 42 height 20
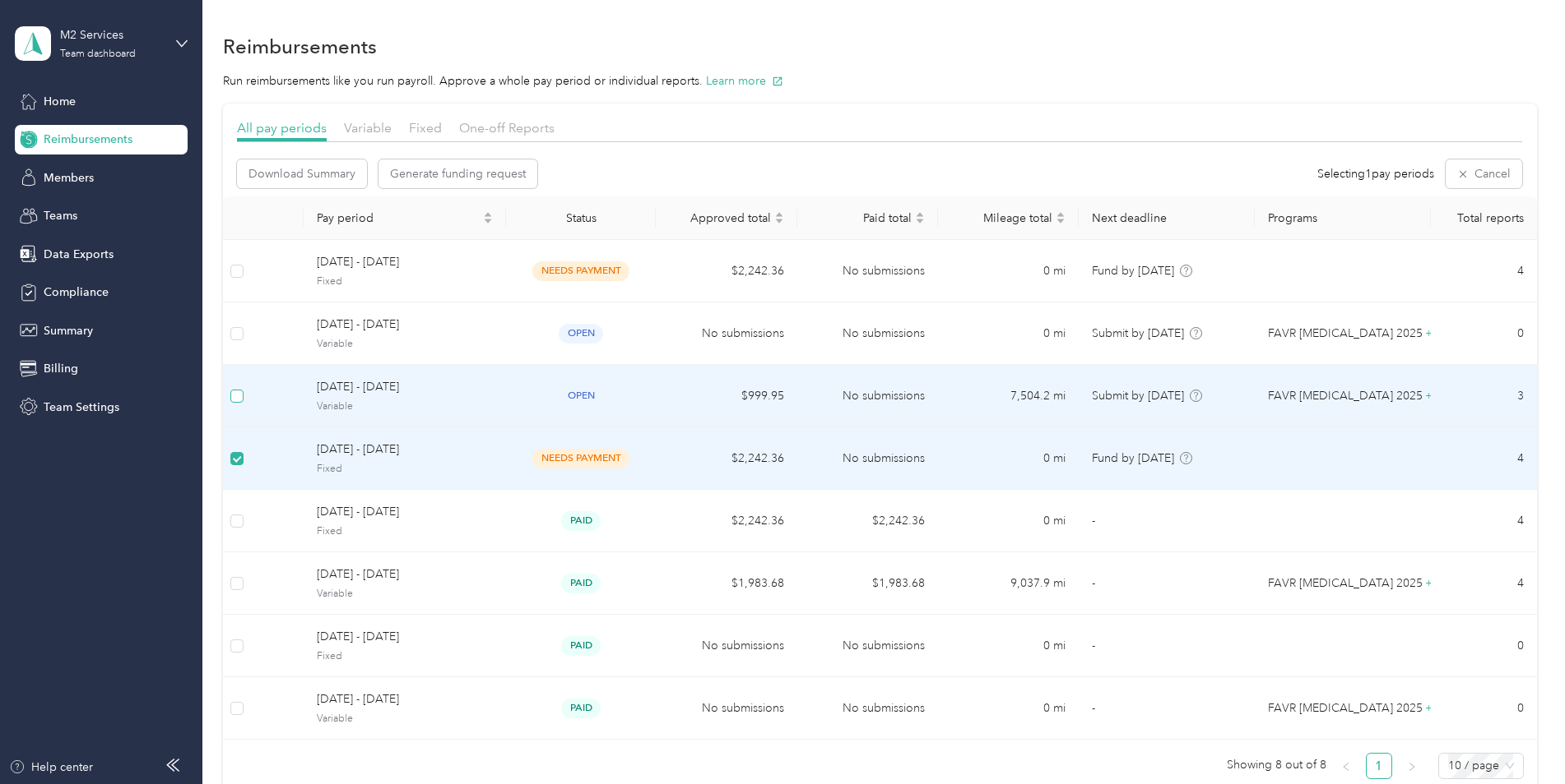
click at [235, 387] on label at bounding box center [237, 396] width 13 height 18
click at [296, 171] on span "Download Summary" at bounding box center [302, 174] width 107 height 18
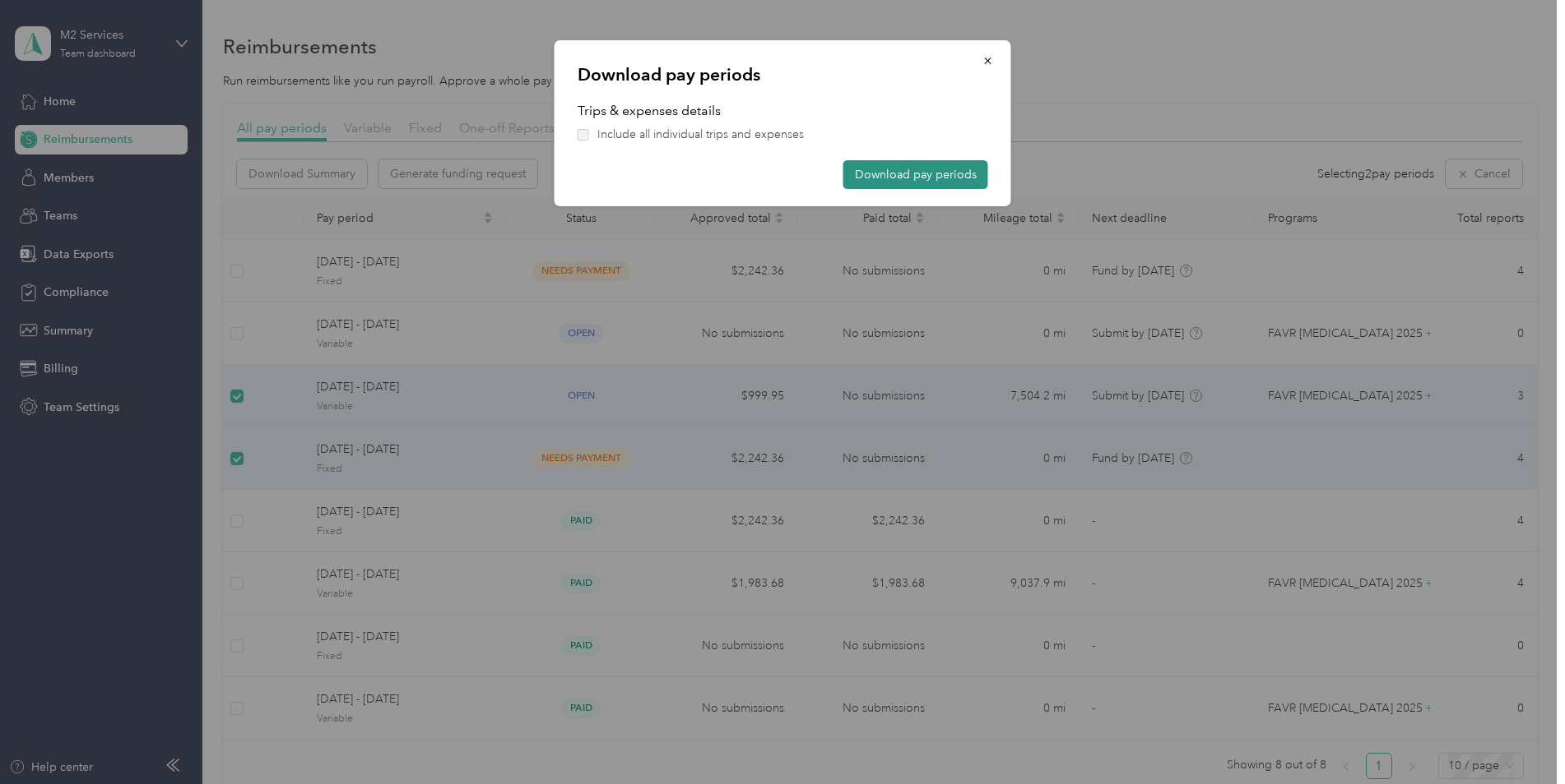
click at [734, 175] on button "Download pay periods" at bounding box center [916, 174] width 145 height 29
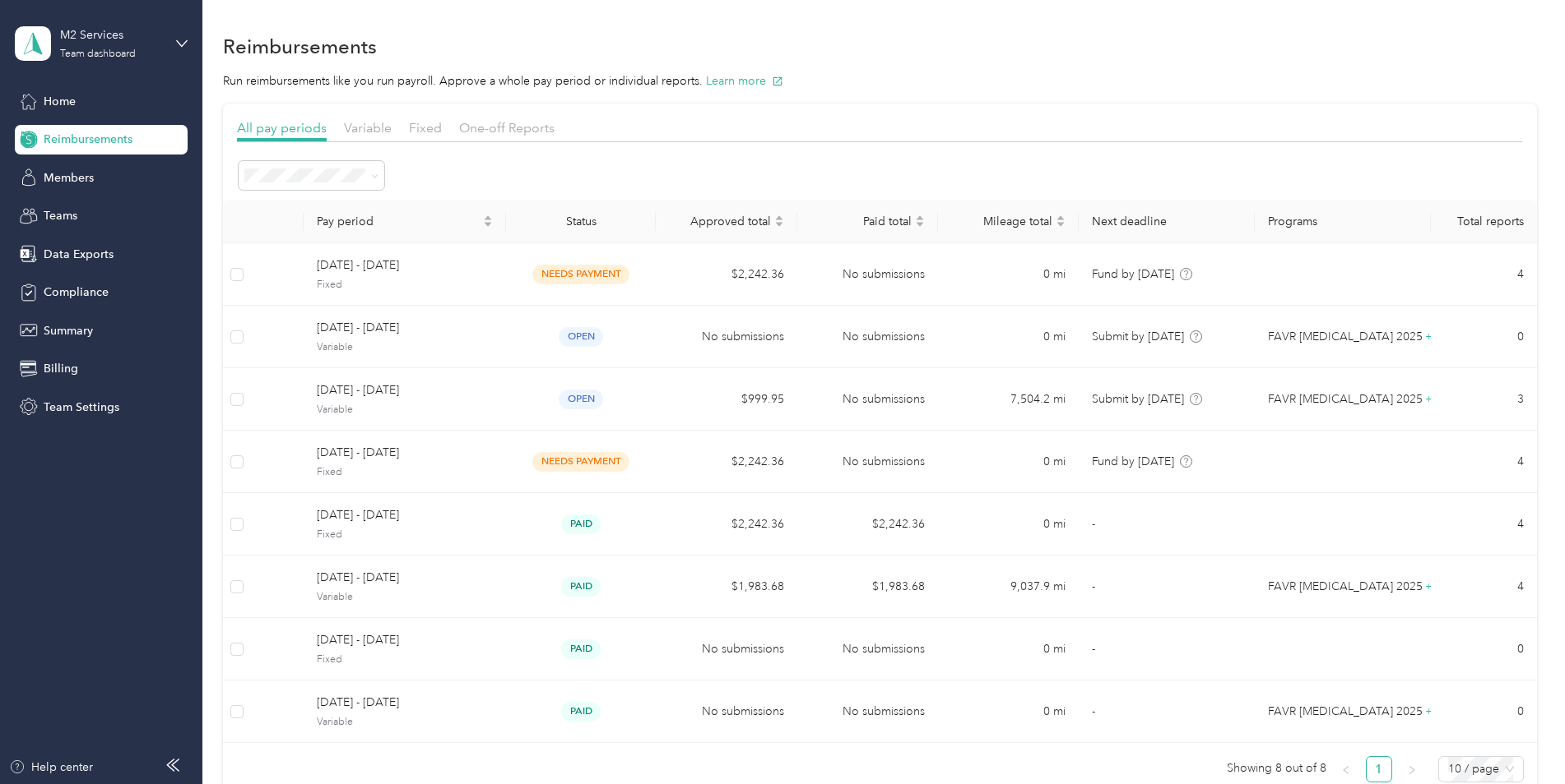
click at [734, 52] on div "Reimbursements" at bounding box center [879, 45] width 1314 height 34
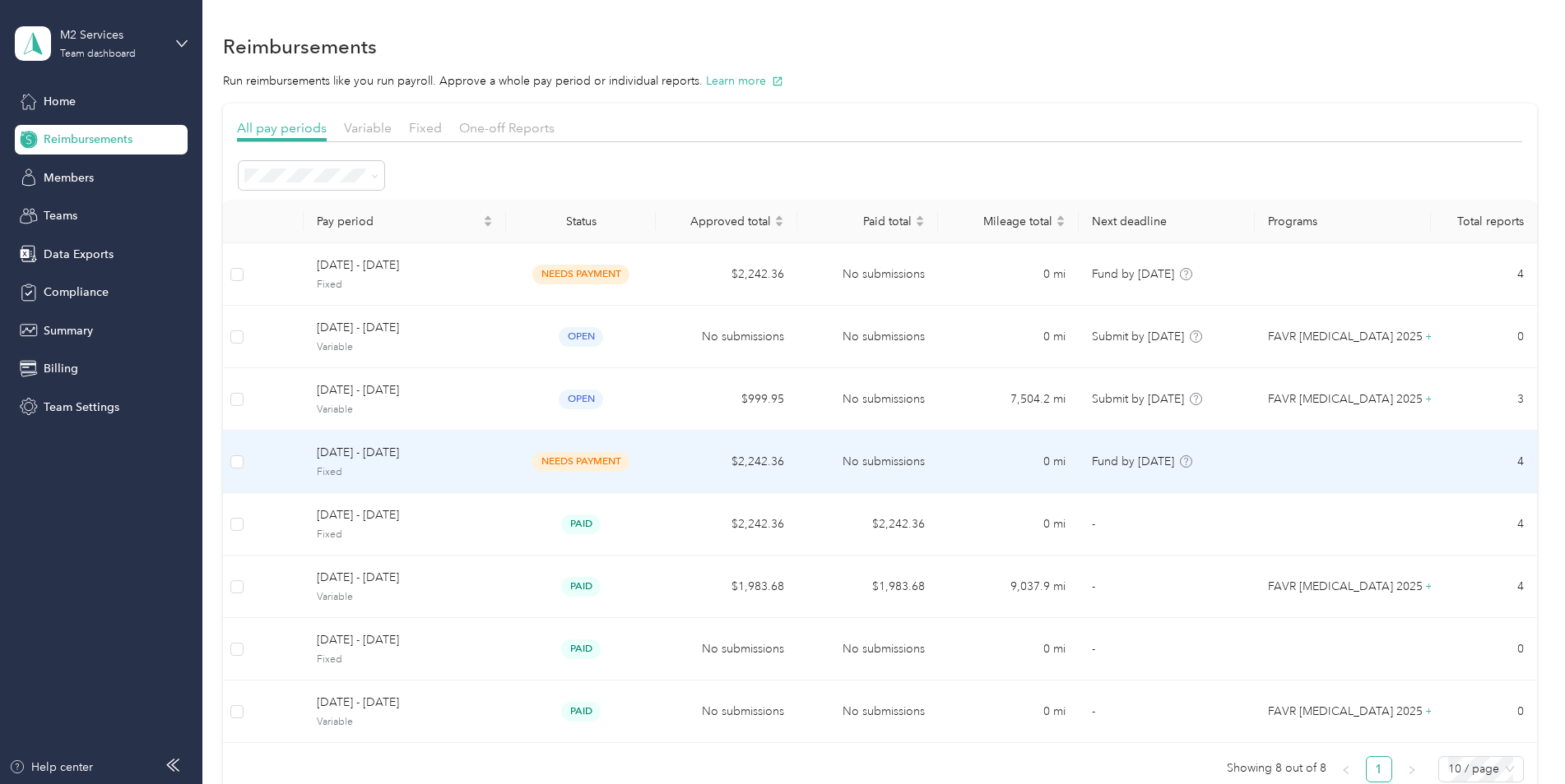
click at [449, 474] on span "Fixed" at bounding box center [404, 472] width 176 height 15
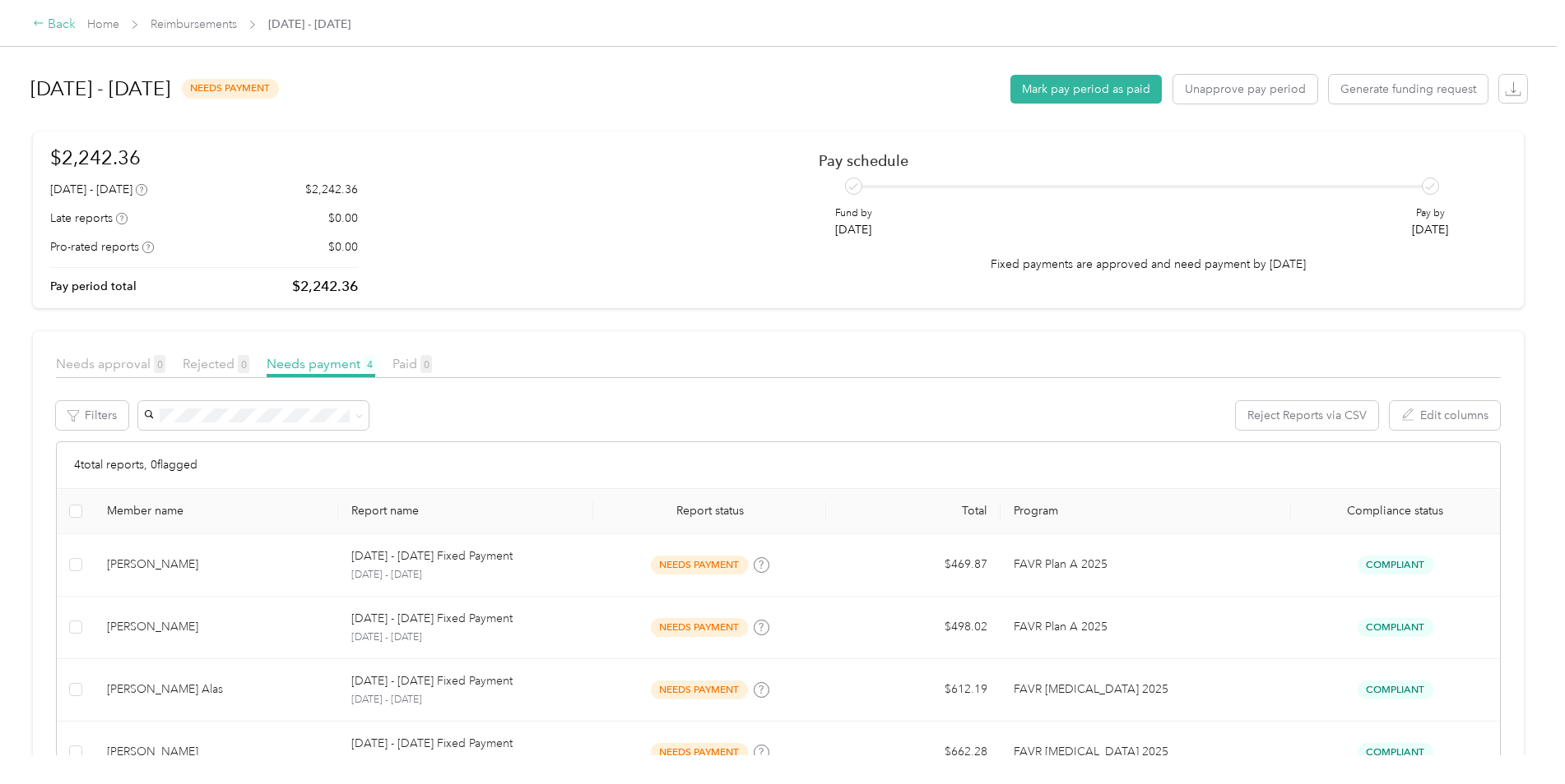
click at [58, 16] on div "Back" at bounding box center [53, 25] width 42 height 20
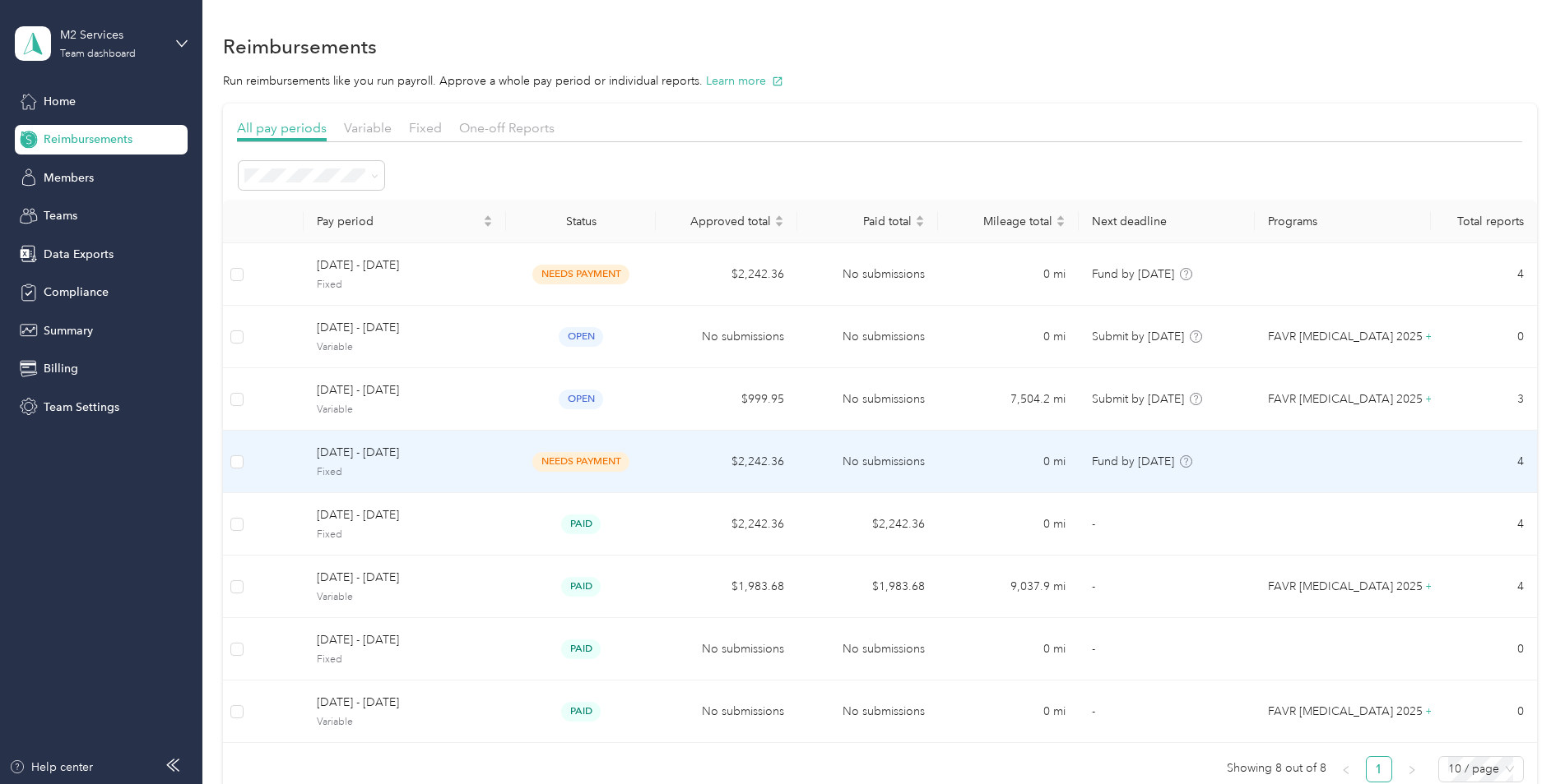
click at [476, 455] on span "[DATE] - [DATE]" at bounding box center [404, 453] width 176 height 18
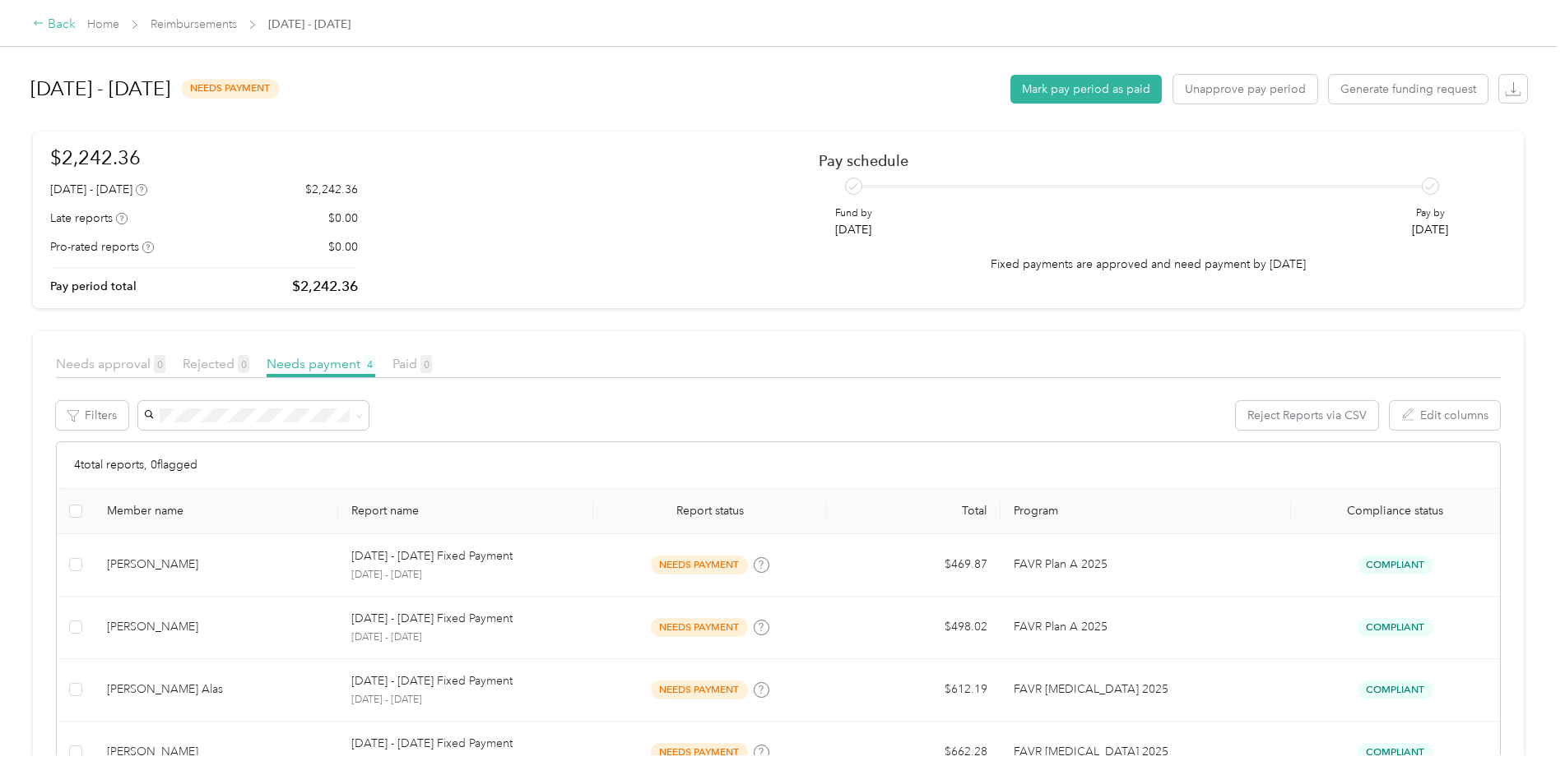
click at [57, 28] on div "Back" at bounding box center [53, 25] width 42 height 20
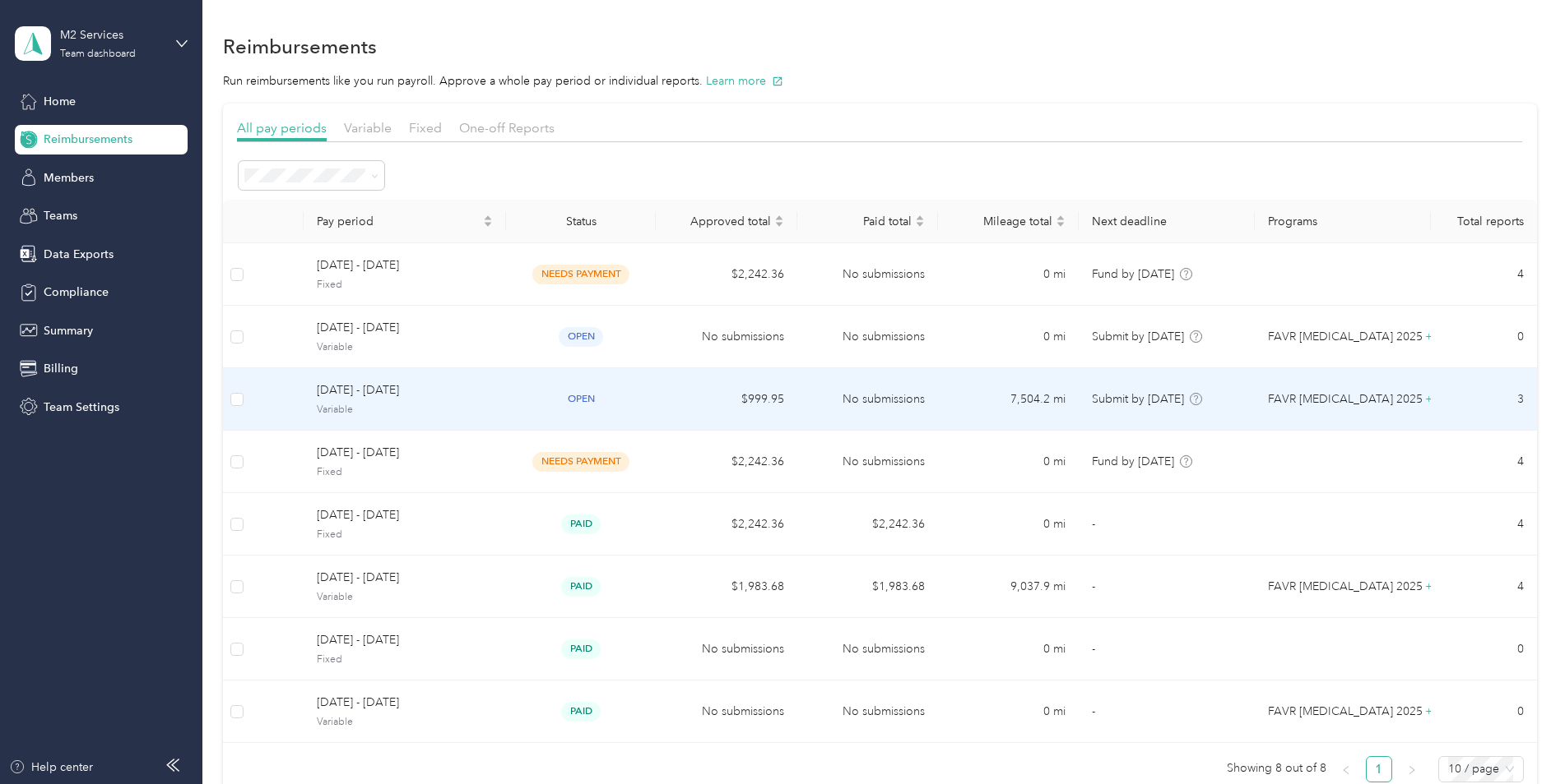
click at [460, 407] on span "Variable" at bounding box center [404, 410] width 176 height 15
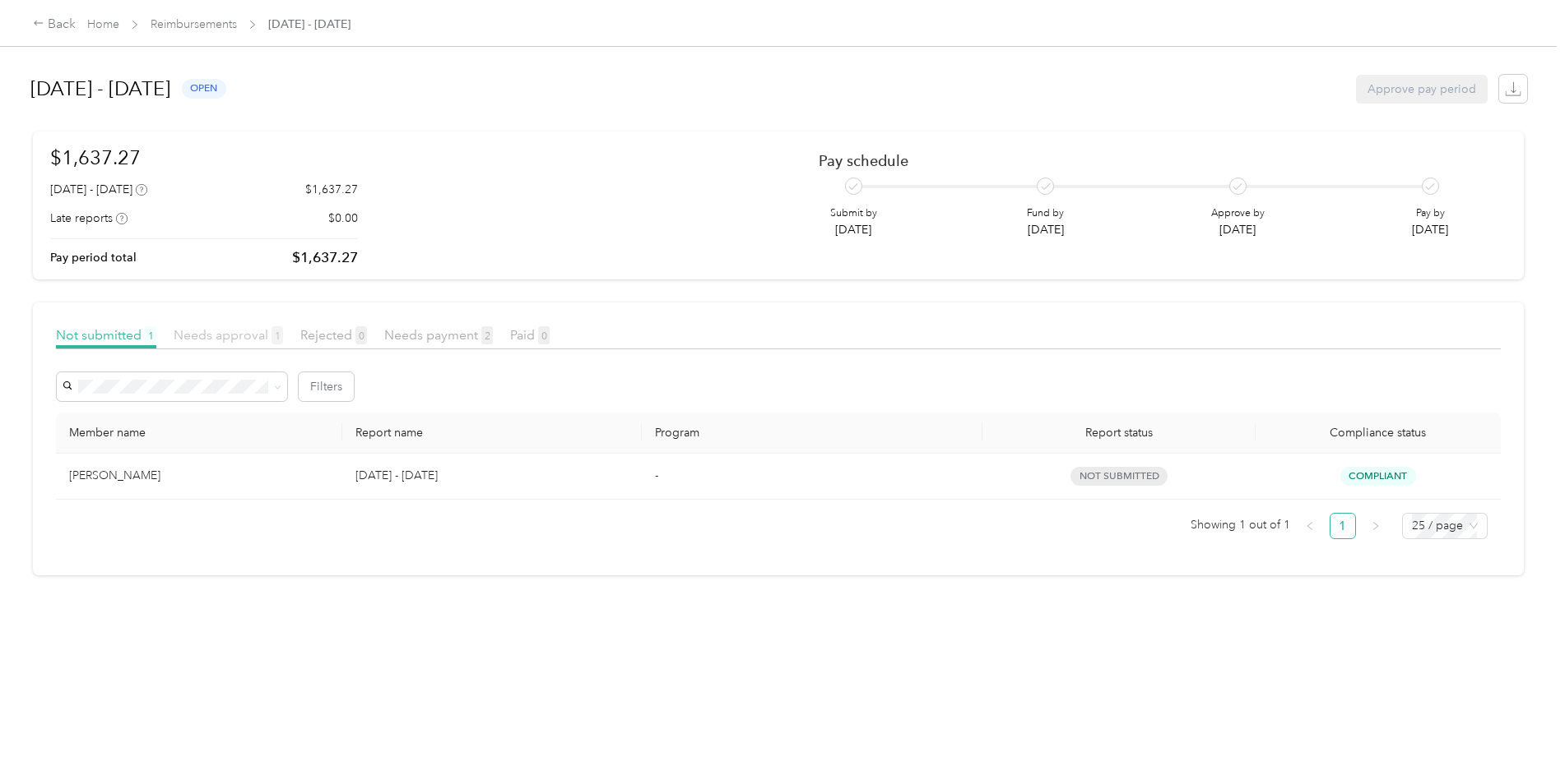
click at [230, 342] on span "Needs approval 1" at bounding box center [228, 335] width 109 height 16
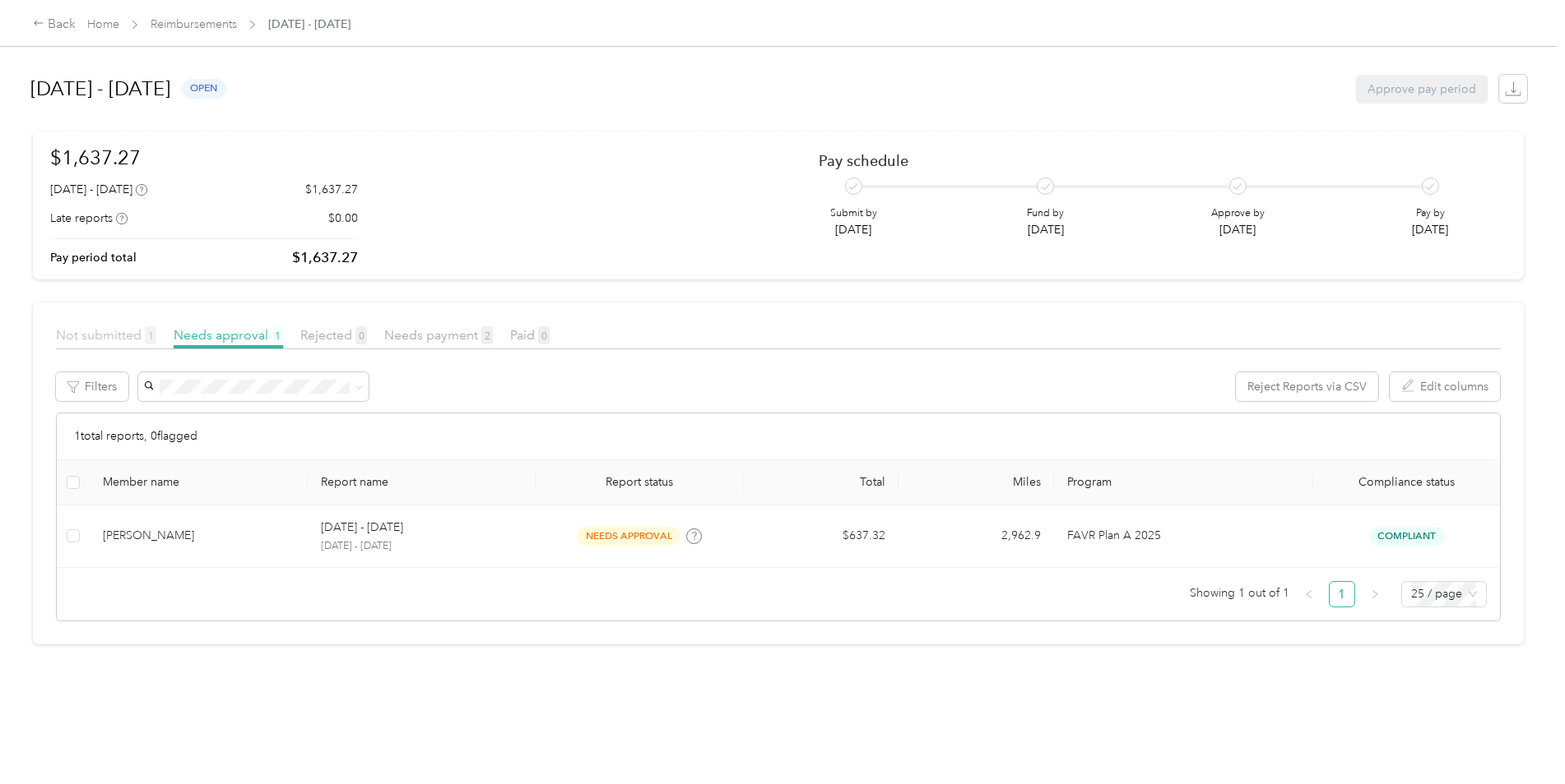
click at [121, 332] on span "Not submitted 1" at bounding box center [106, 335] width 101 height 16
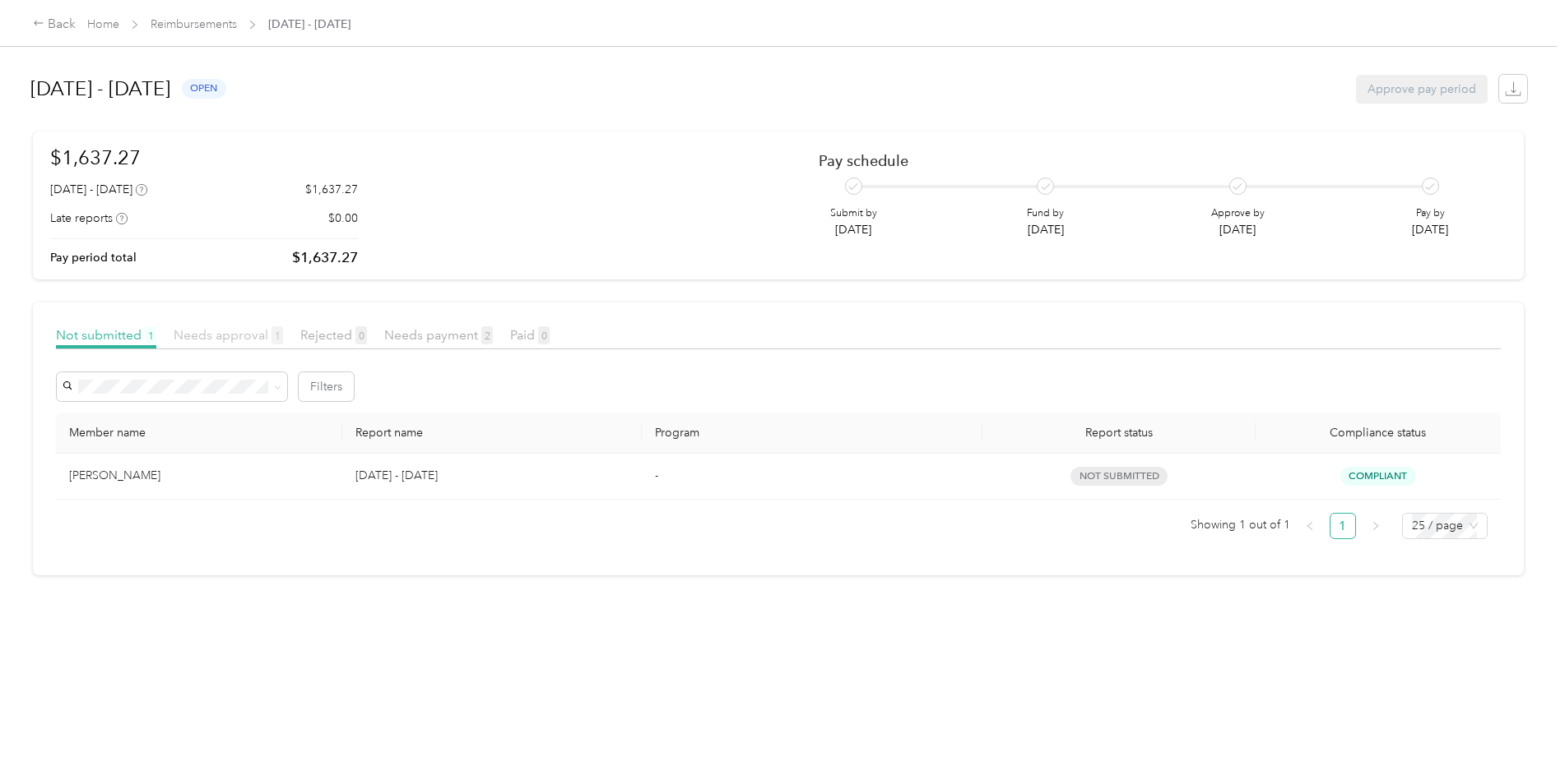
click at [221, 333] on span "Needs approval 1" at bounding box center [228, 335] width 109 height 16
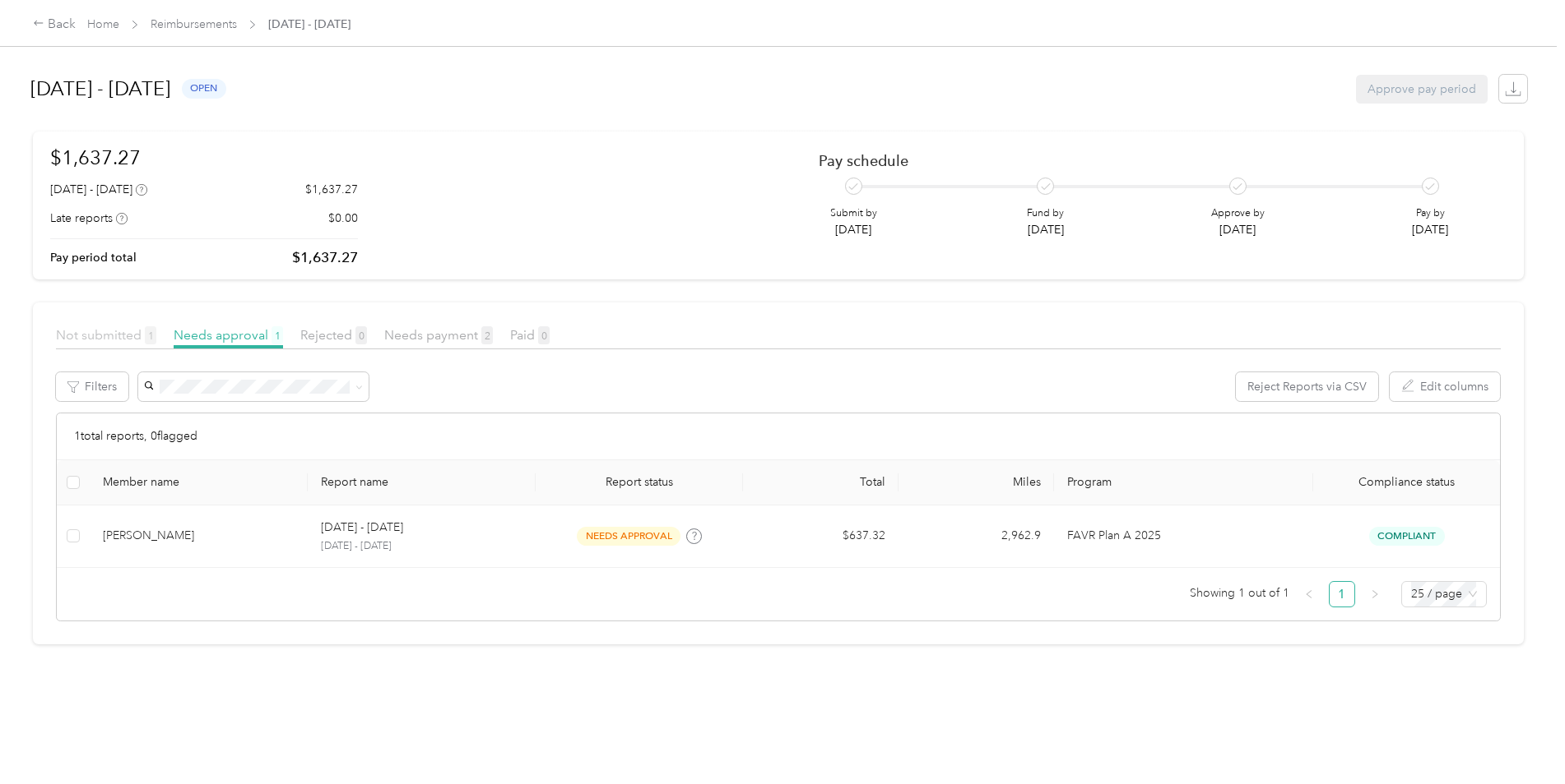
click at [117, 336] on span "Not submitted 1" at bounding box center [106, 335] width 101 height 16
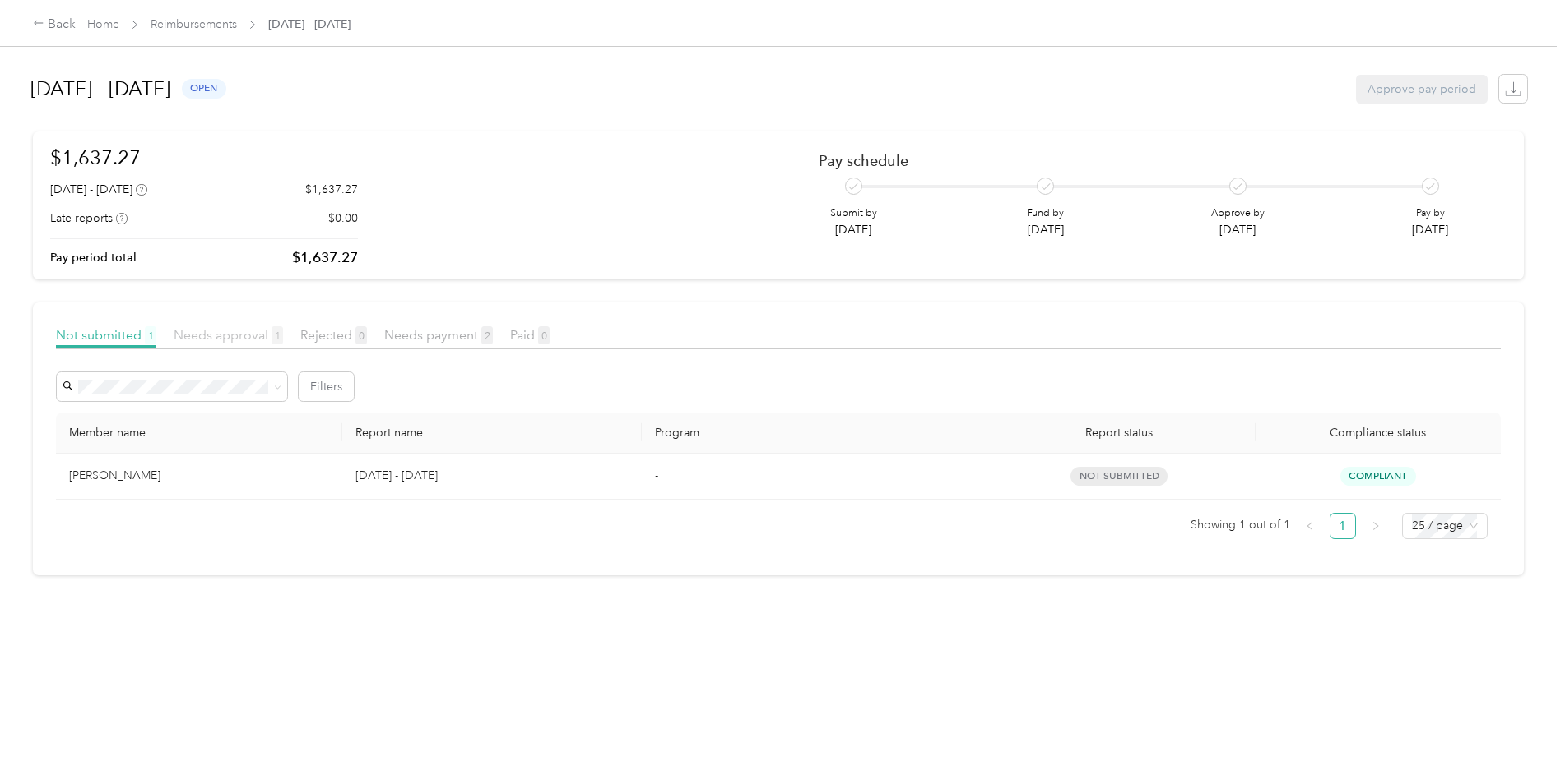
click at [228, 339] on span "Needs approval 1" at bounding box center [228, 335] width 109 height 16
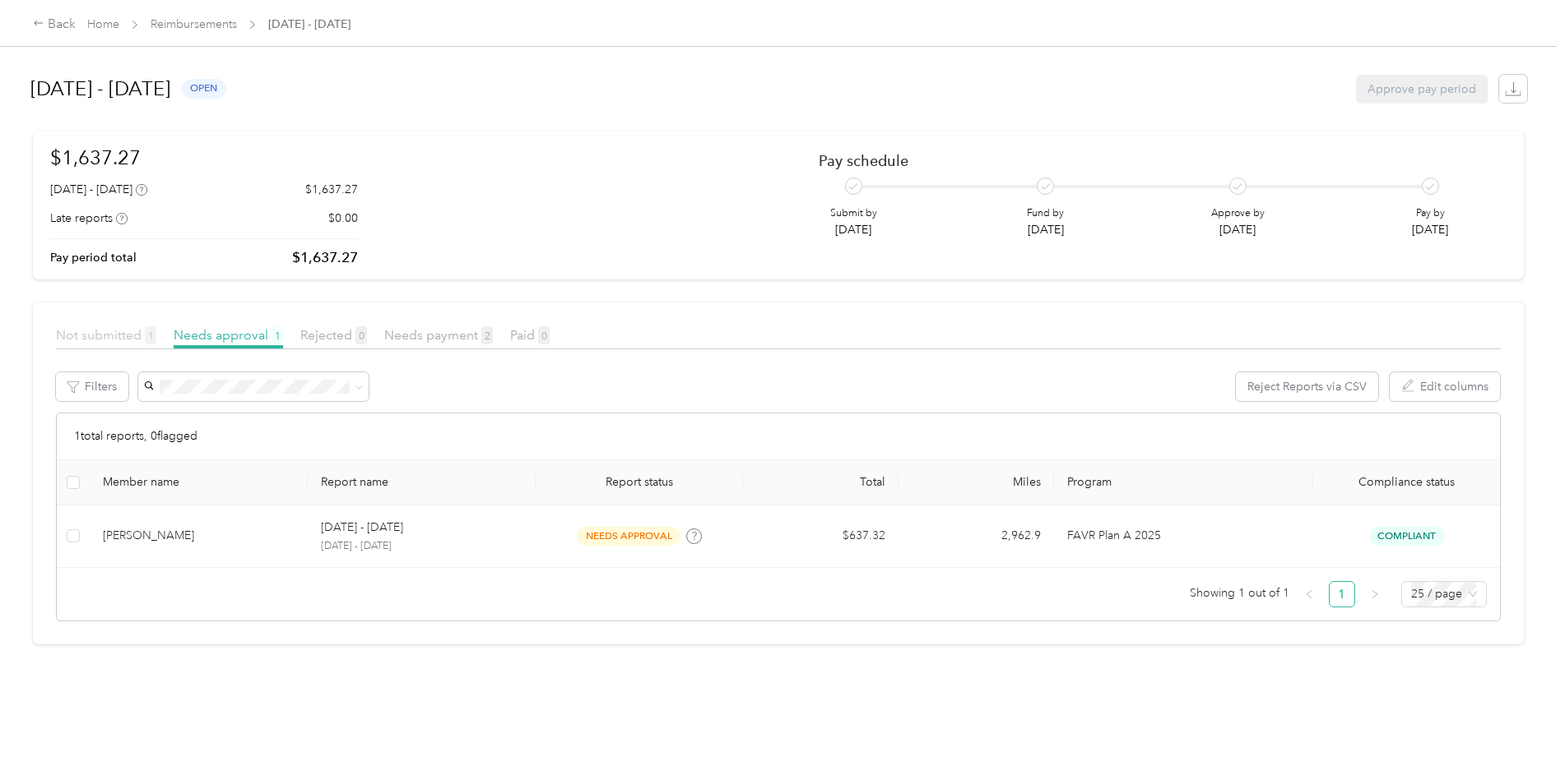
click at [113, 333] on span "Not submitted 1" at bounding box center [106, 335] width 101 height 16
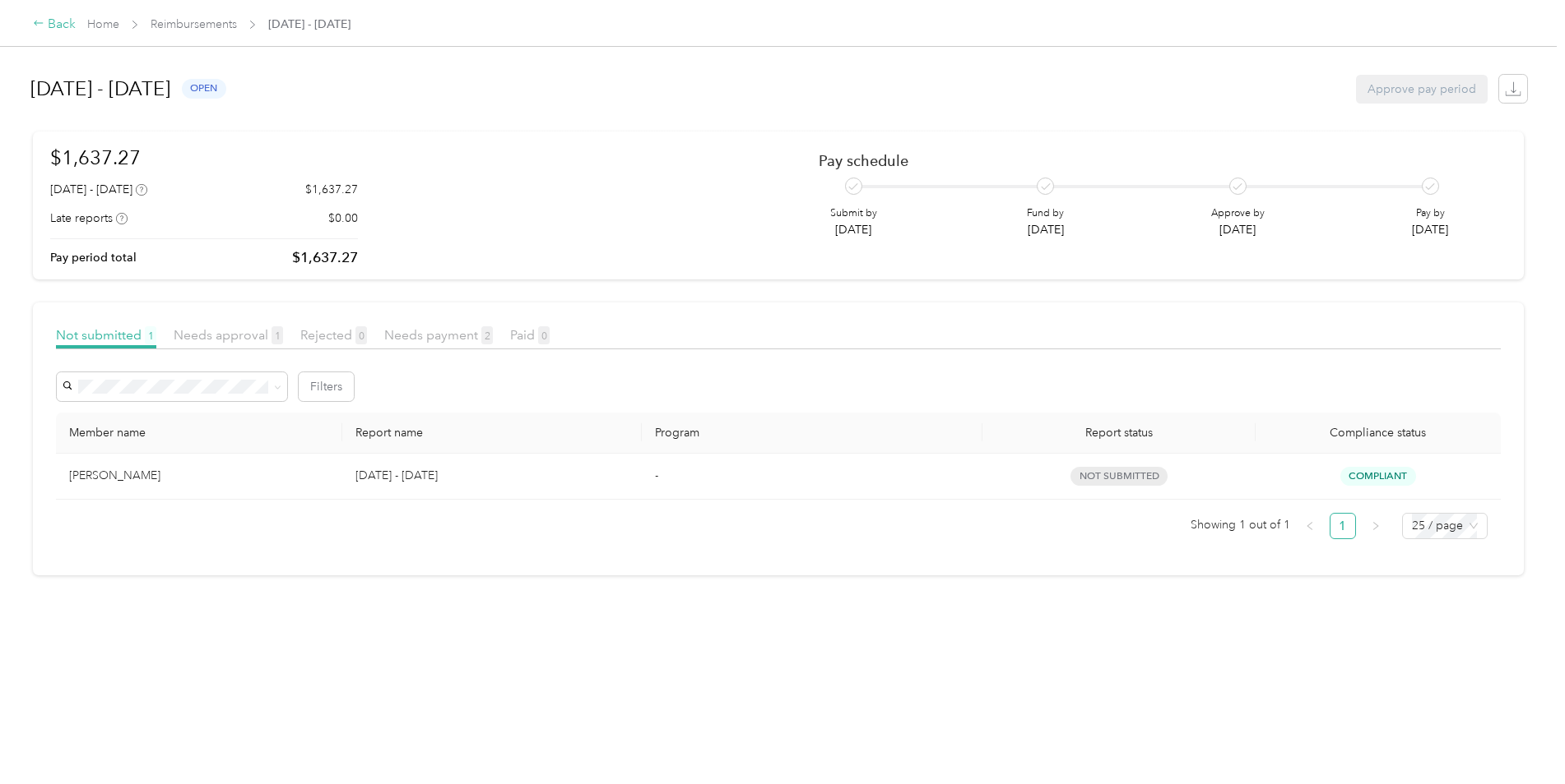
click at [49, 28] on div "Back" at bounding box center [53, 25] width 42 height 20
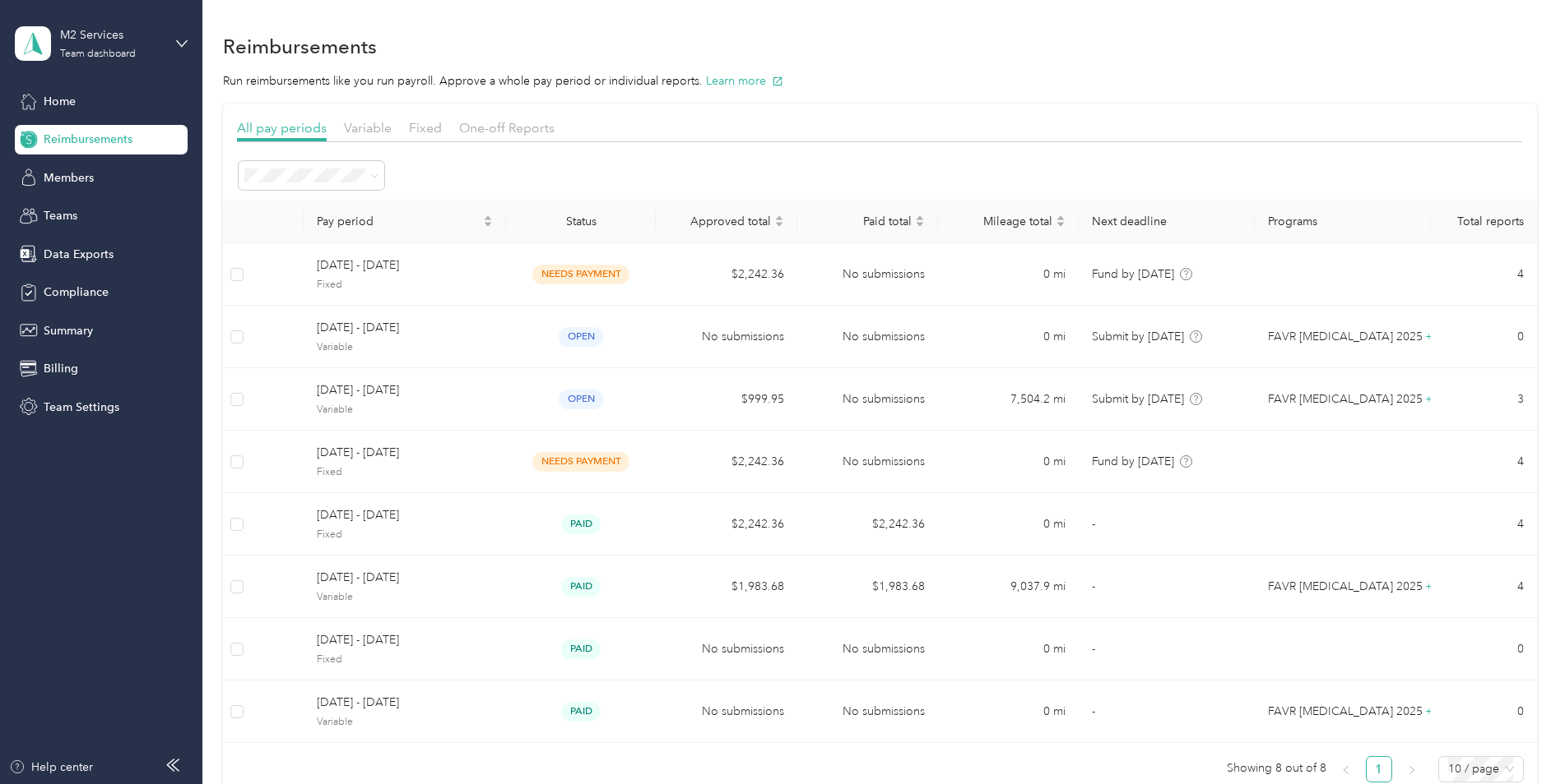
click at [734, 176] on div at bounding box center [879, 175] width 1285 height 33
click at [366, 127] on span "Variable" at bounding box center [368, 128] width 47 height 16
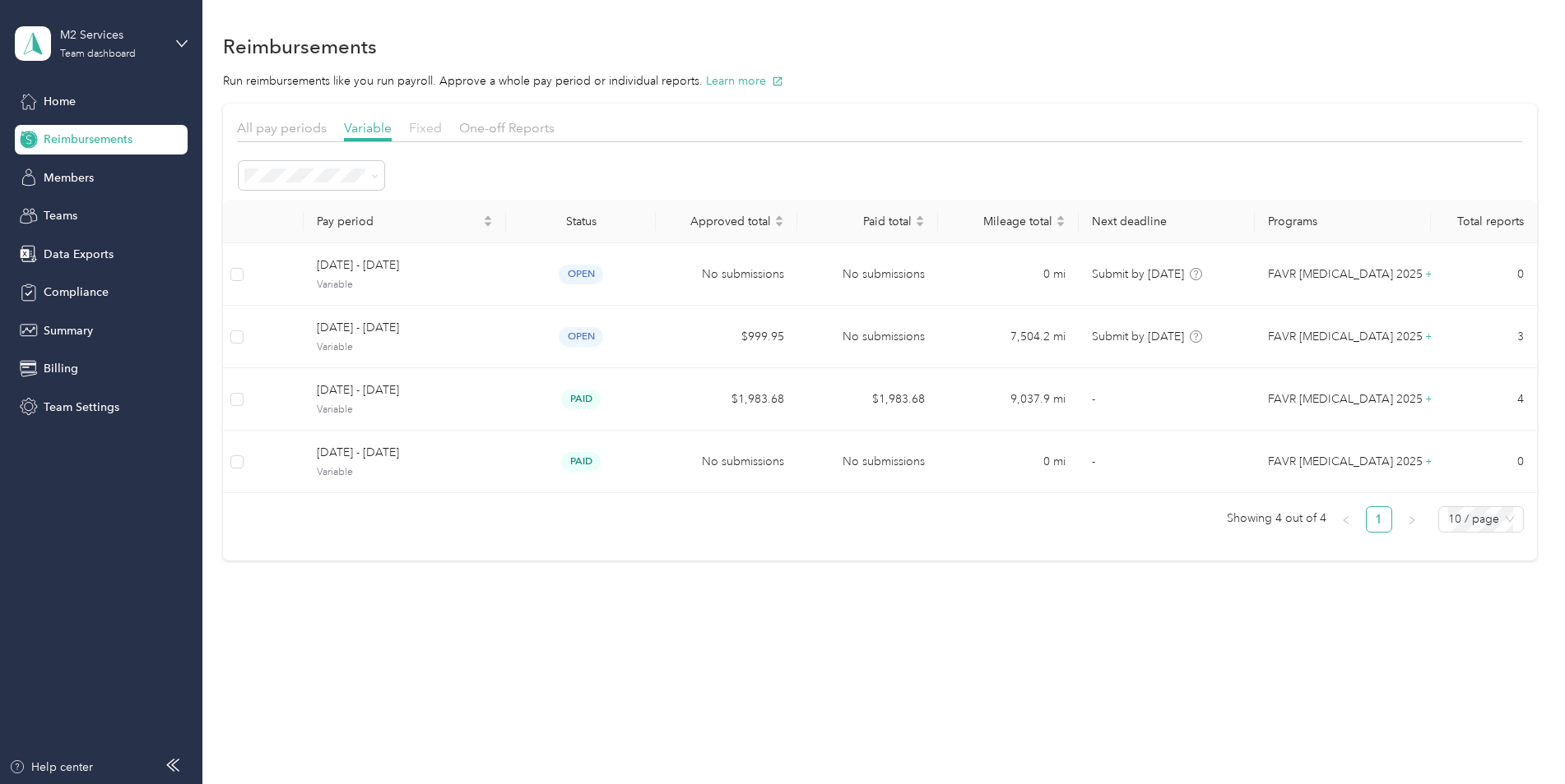
click at [422, 122] on span "Fixed" at bounding box center [425, 128] width 33 height 16
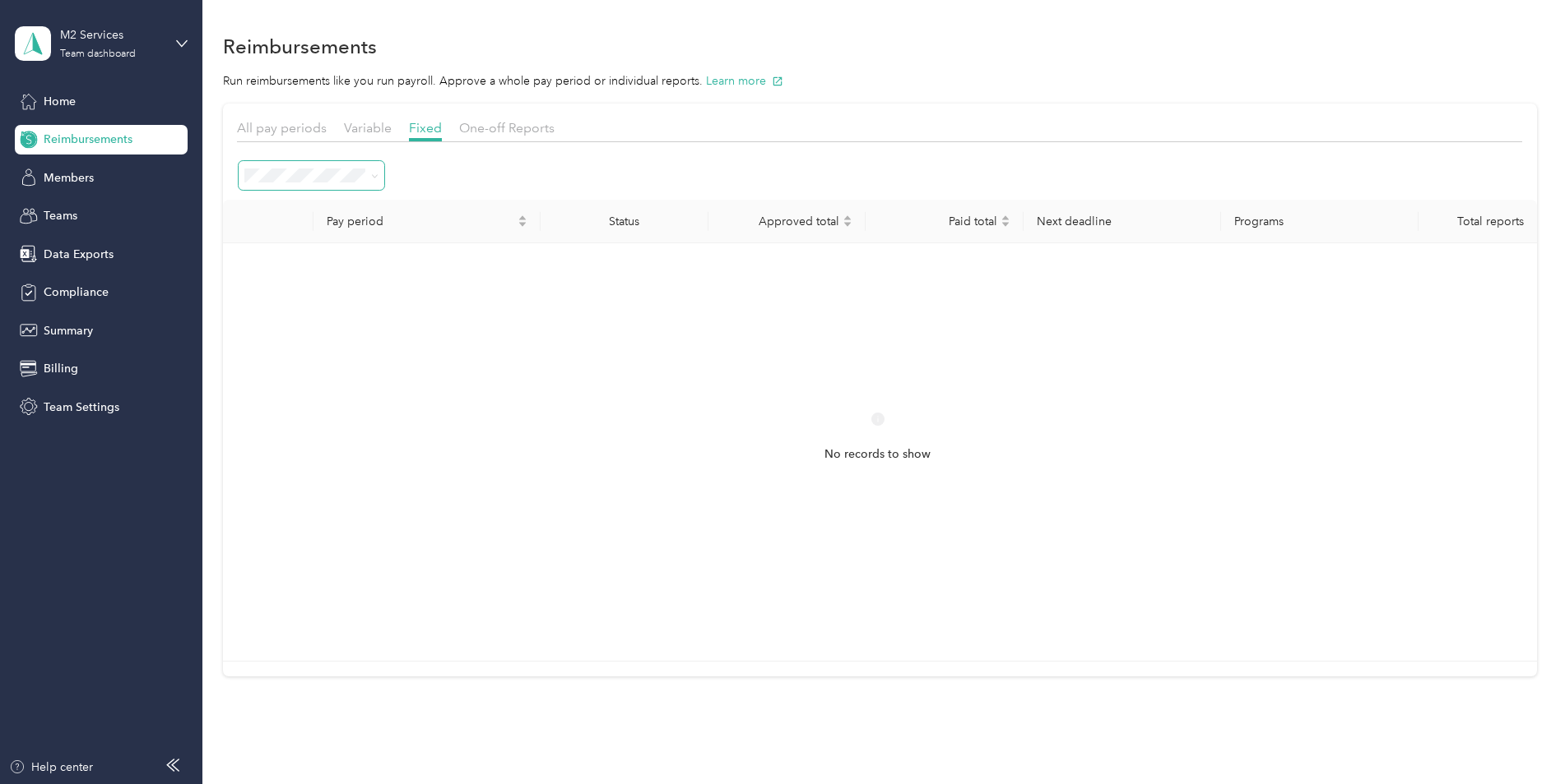
click at [377, 176] on icon at bounding box center [374, 176] width 8 height 8
click at [316, 213] on ol "Scheduled Needs approval Needs payment Paid All Payment issues" at bounding box center [311, 279] width 146 height 173
click at [374, 179] on icon at bounding box center [374, 176] width 8 height 8
click at [287, 319] on div "All" at bounding box center [311, 321] width 122 height 18
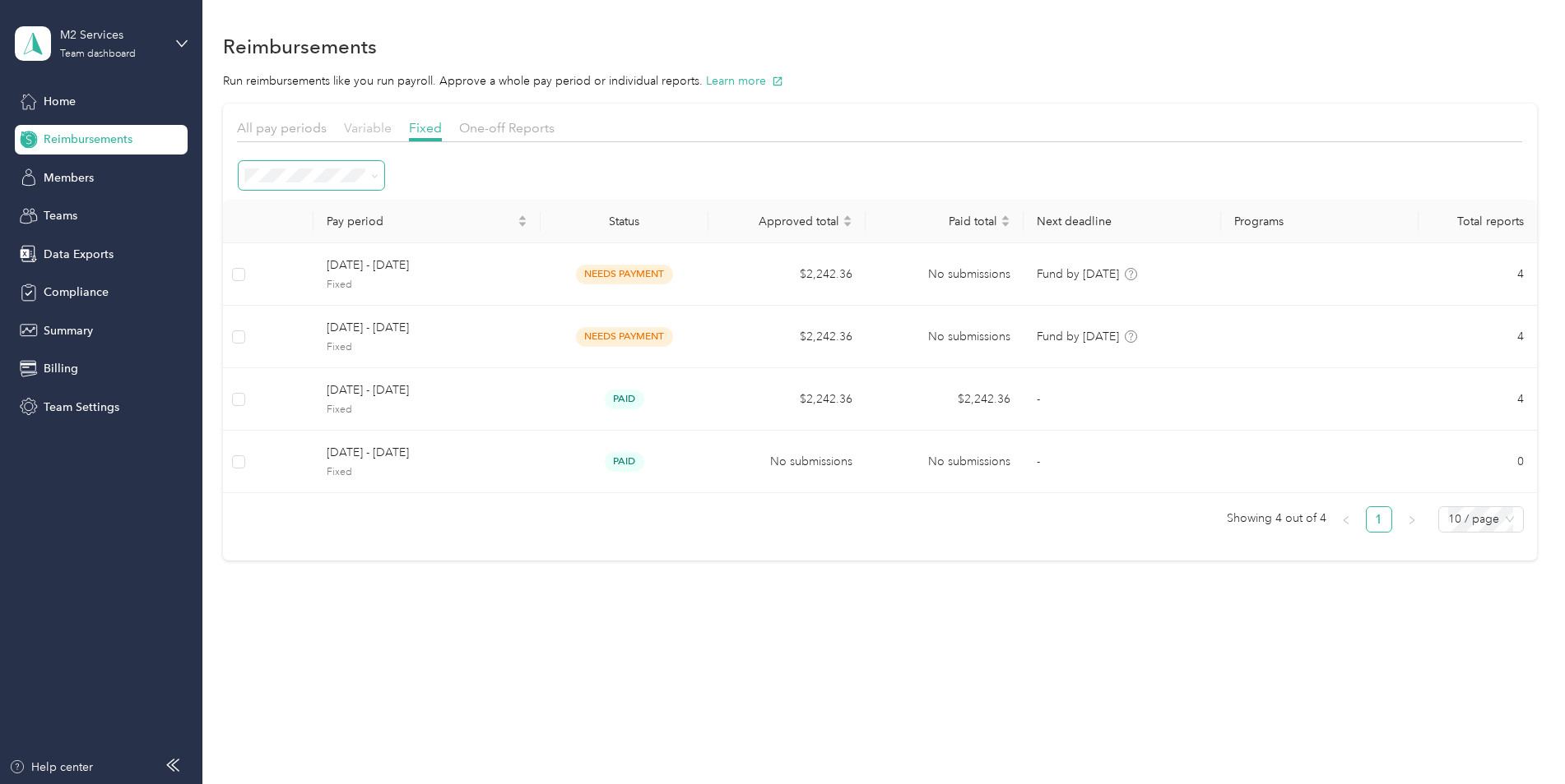
click at [381, 127] on span "Variable" at bounding box center [368, 128] width 47 height 16
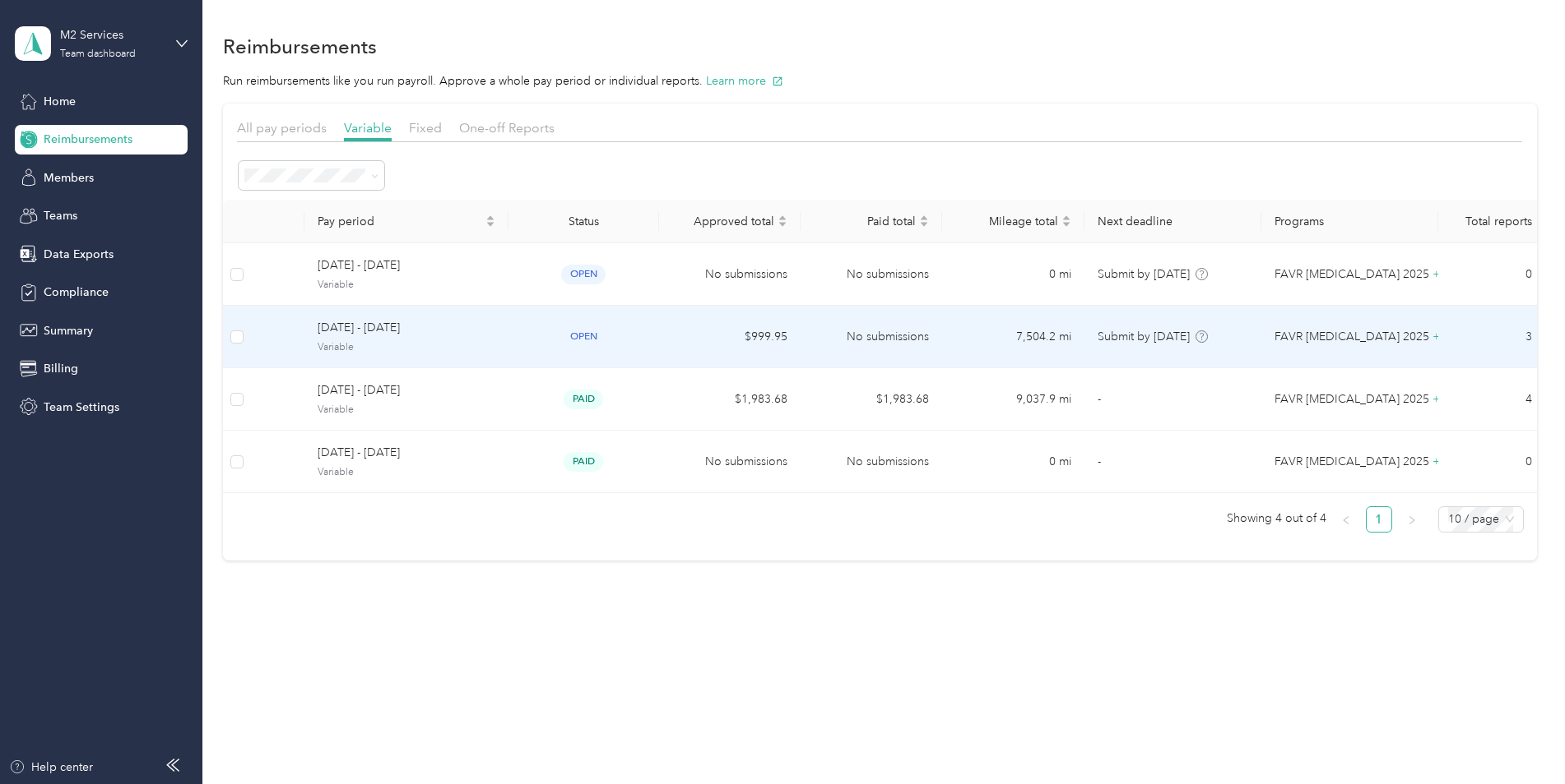
click at [484, 347] on span "Variable" at bounding box center [406, 348] width 177 height 15
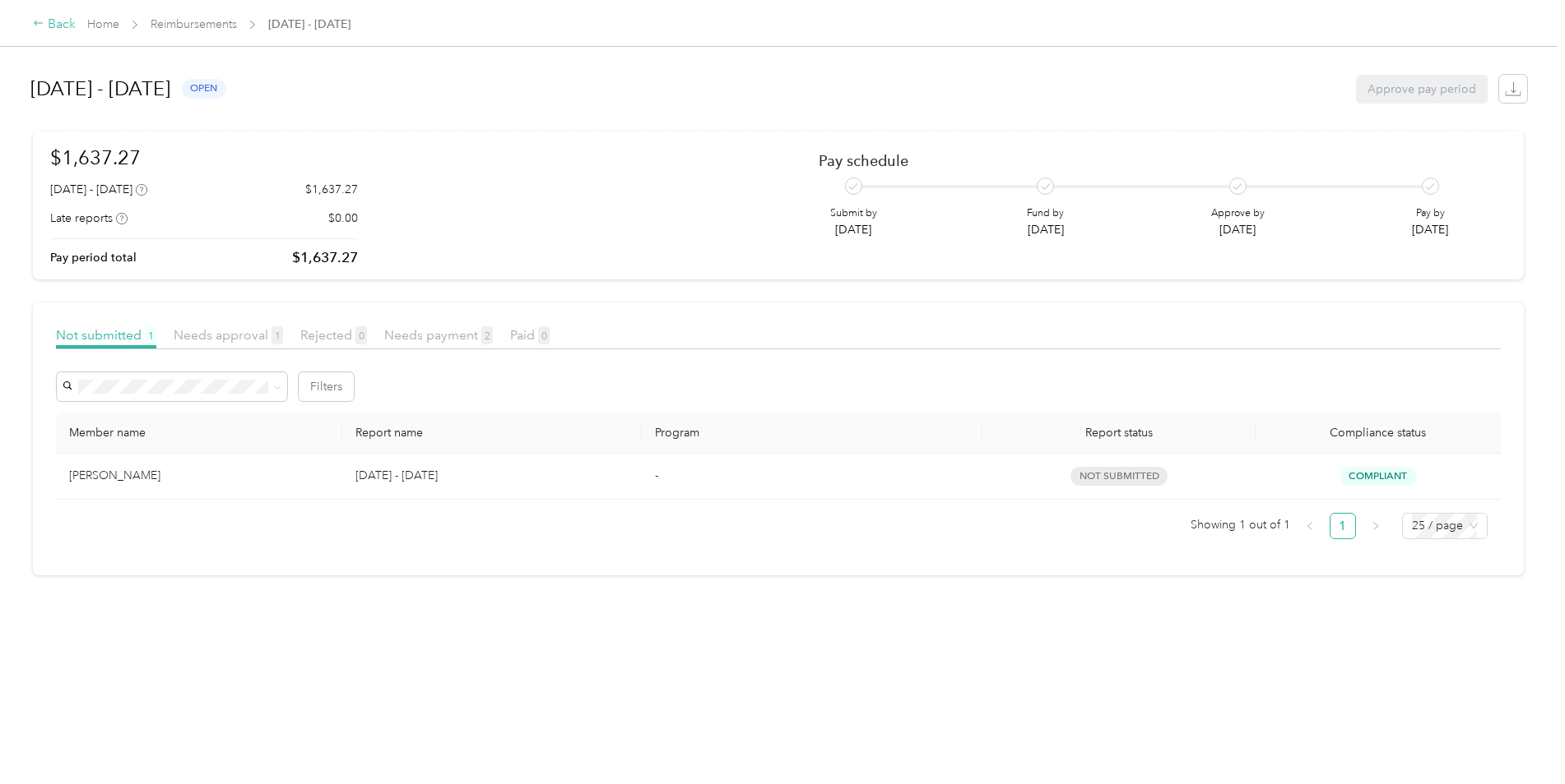
click at [62, 23] on div "Back" at bounding box center [53, 25] width 42 height 20
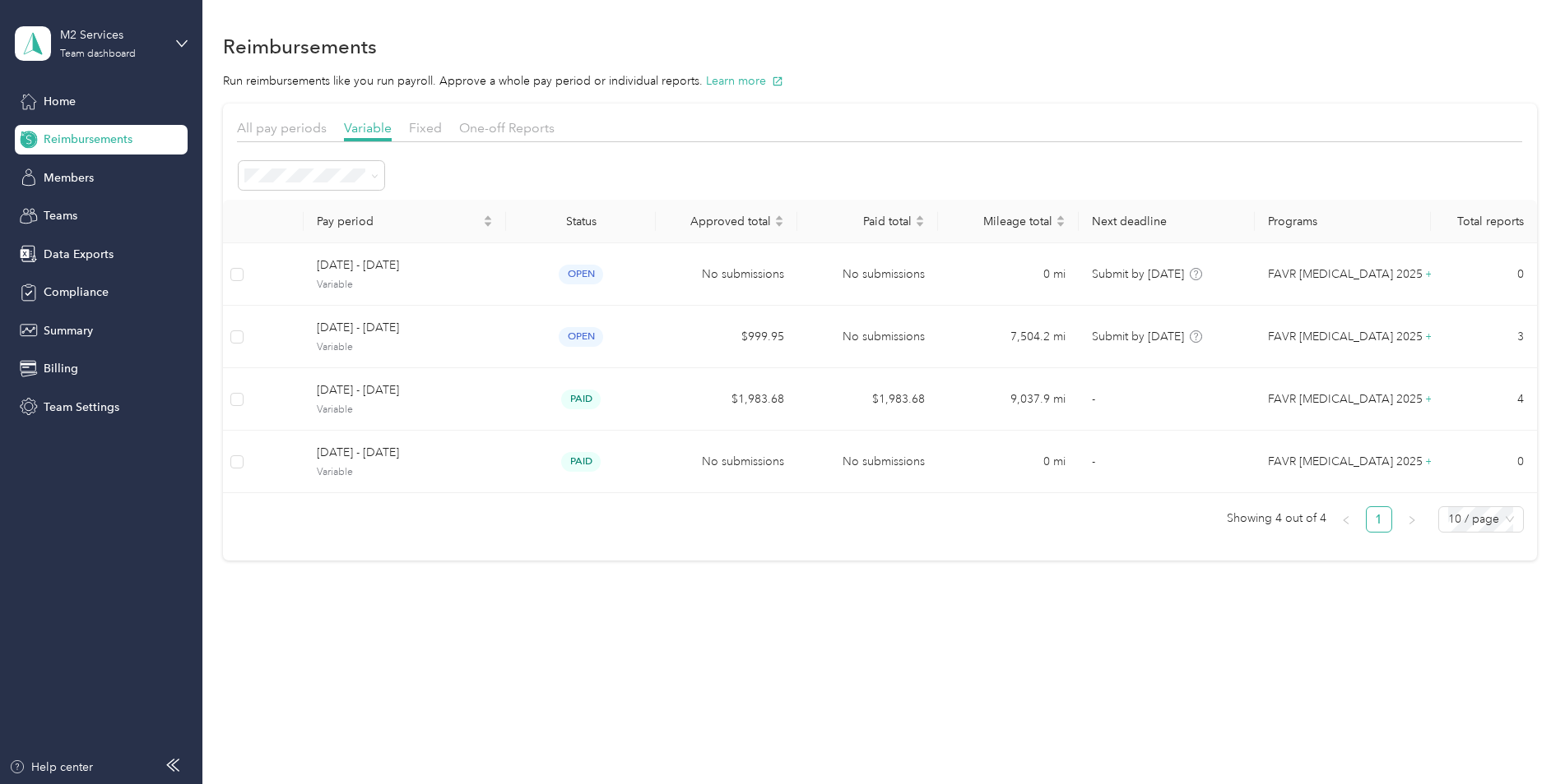
click at [522, 631] on div "Reimbursements Run reimbursements like you run payroll. Approve a whole pay per…" at bounding box center [879, 324] width 1354 height 649
click at [289, 132] on span "All pay periods" at bounding box center [281, 128] width 90 height 16
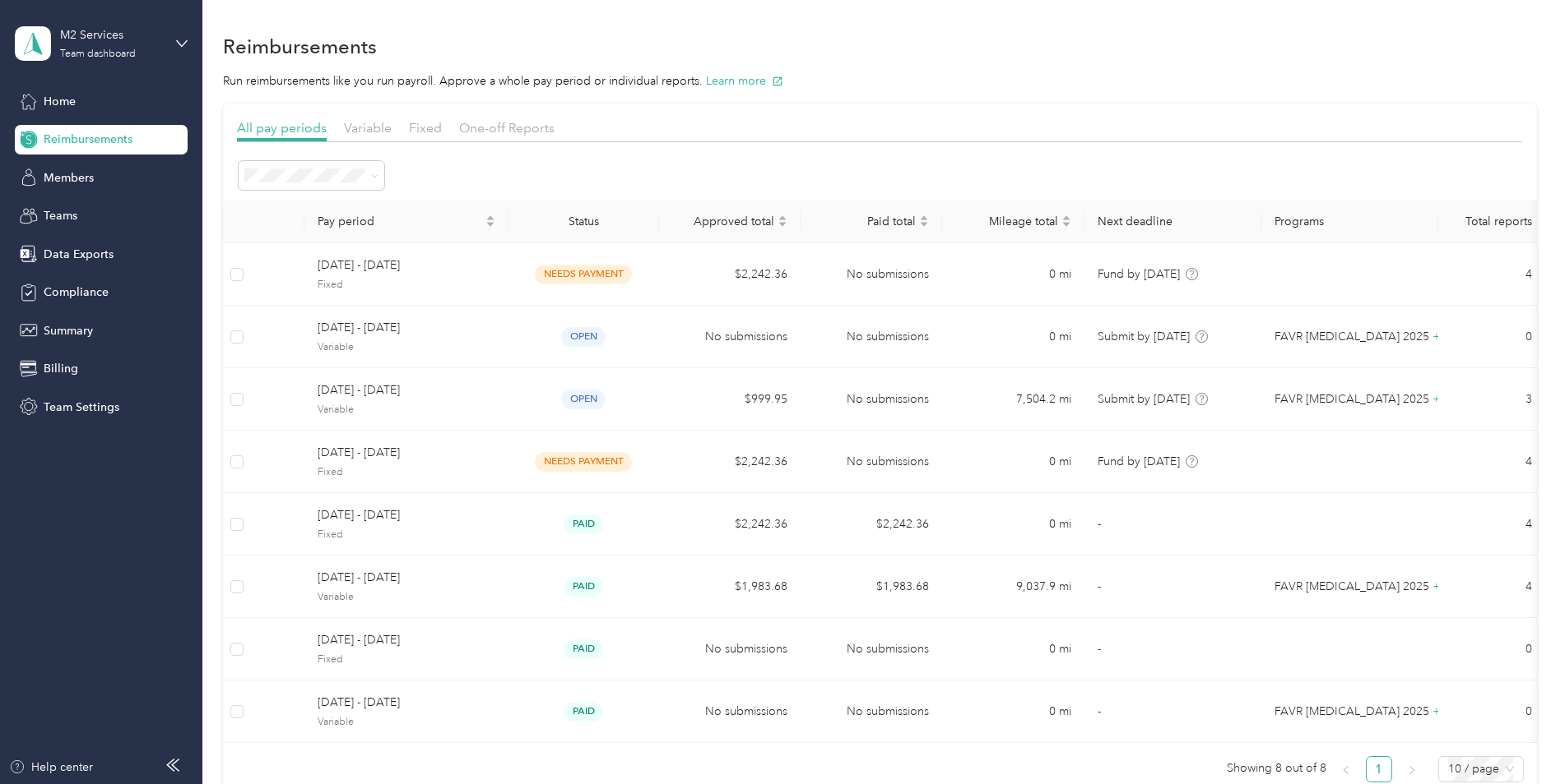
click at [734, 118] on div "All pay periods Variable Fixed One-off Reports" at bounding box center [879, 130] width 1285 height 24
click at [366, 132] on span "Variable" at bounding box center [368, 128] width 47 height 16
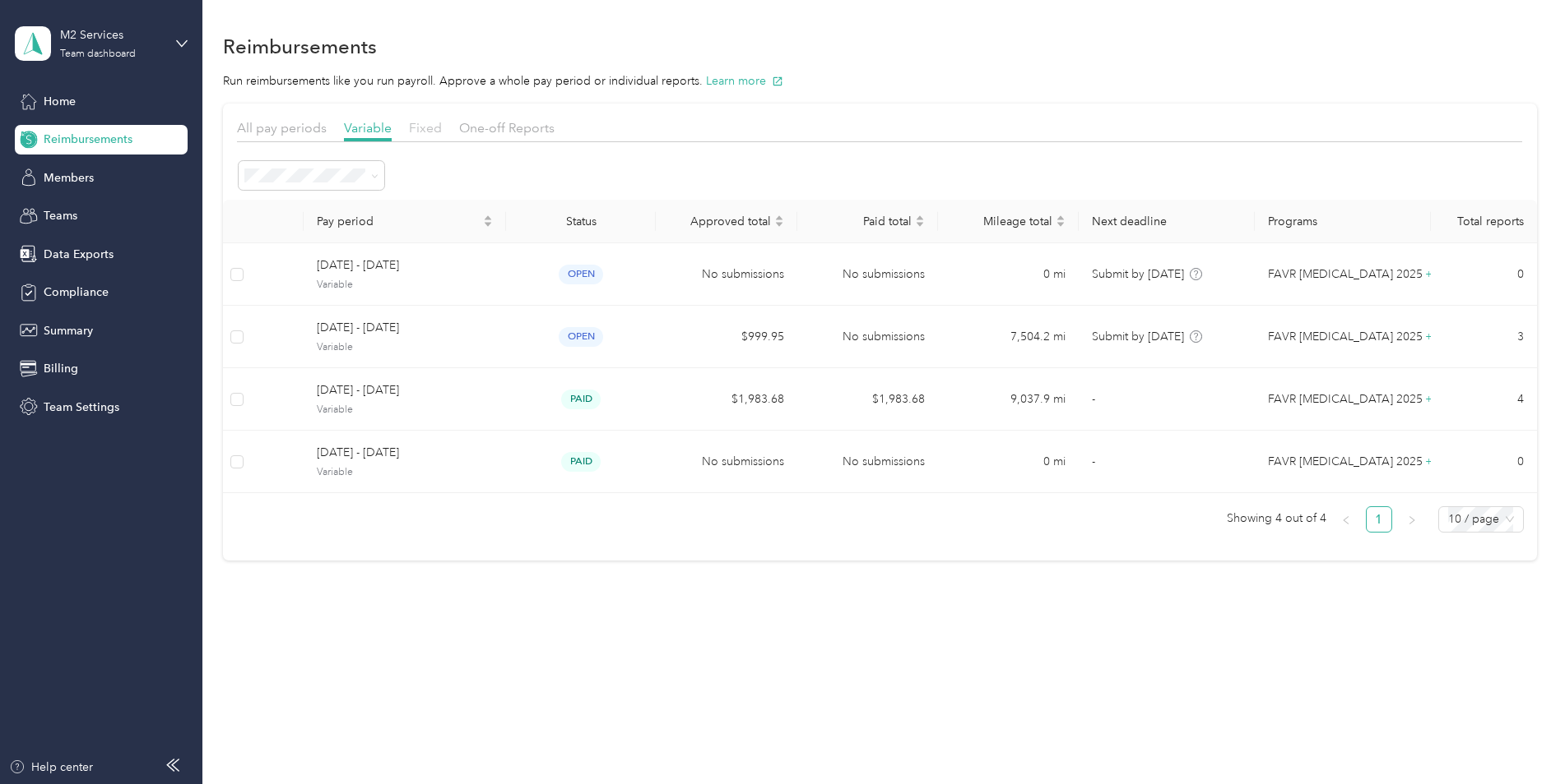
click at [424, 128] on span "Fixed" at bounding box center [425, 128] width 33 height 16
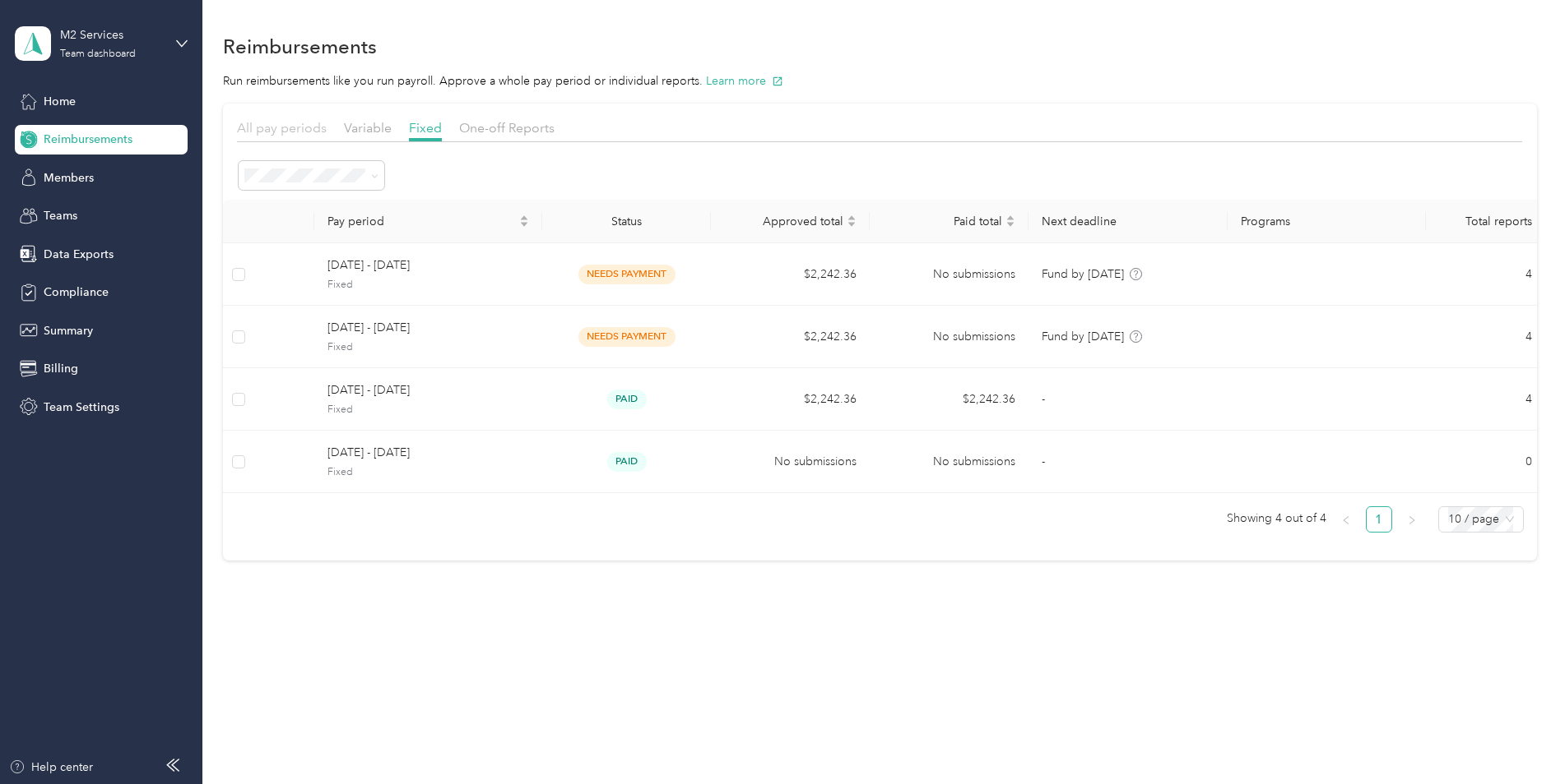
click at [276, 132] on span "All pay periods" at bounding box center [281, 128] width 90 height 16
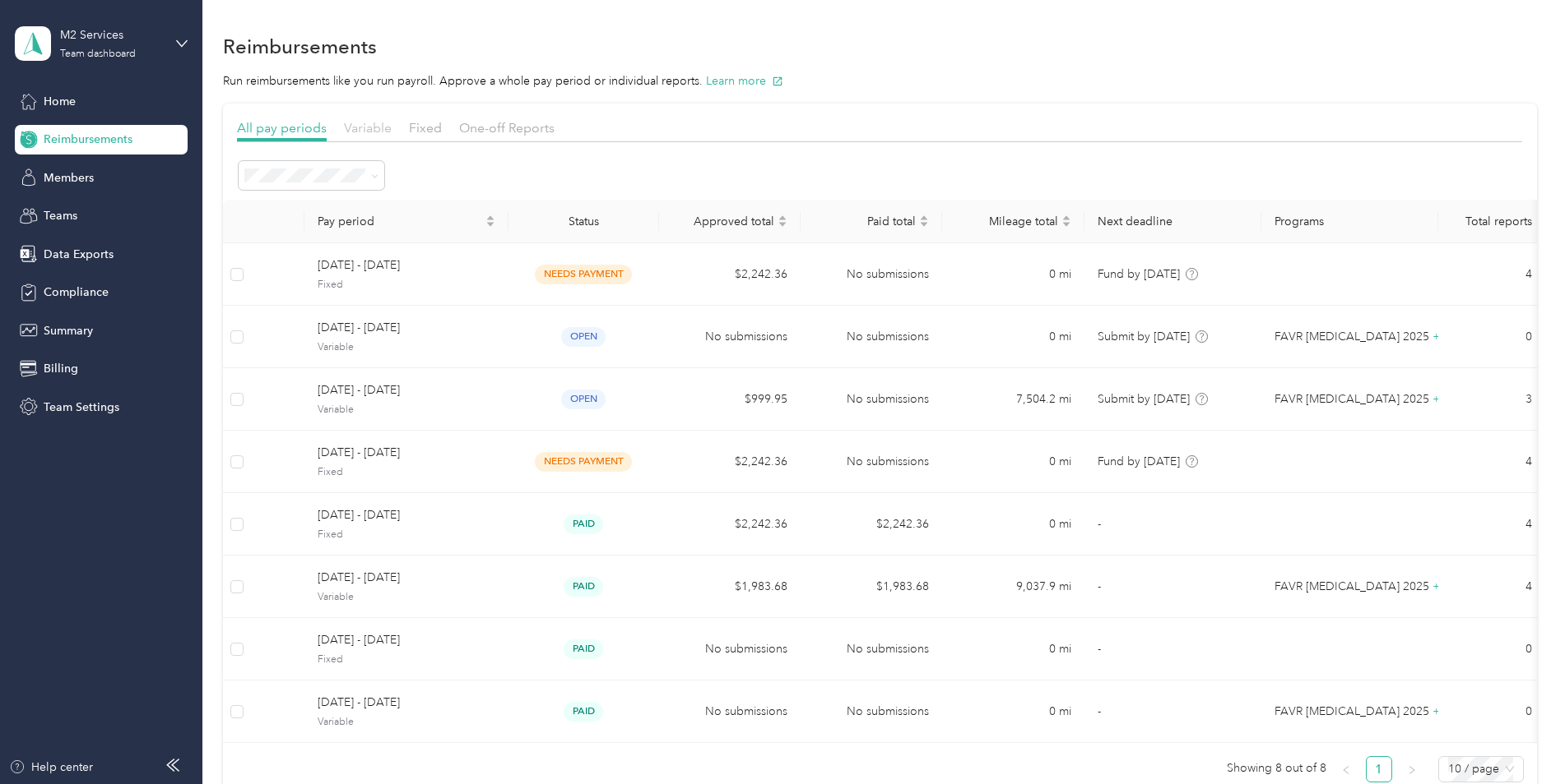
click at [365, 122] on span "Variable" at bounding box center [368, 128] width 47 height 16
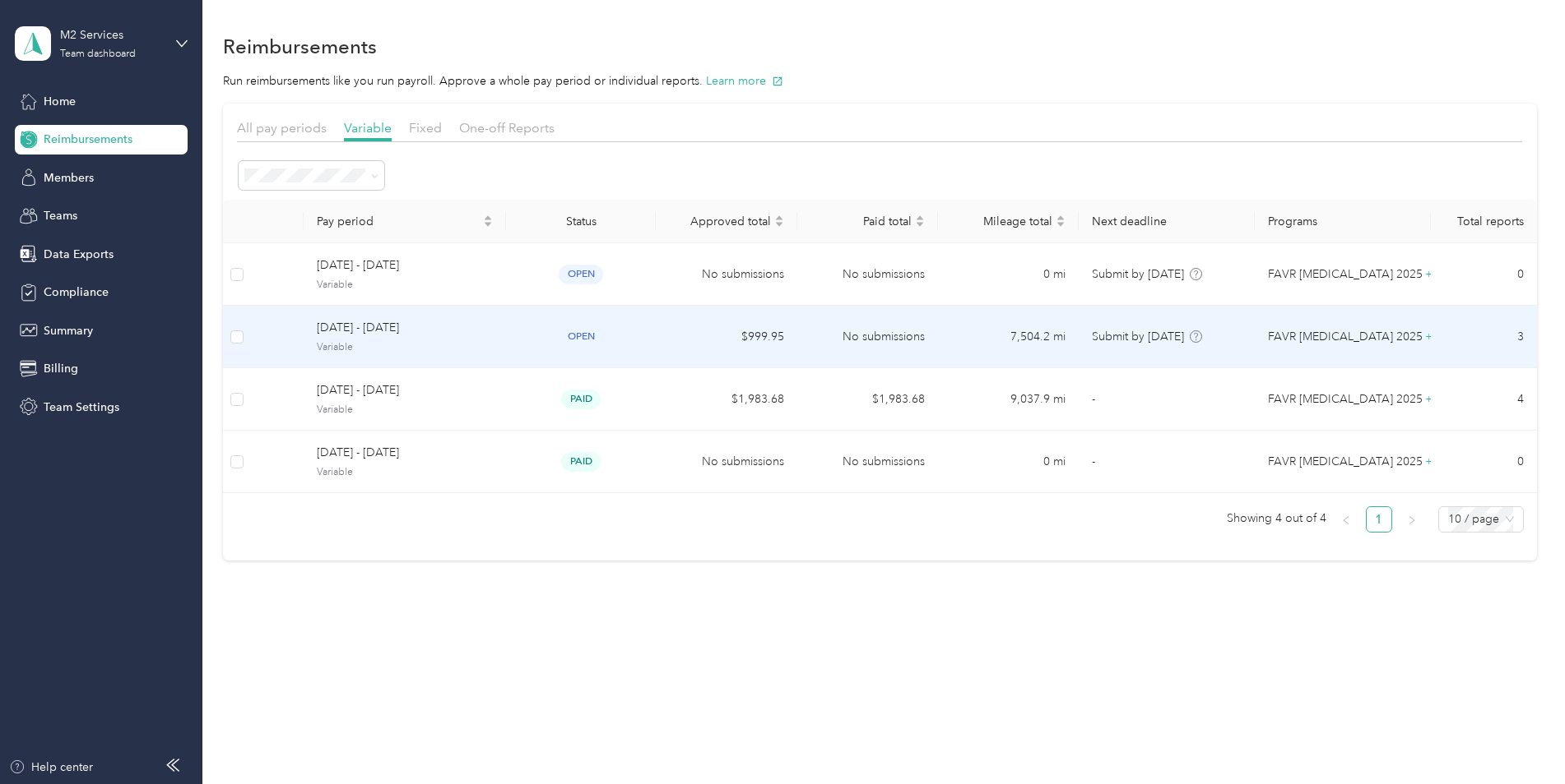
click at [451, 359] on td "[DATE] - [DATE] Variable" at bounding box center [404, 337] width 202 height 62
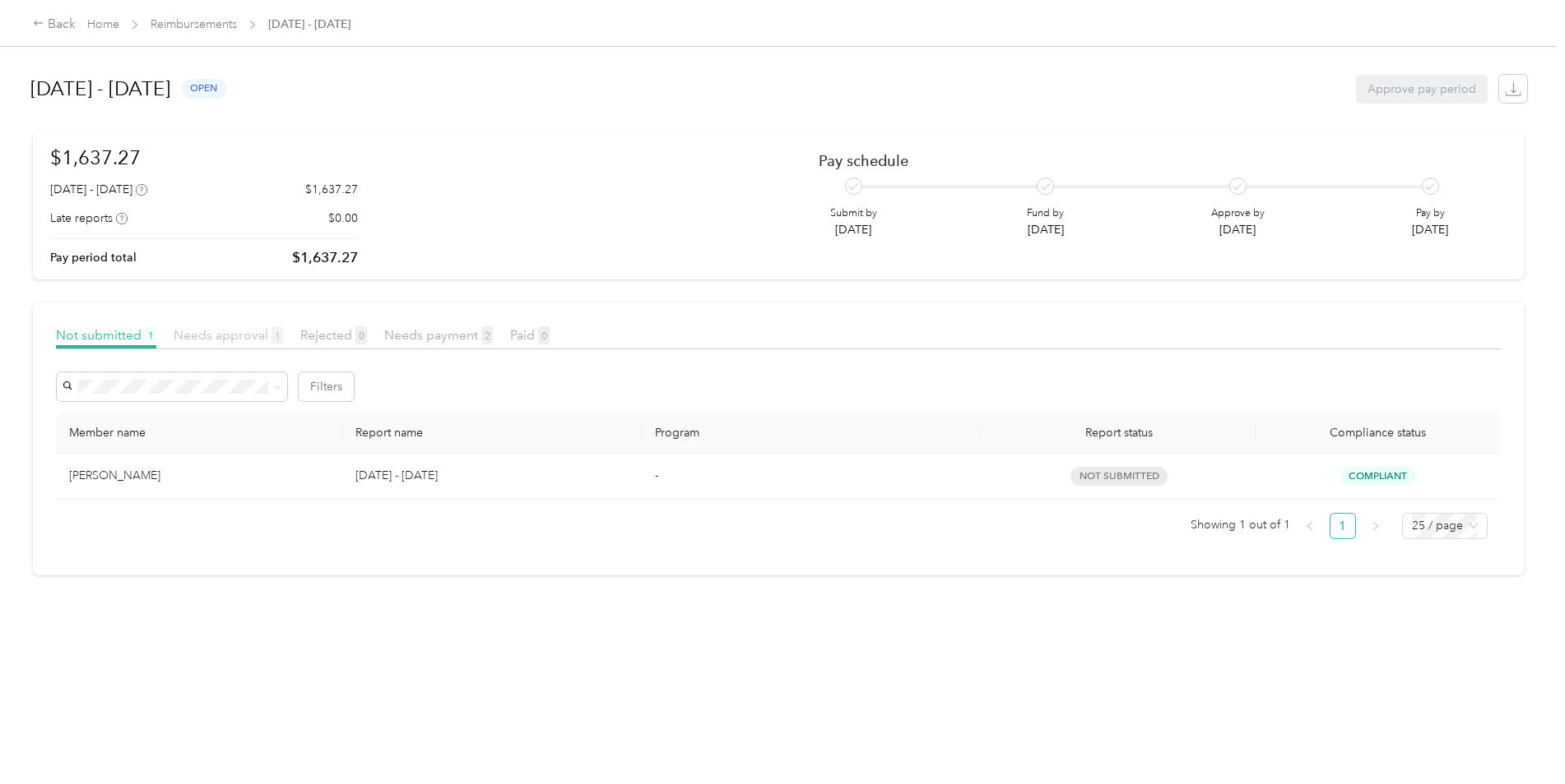
click at [227, 341] on span "Needs approval 1" at bounding box center [228, 335] width 109 height 16
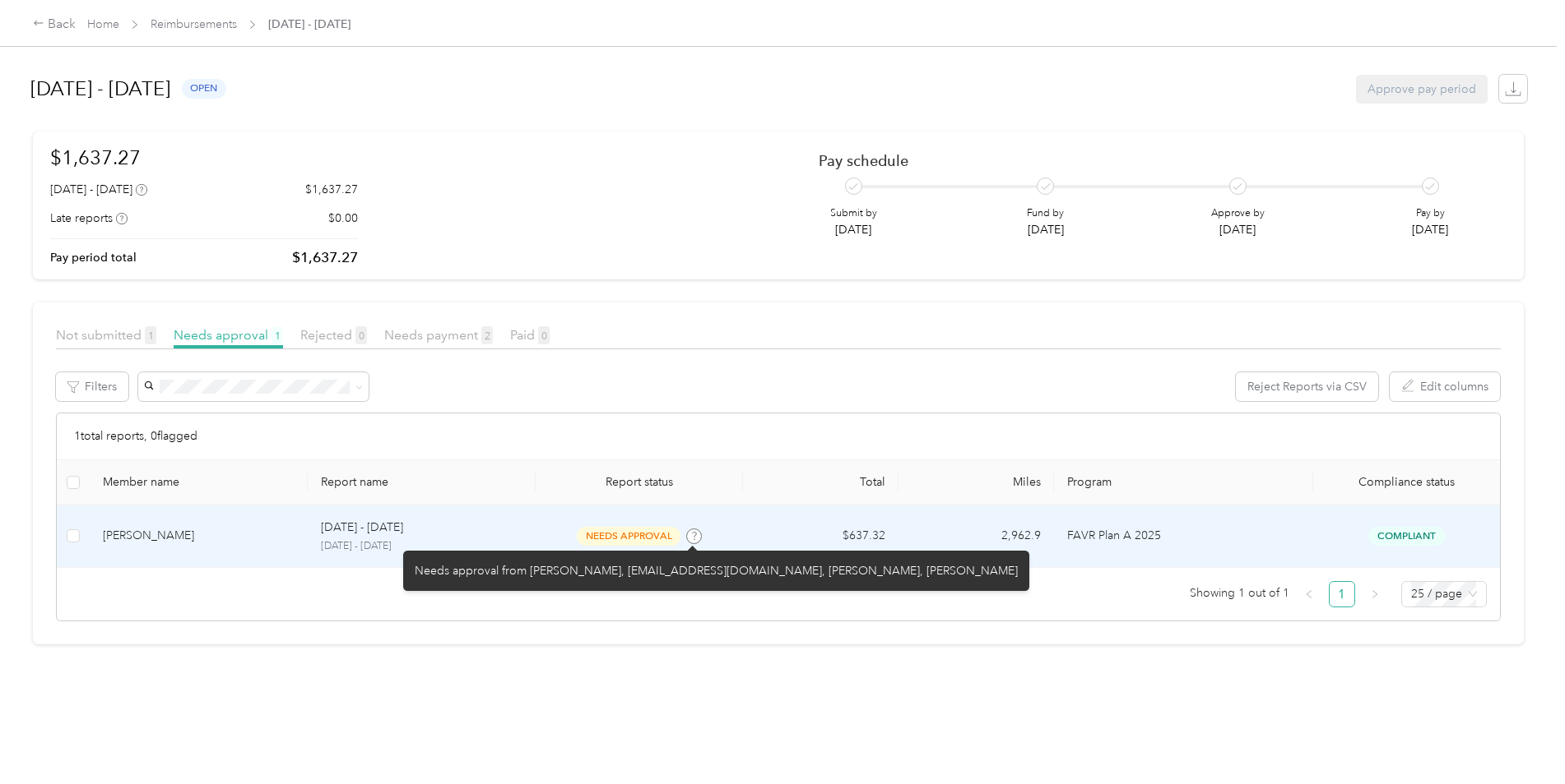
click at [690, 536] on icon at bounding box center [694, 536] width 8 height 8
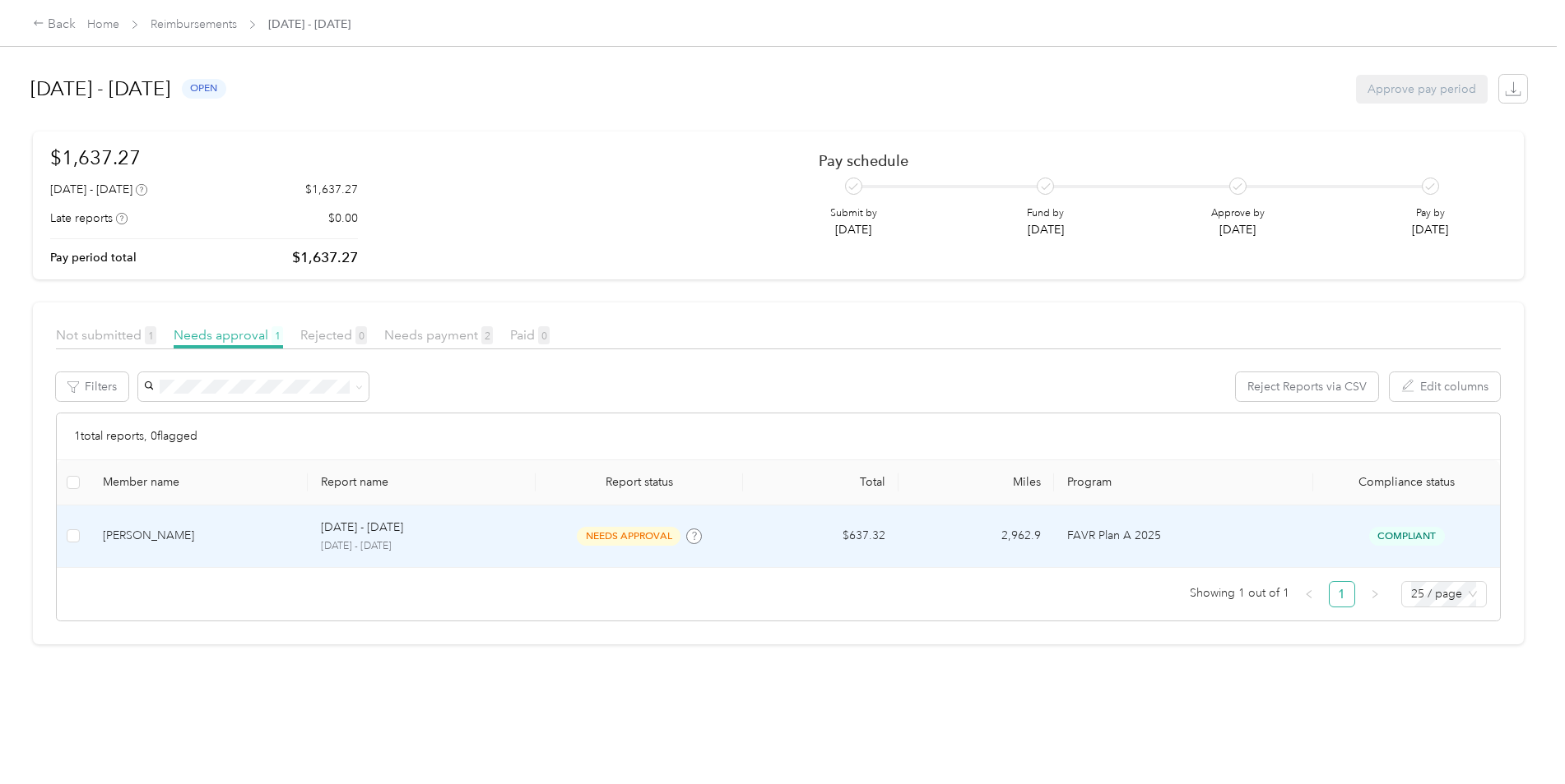
click at [653, 538] on span "needs approval" at bounding box center [628, 536] width 103 height 19
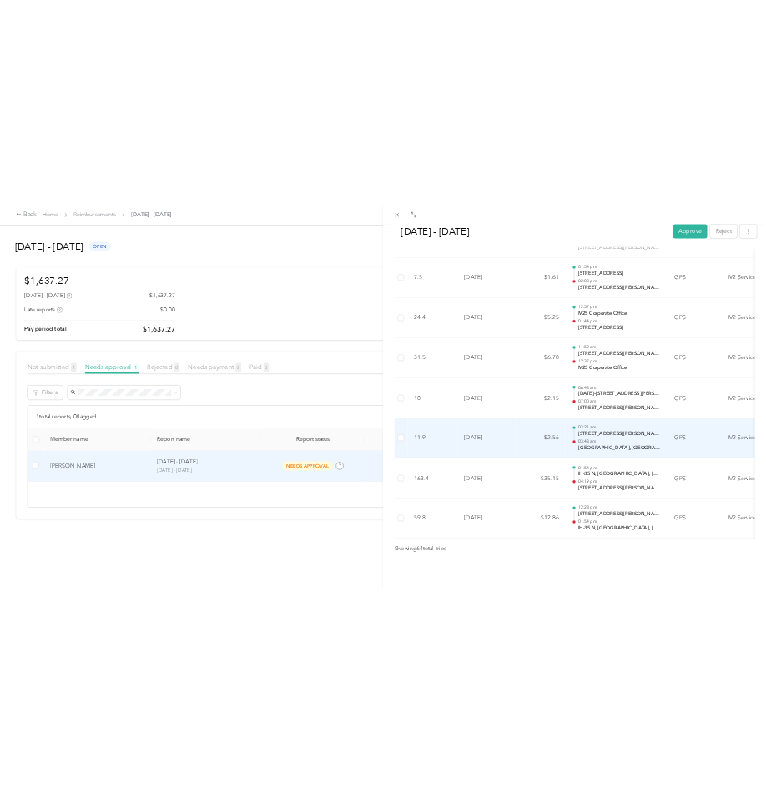
scroll to position [5247, 0]
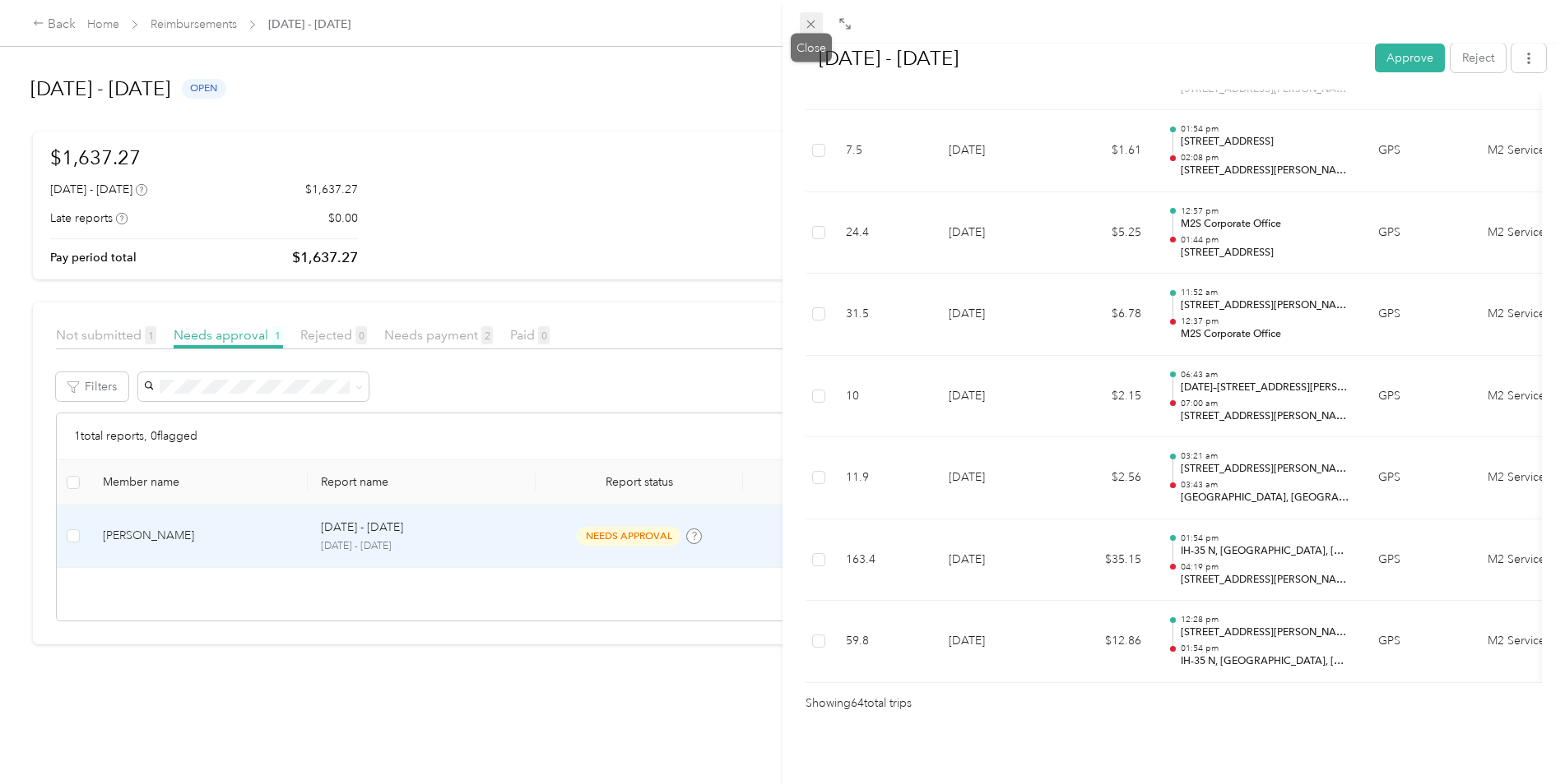
click at [734, 27] on icon at bounding box center [811, 25] width 8 height 8
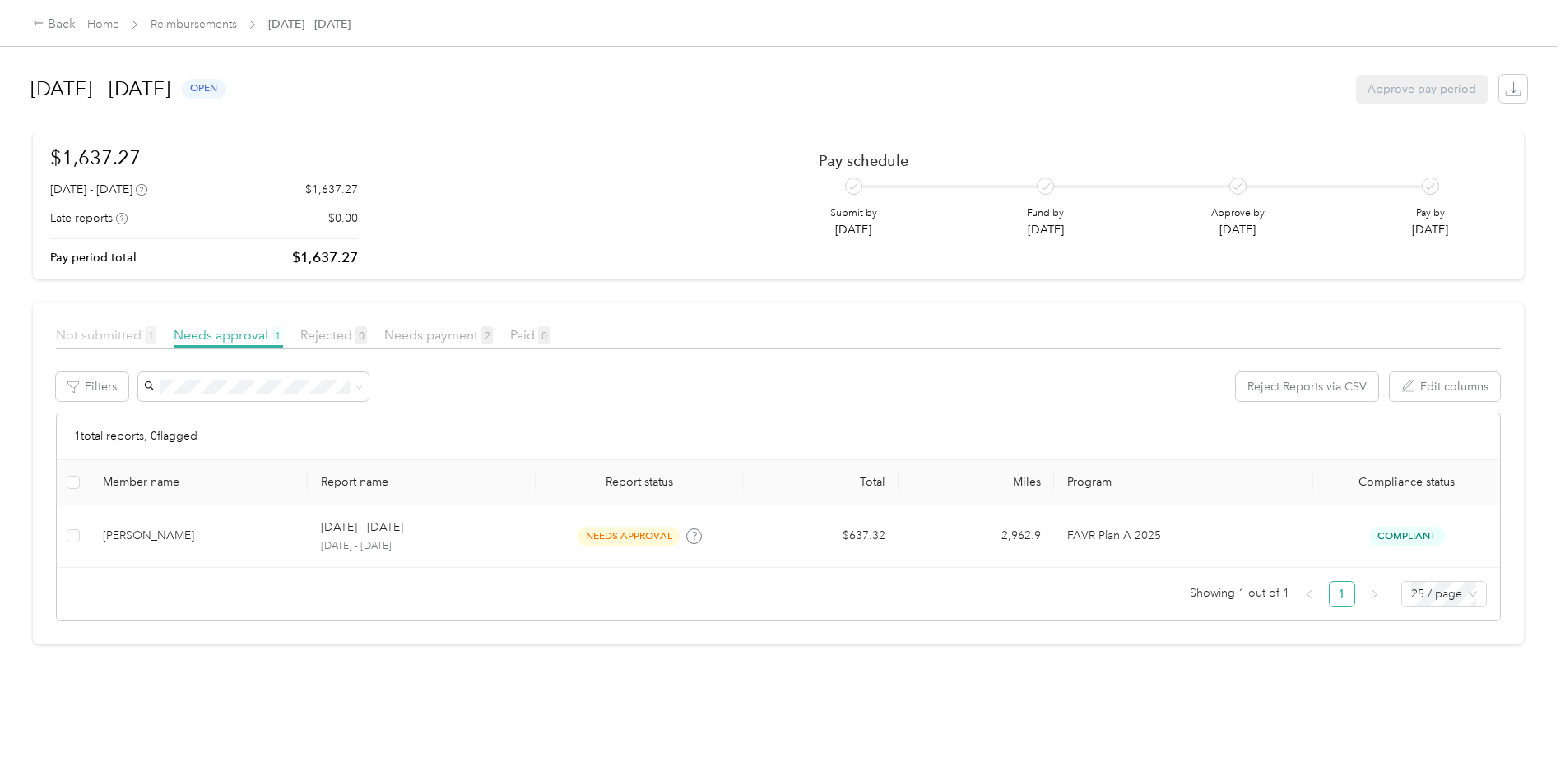
click at [107, 330] on span "Not submitted 1" at bounding box center [106, 335] width 101 height 16
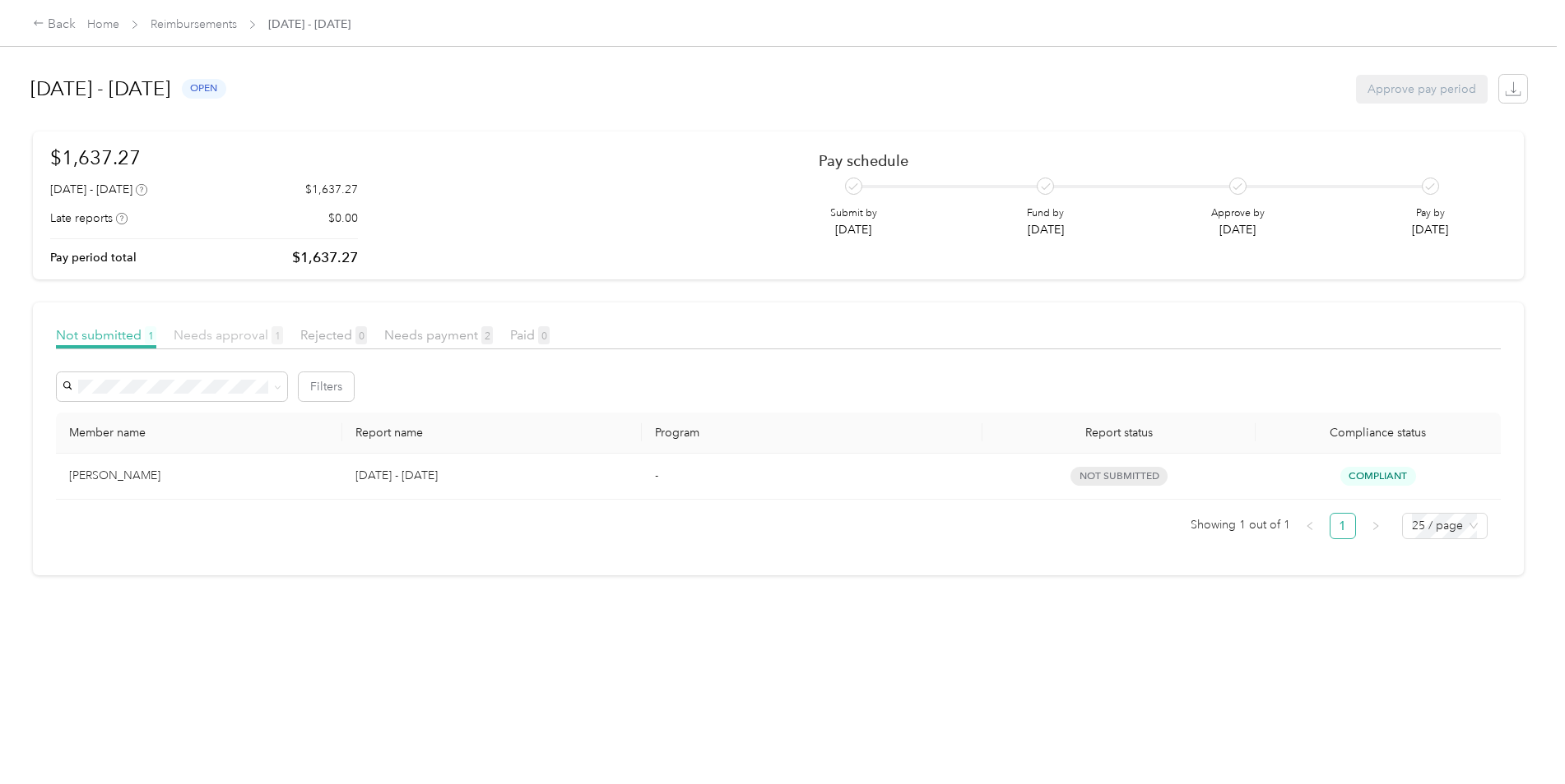
click at [224, 338] on span "Needs approval 1" at bounding box center [228, 335] width 109 height 16
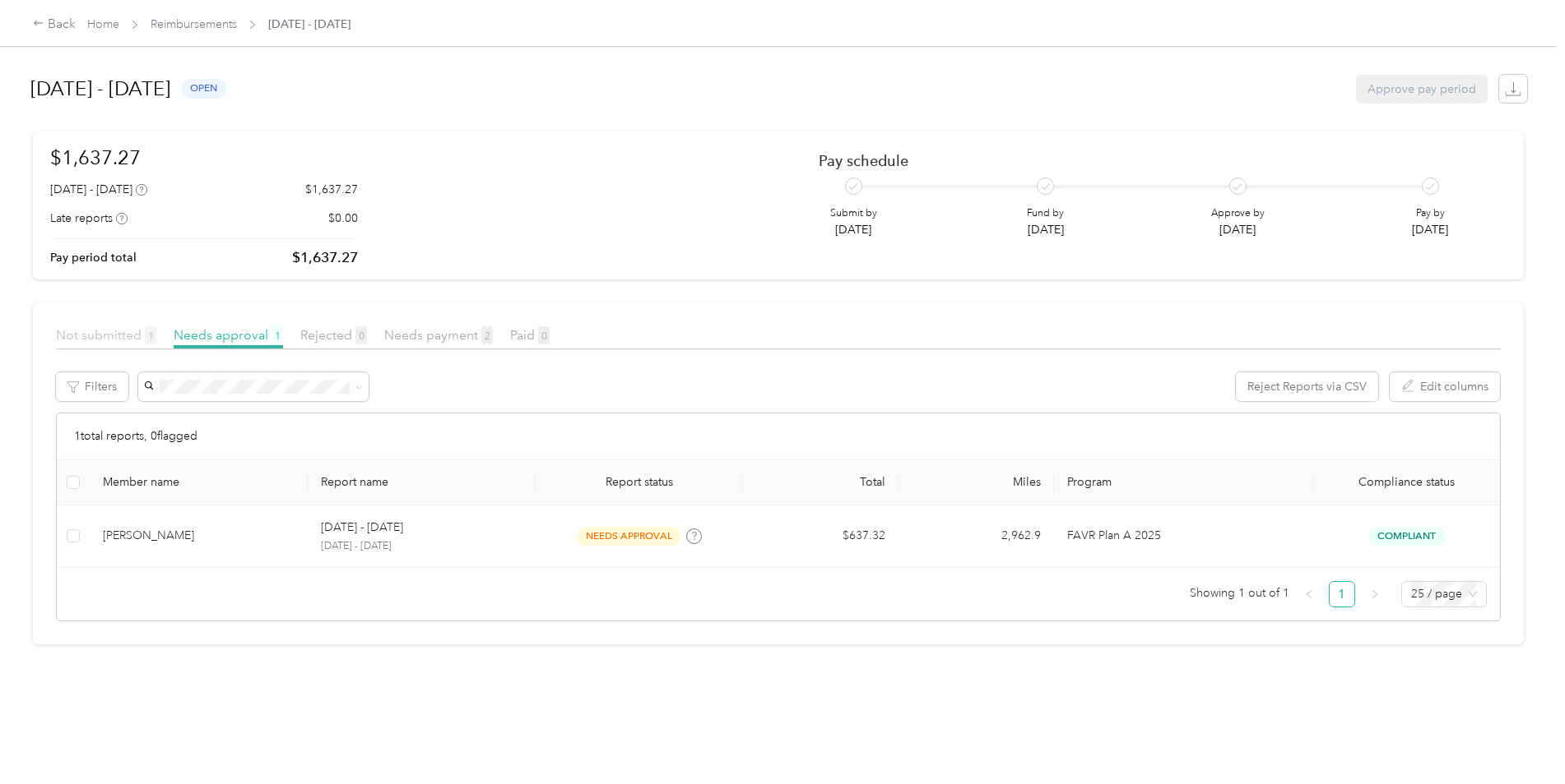
click at [86, 335] on span "Not submitted 1" at bounding box center [106, 335] width 101 height 16
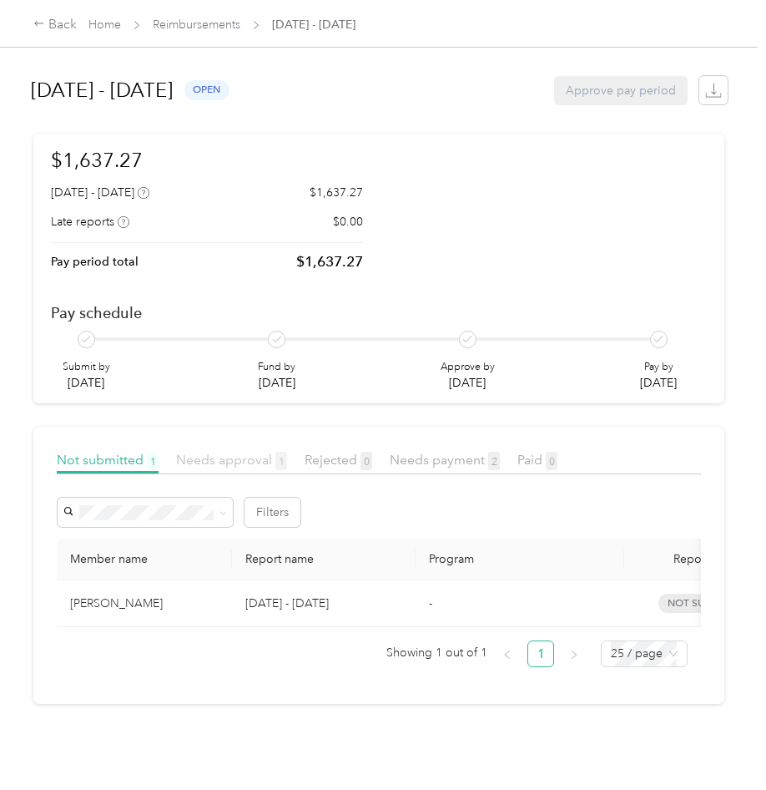
click at [236, 467] on div "Needs approval 1" at bounding box center [231, 460] width 111 height 21
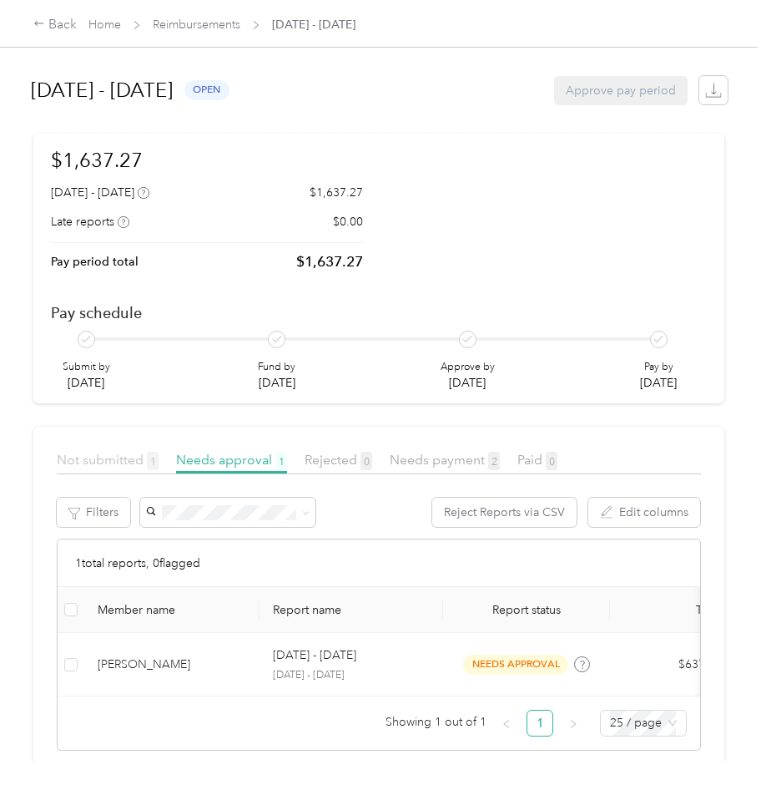
click at [128, 462] on span "Not submitted 1" at bounding box center [108, 460] width 102 height 16
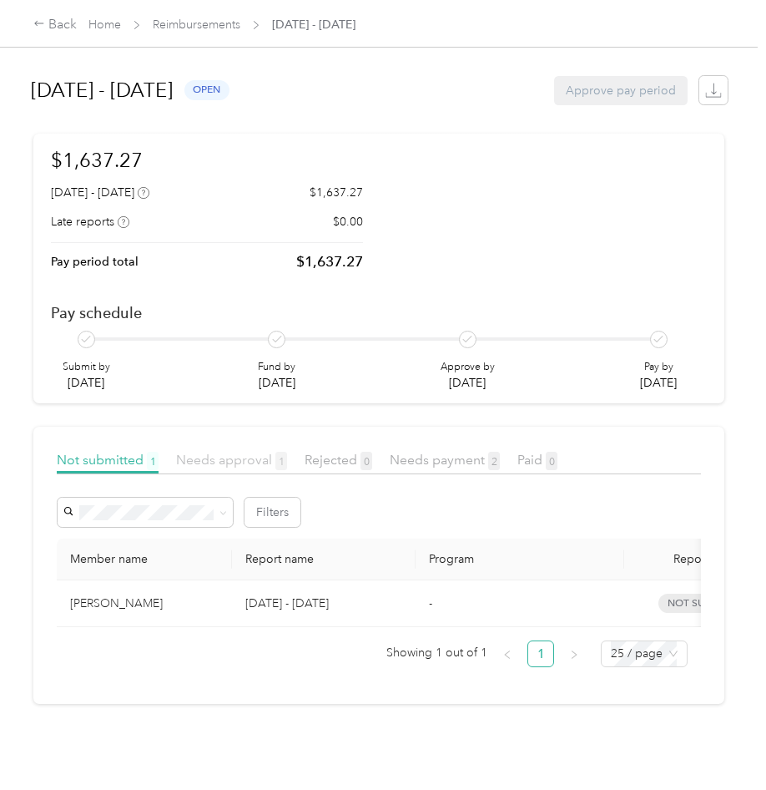
click at [261, 452] on span "Needs approval 1" at bounding box center [231, 460] width 111 height 16
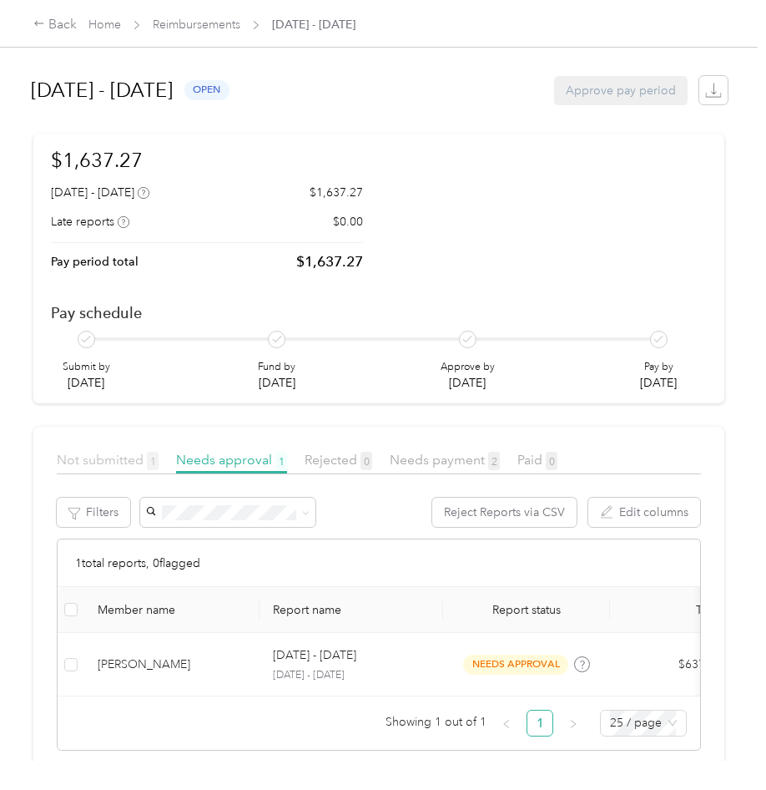
click at [107, 457] on span "Not submitted 1" at bounding box center [108, 460] width 102 height 16
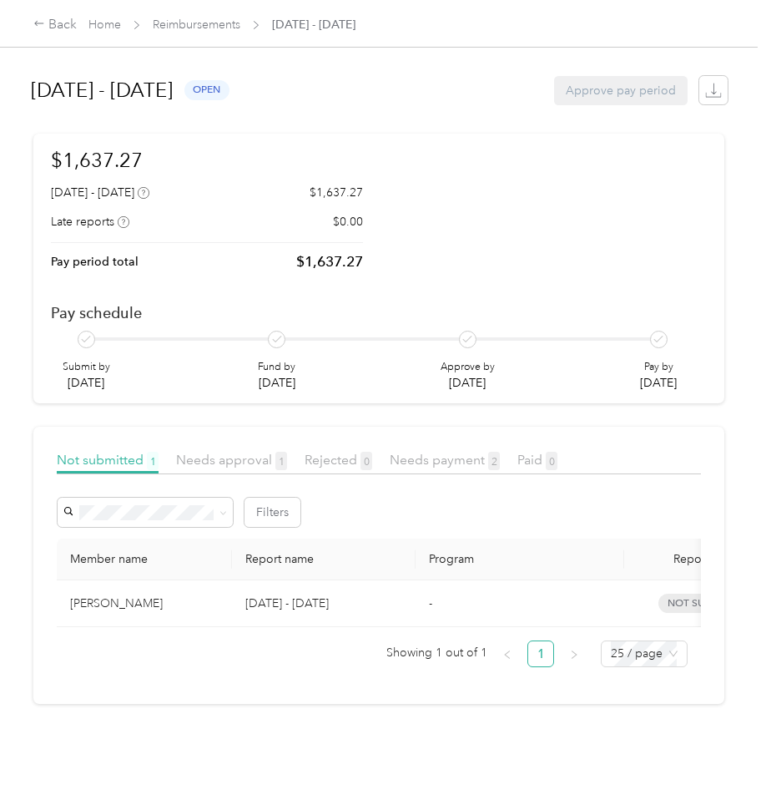
click at [536, 275] on div "$1,637.27 [DATE] - [DATE] $1,637.27 Late reports $0.00 Pay period total $1,637.…" at bounding box center [379, 268] width 656 height 246
click at [529, 227] on div "$1,637.27 [DATE] - [DATE] $1,637.27 Late reports $0.00 Pay period total $1,637.…" at bounding box center [379, 268] width 656 height 246
